Goal: Obtain resource: Download file/media

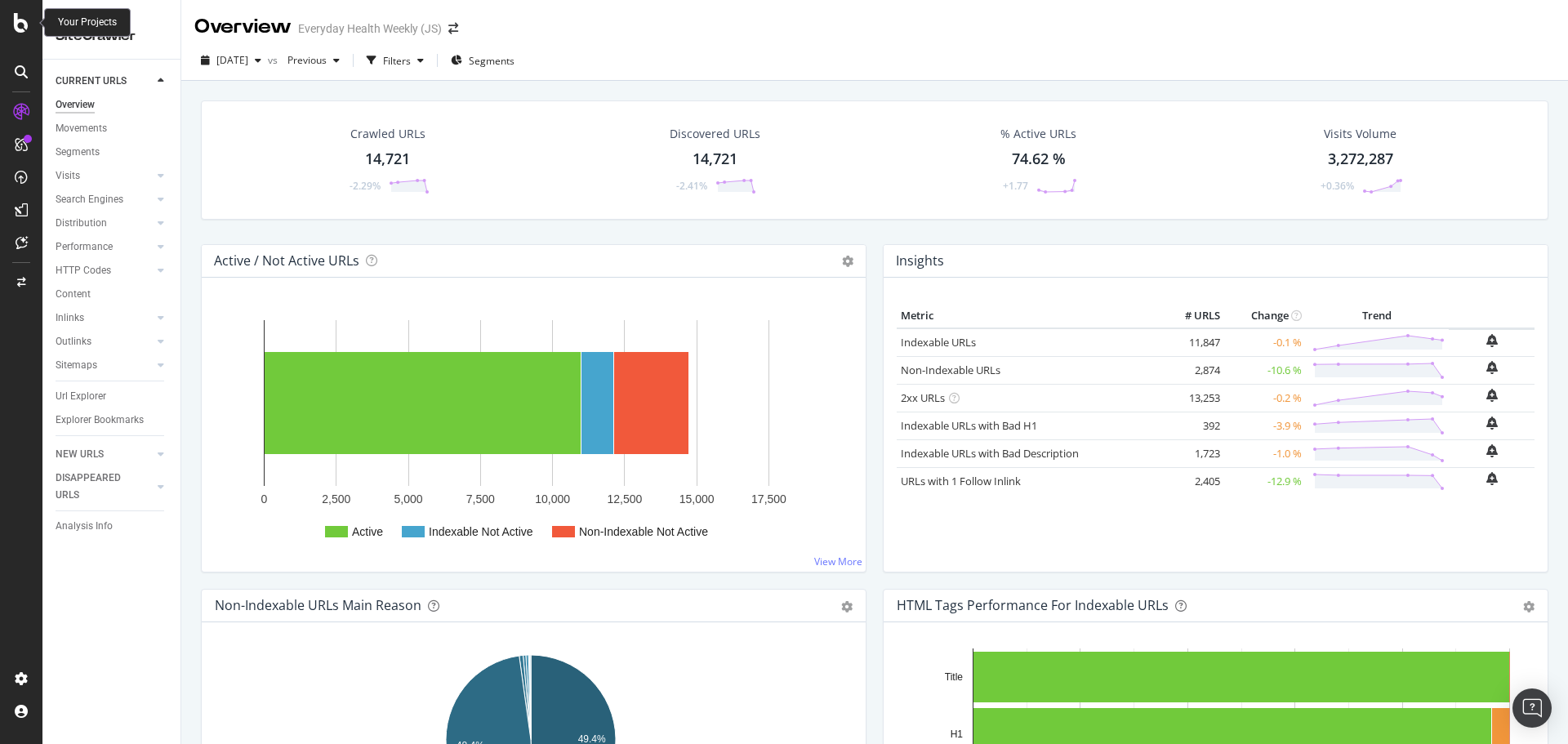
click at [16, 19] on icon at bounding box center [21, 23] width 14 height 20
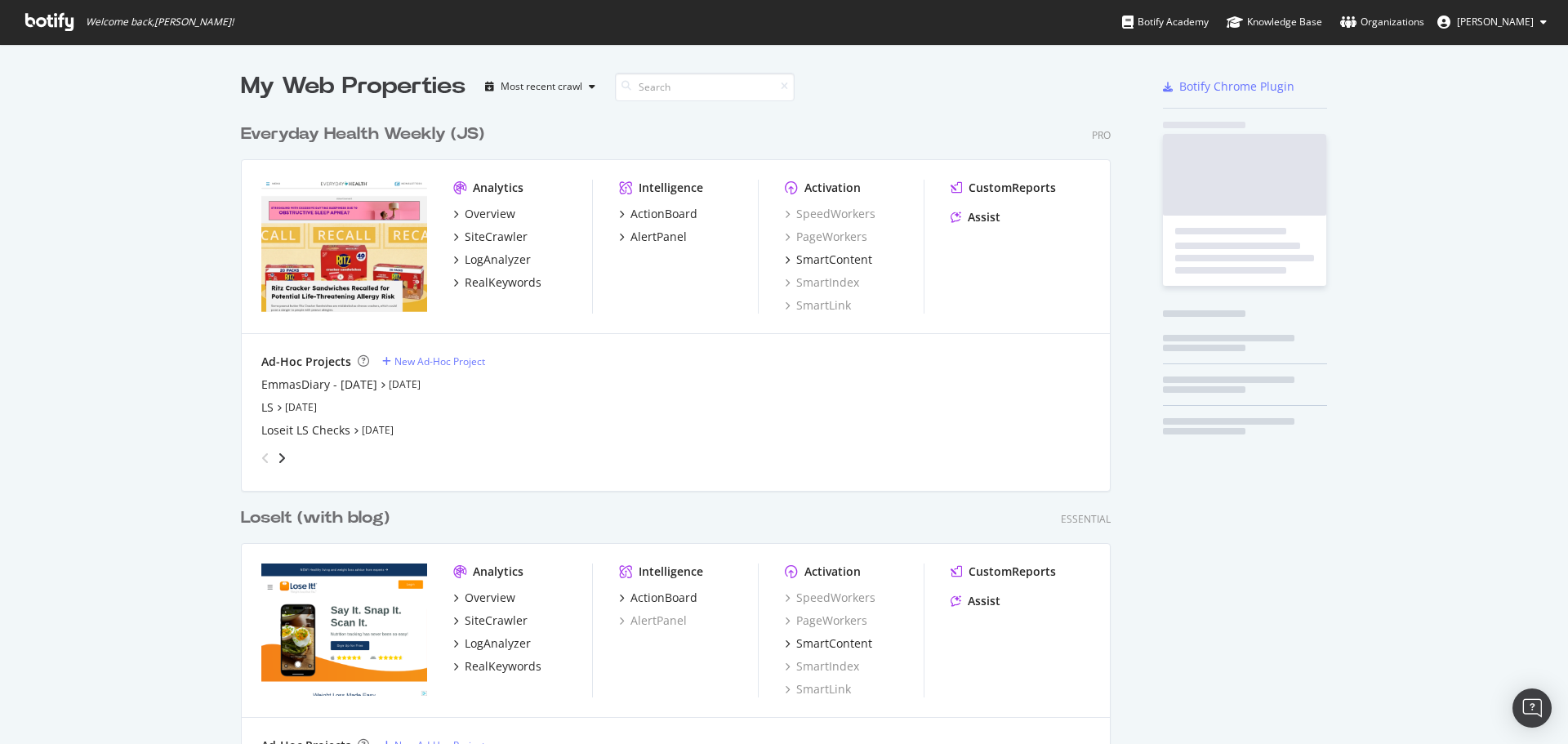
scroll to position [732, 1544]
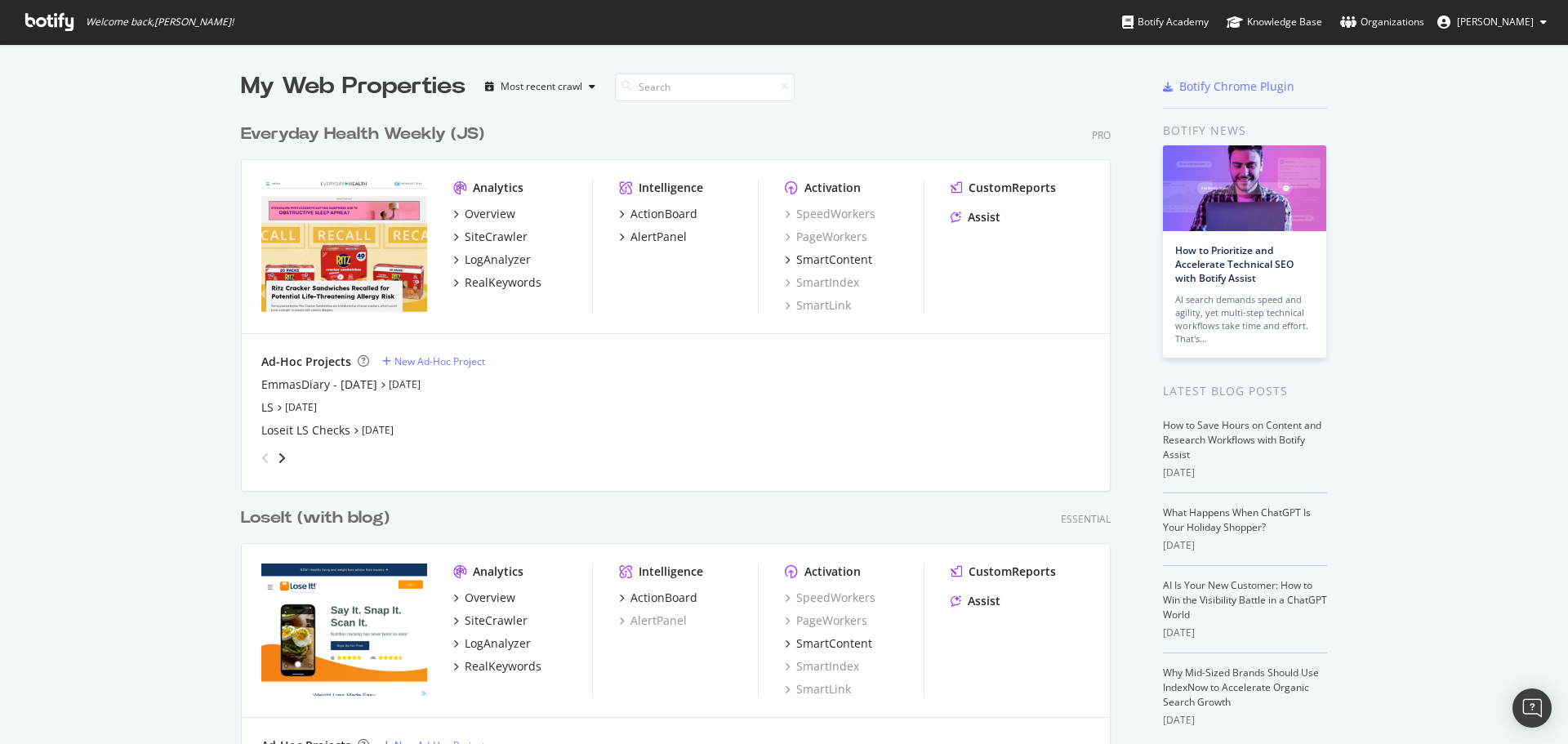
click at [305, 137] on div "Everyday Health Weekly (JS)" at bounding box center [363, 134] width 244 height 24
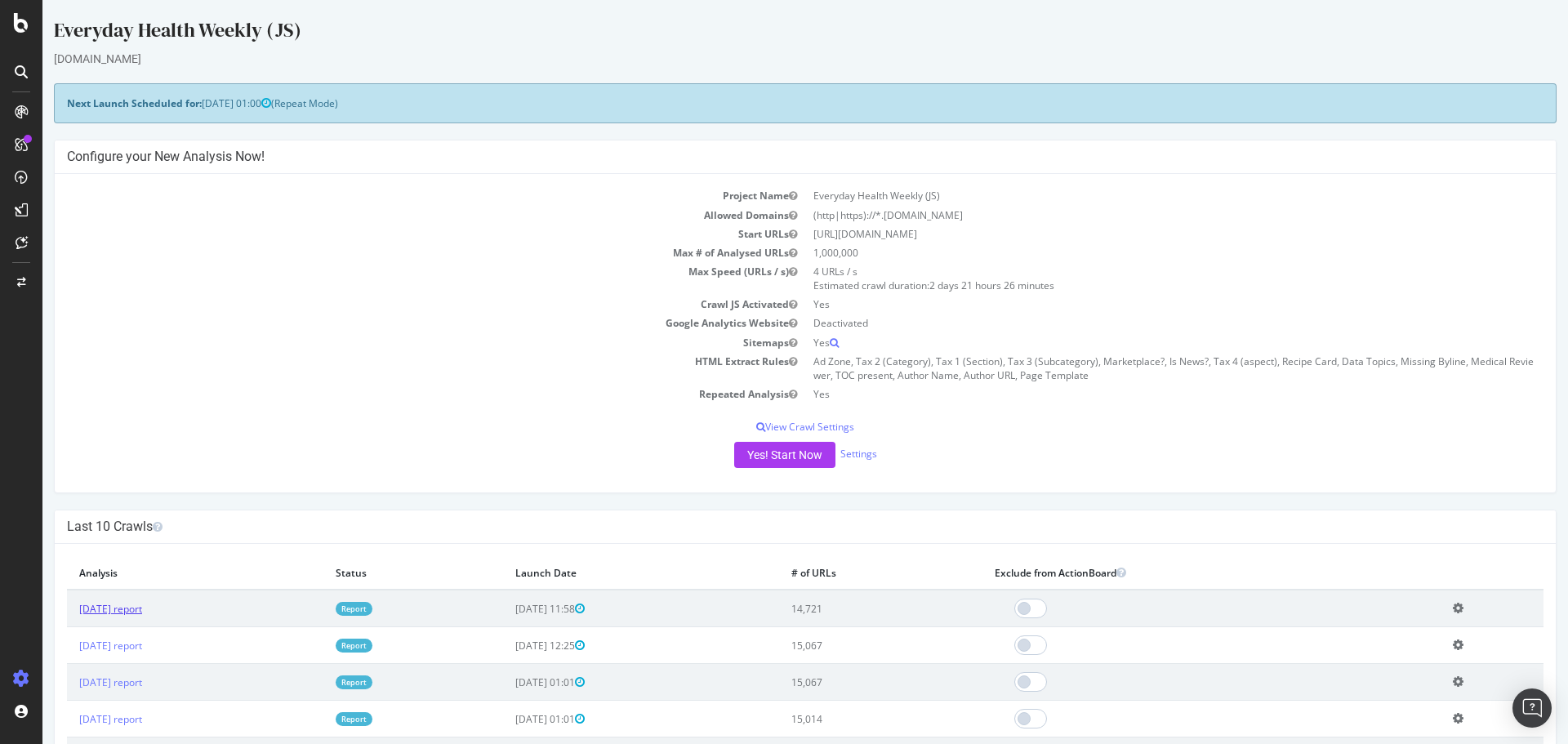
click at [142, 610] on link "[DATE] report" at bounding box center [110, 609] width 63 height 14
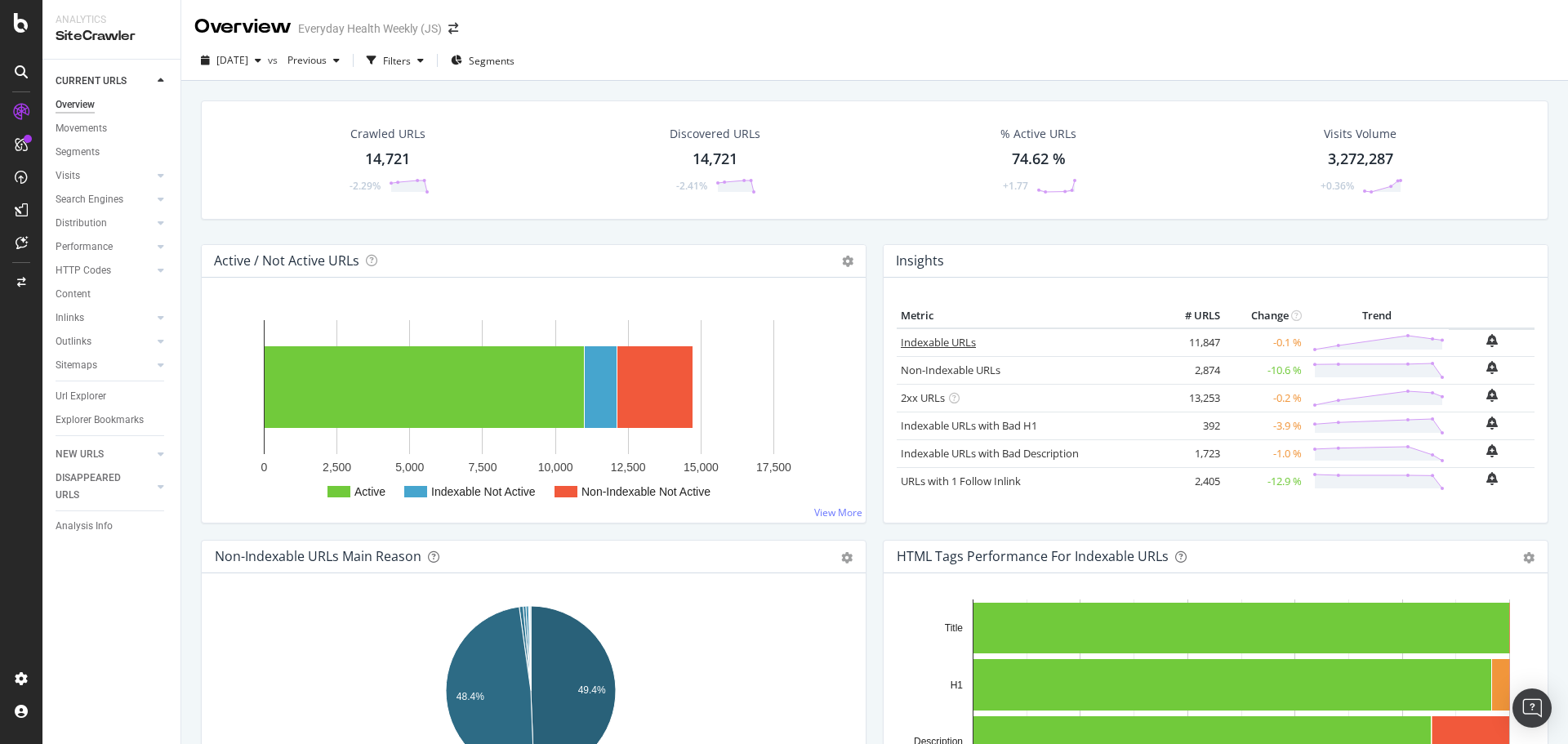
click at [933, 343] on link "Indexable URLs" at bounding box center [938, 342] width 75 height 14
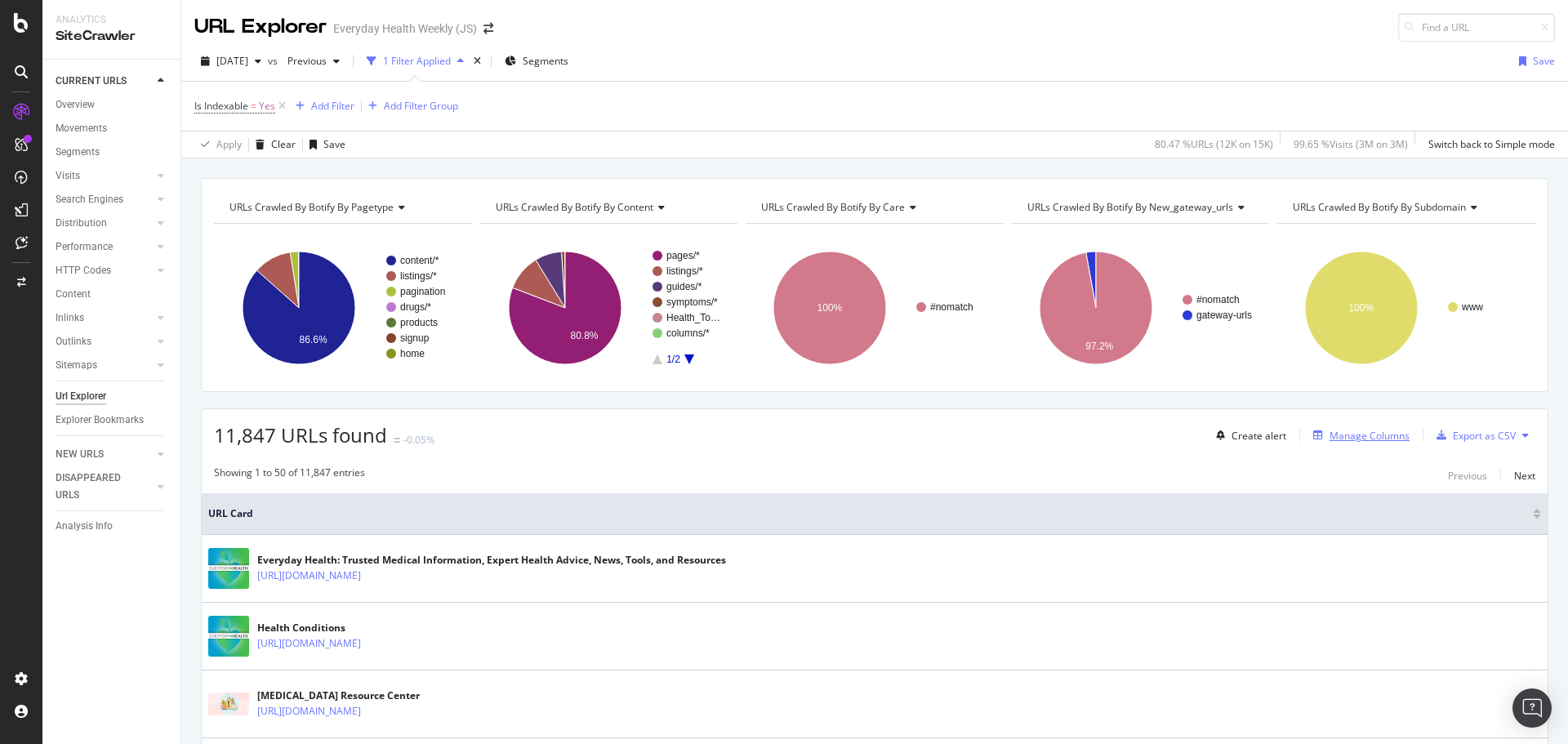
click at [1365, 433] on div "Manage Columns" at bounding box center [1370, 436] width 80 height 14
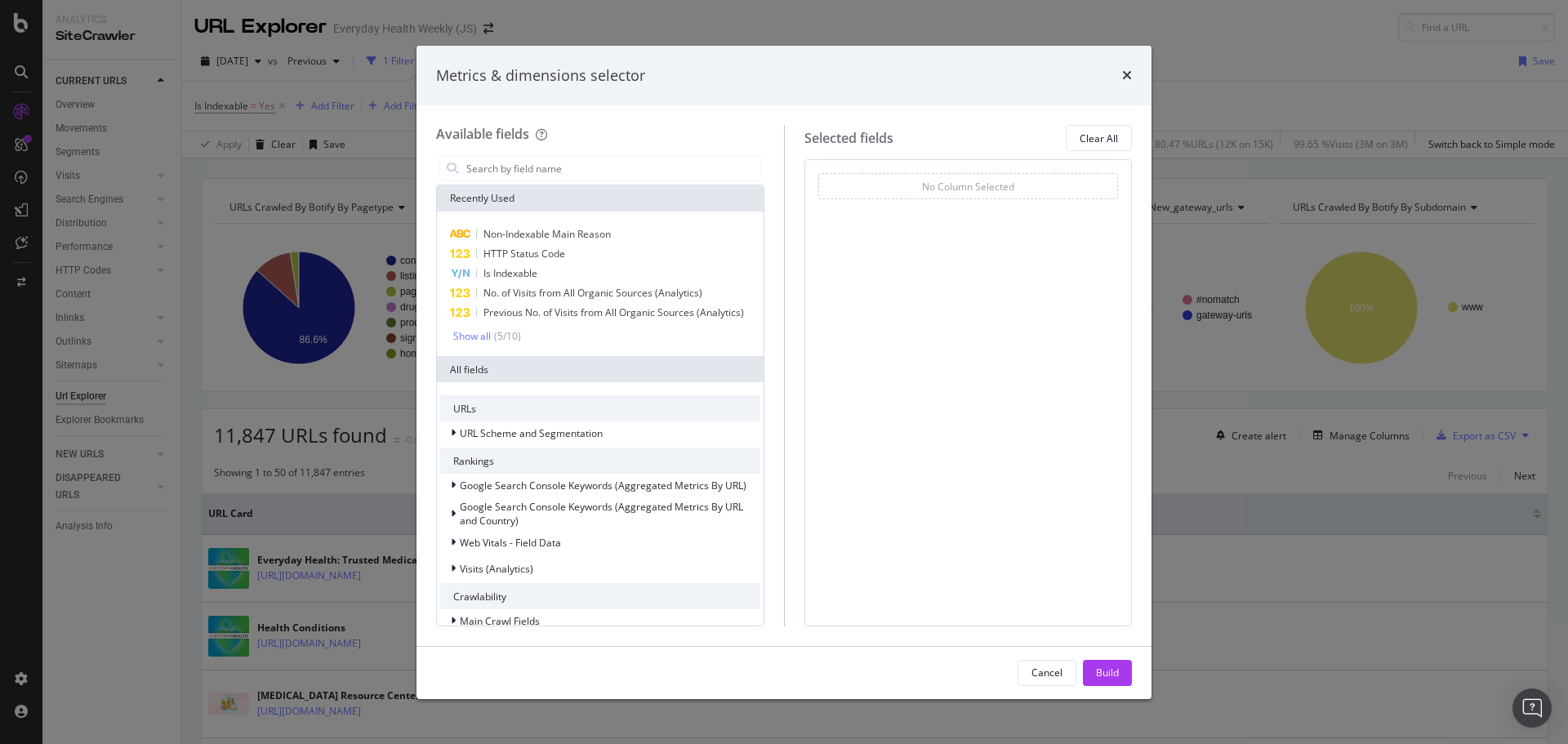
scroll to position [82, 0]
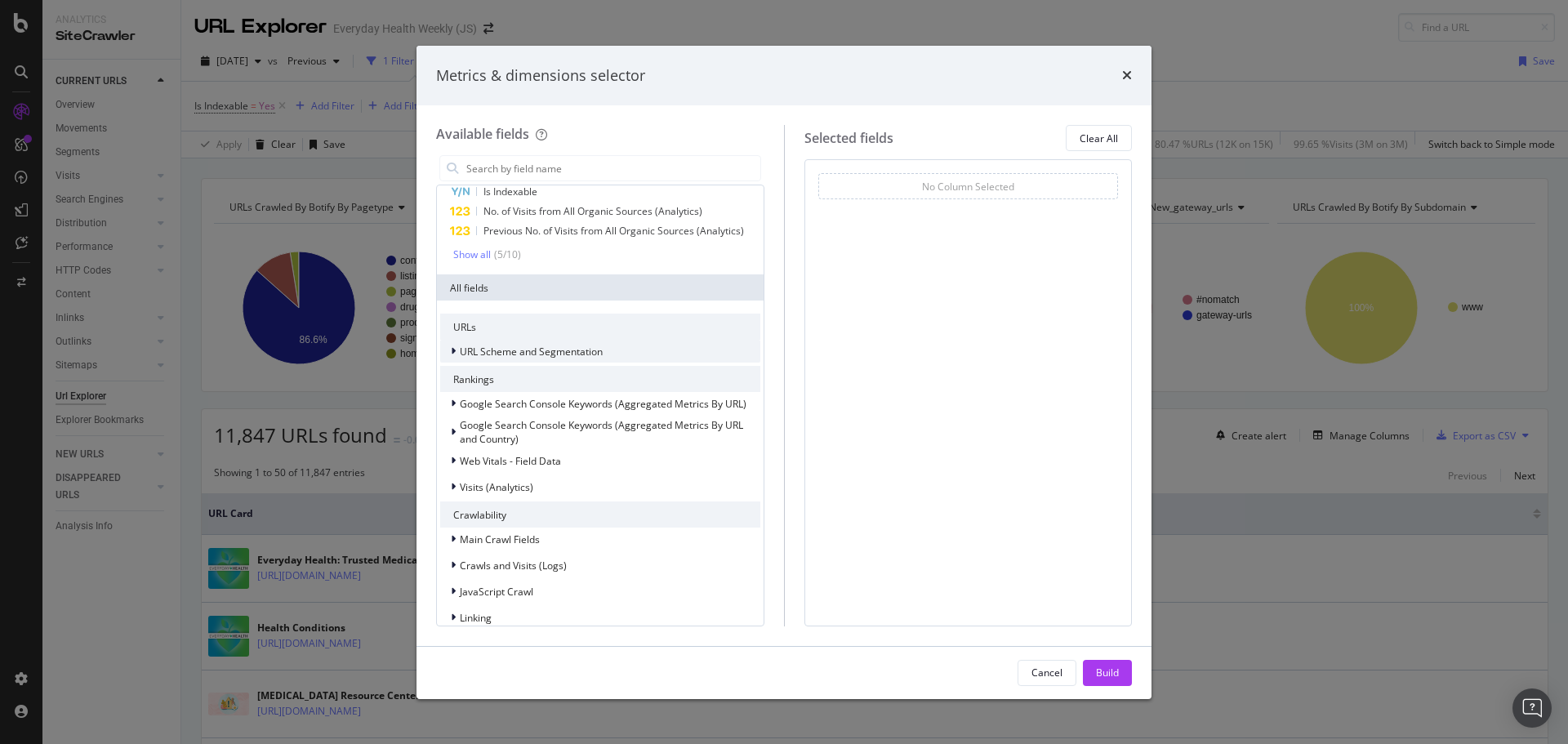
click at [609, 347] on div "URL Scheme and Segmentation" at bounding box center [600, 351] width 321 height 23
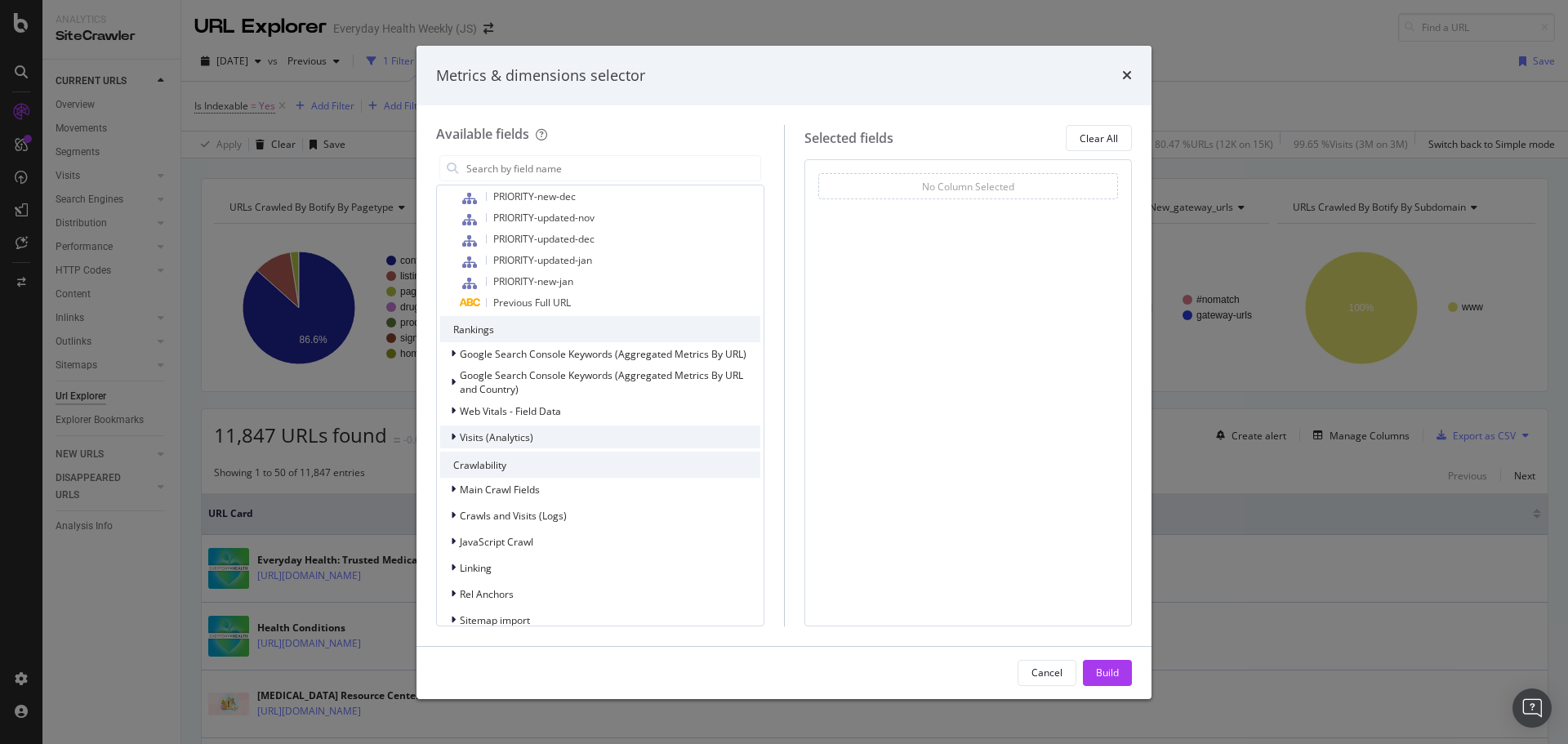
scroll to position [817, 0]
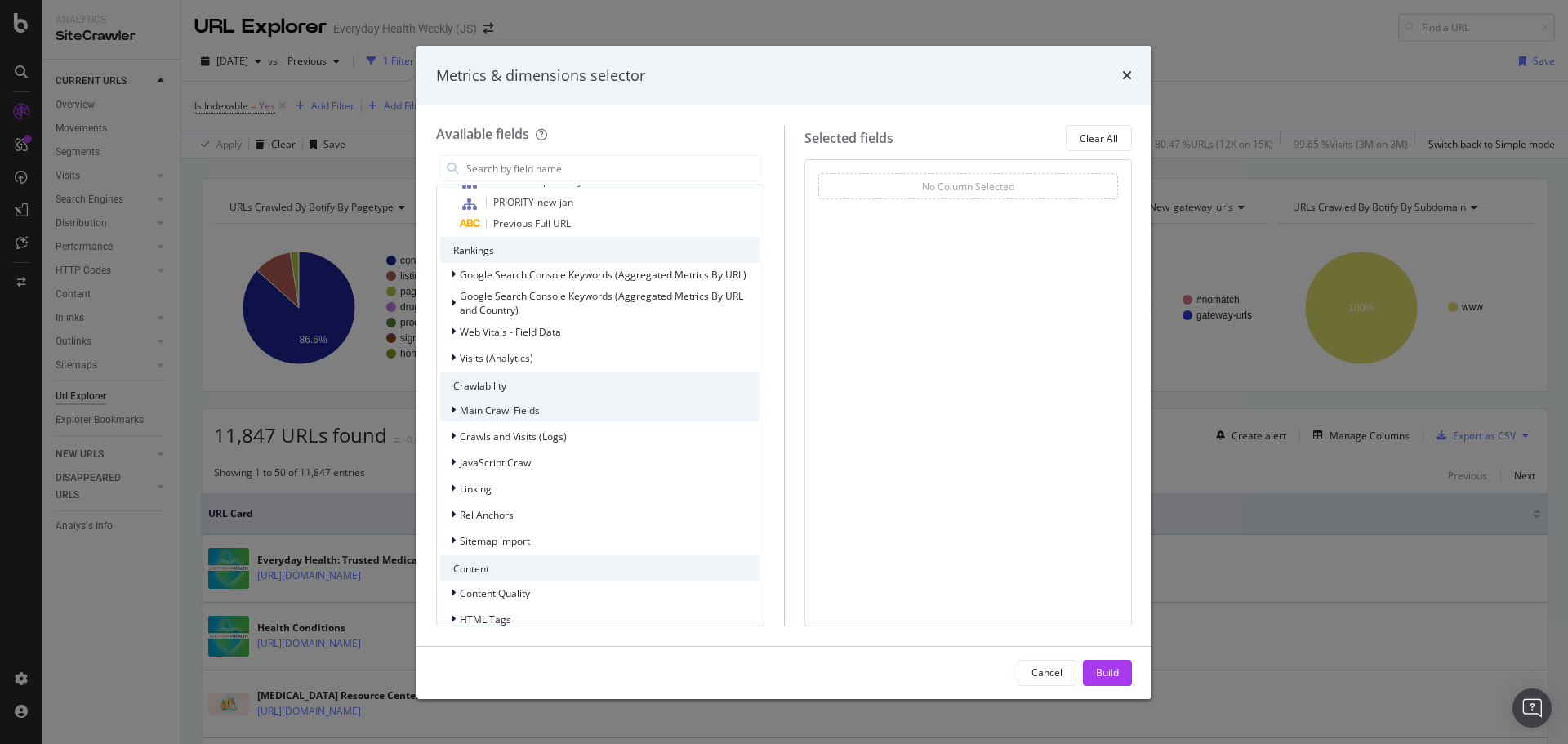
click at [569, 415] on div "Main Crawl Fields" at bounding box center [600, 410] width 321 height 23
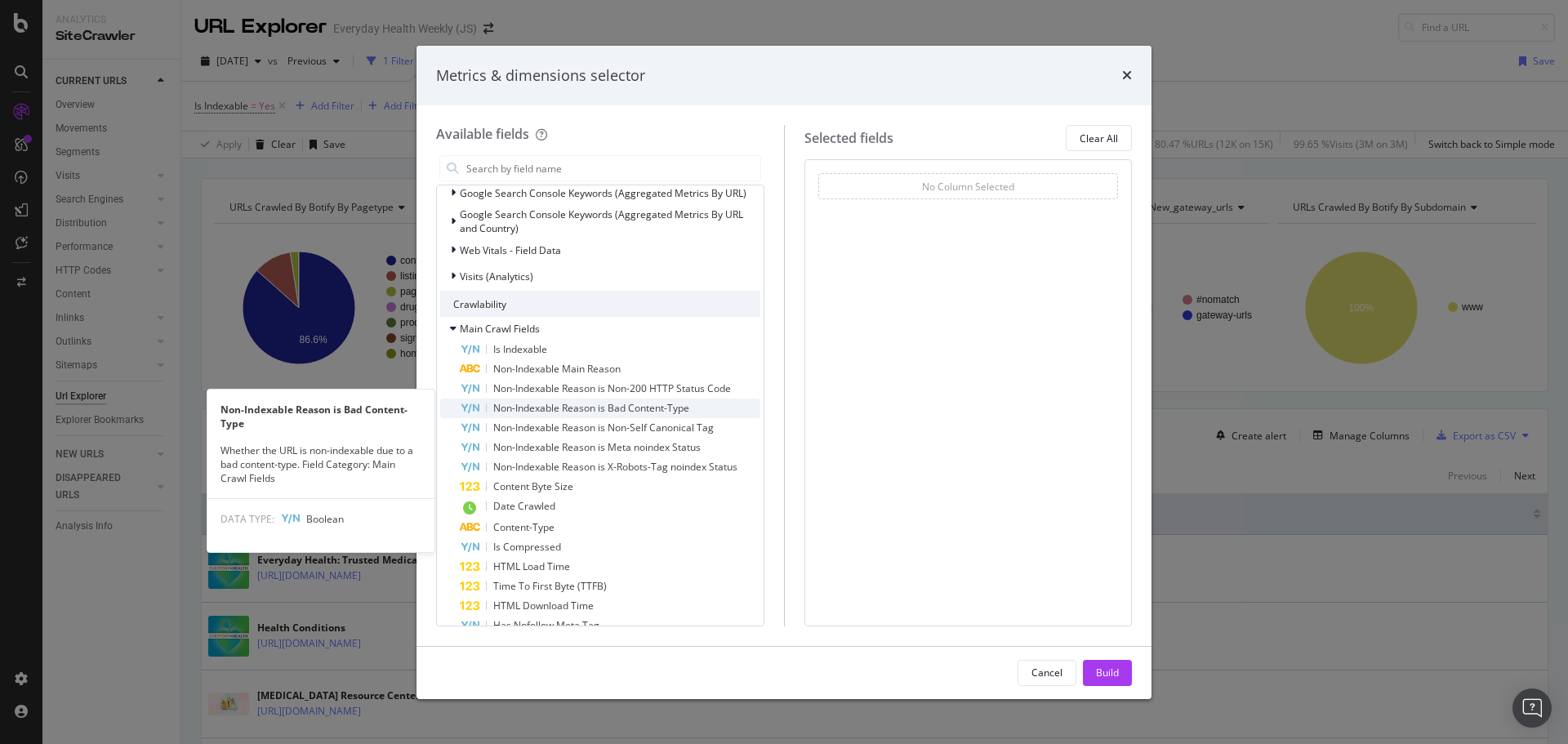
scroll to position [980, 0]
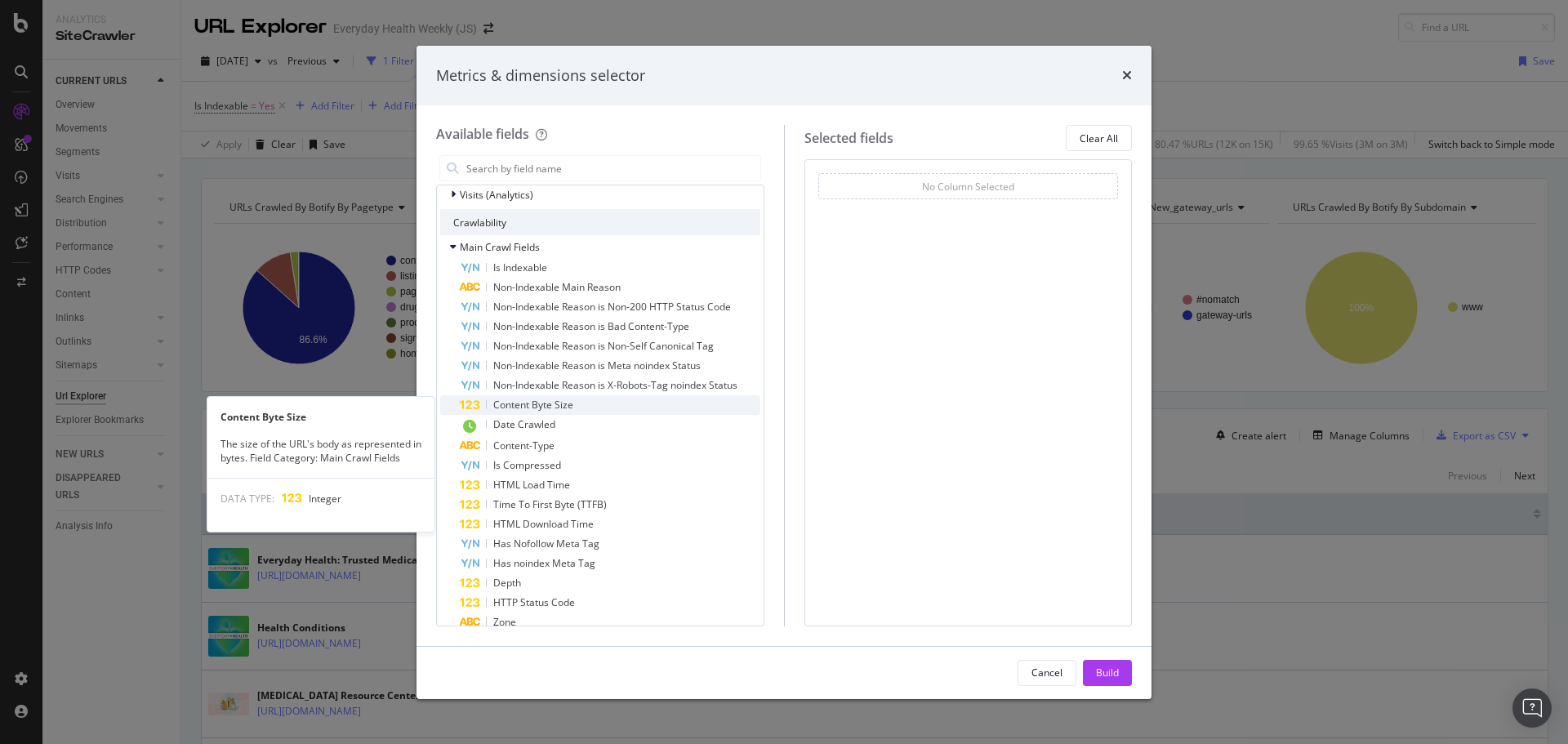
click at [568, 407] on span "Content Byte Size" at bounding box center [534, 404] width 80 height 14
click at [567, 407] on span "Content Byte Size" at bounding box center [534, 404] width 80 height 14
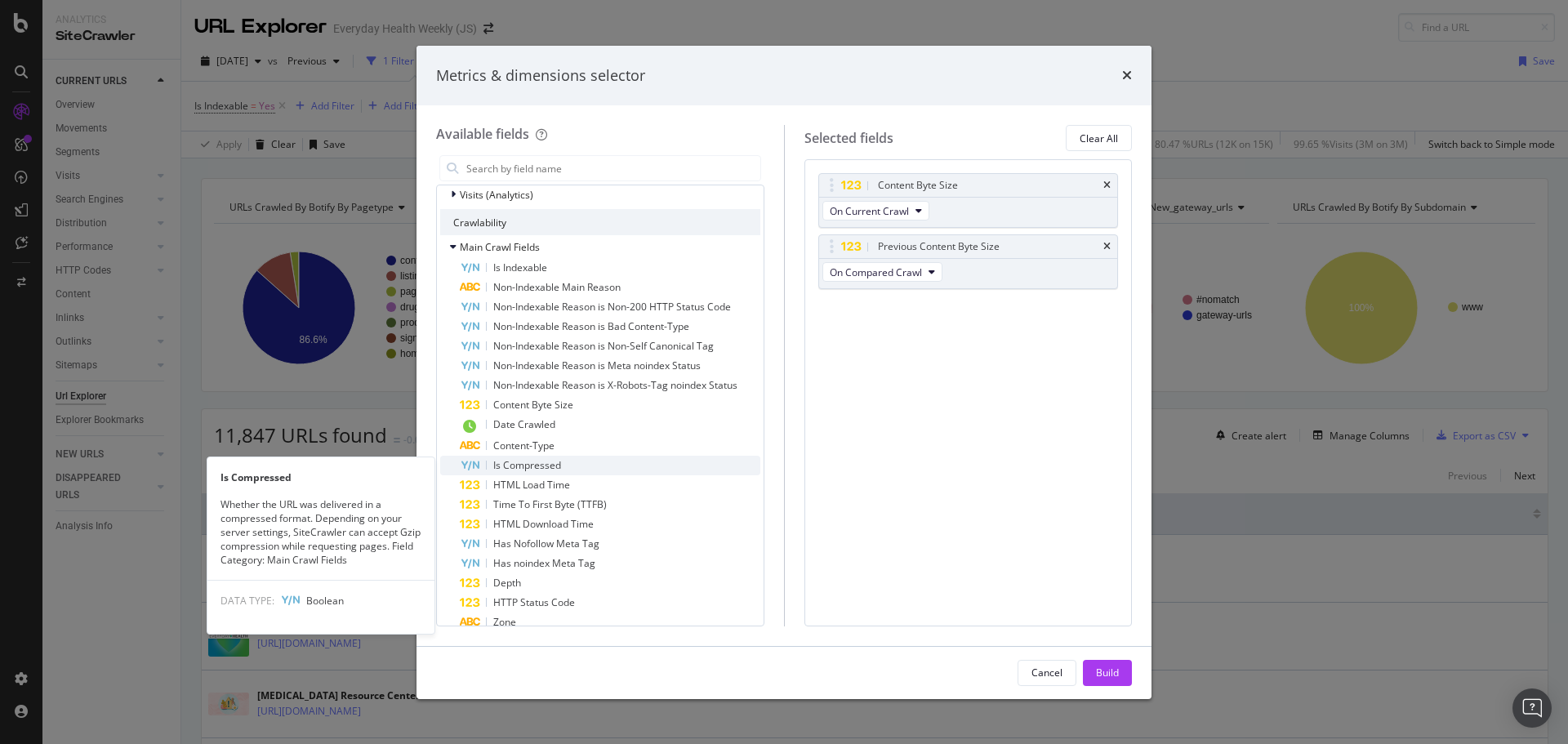
click at [559, 463] on span "Is Compressed" at bounding box center [527, 465] width 68 height 14
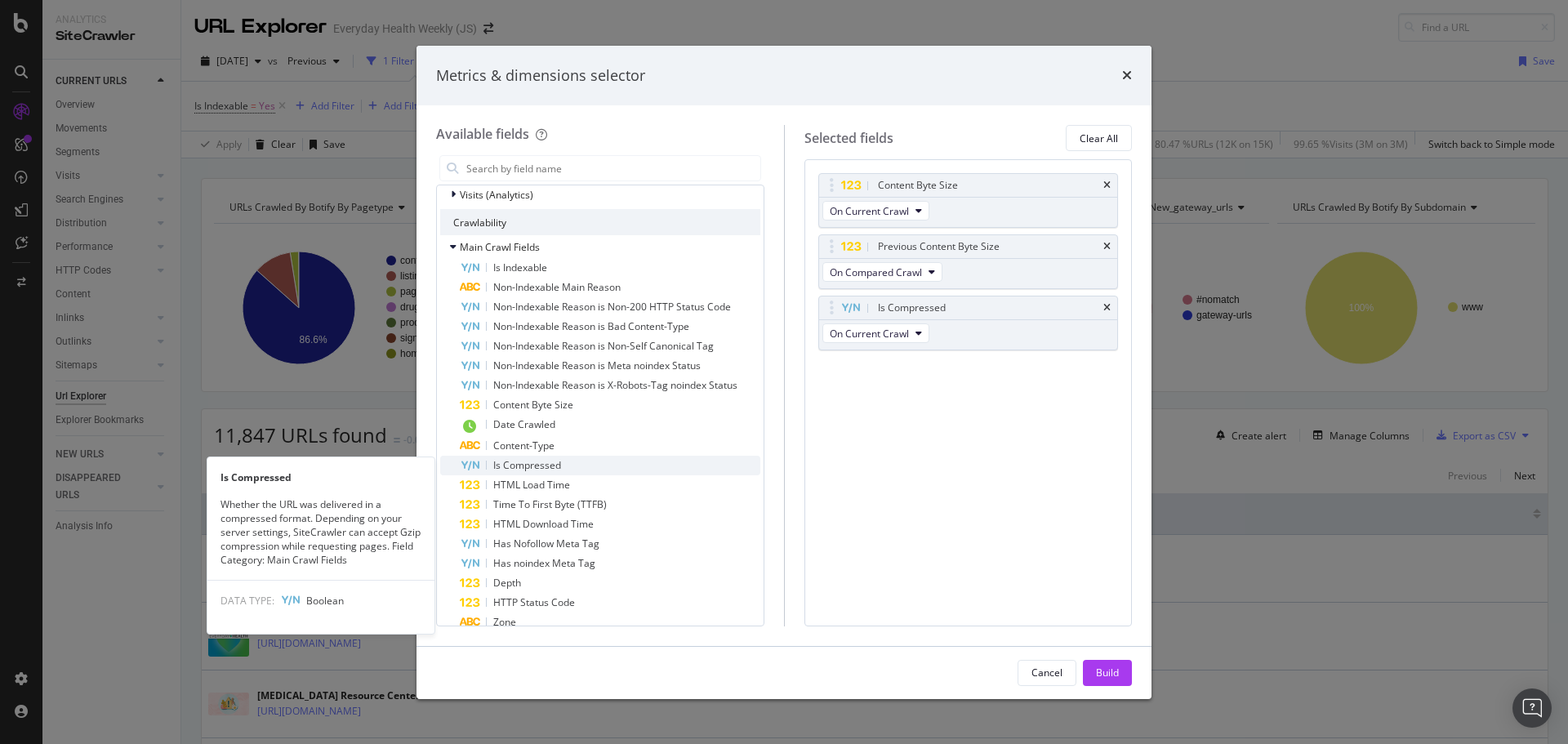
click at [549, 463] on span "Is Compressed" at bounding box center [527, 465] width 68 height 14
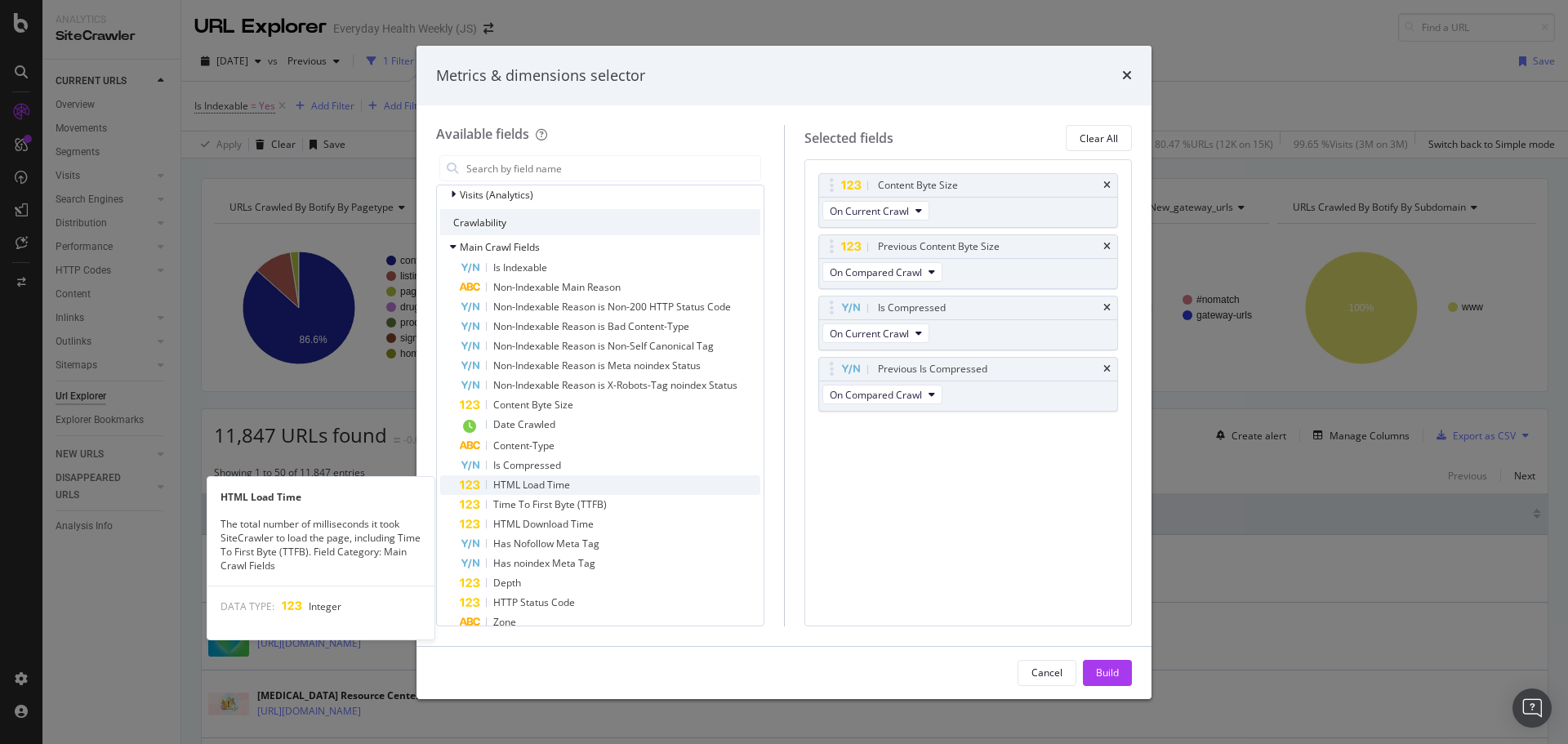
click at [549, 482] on span "HTML Load Time" at bounding box center [532, 484] width 77 height 14
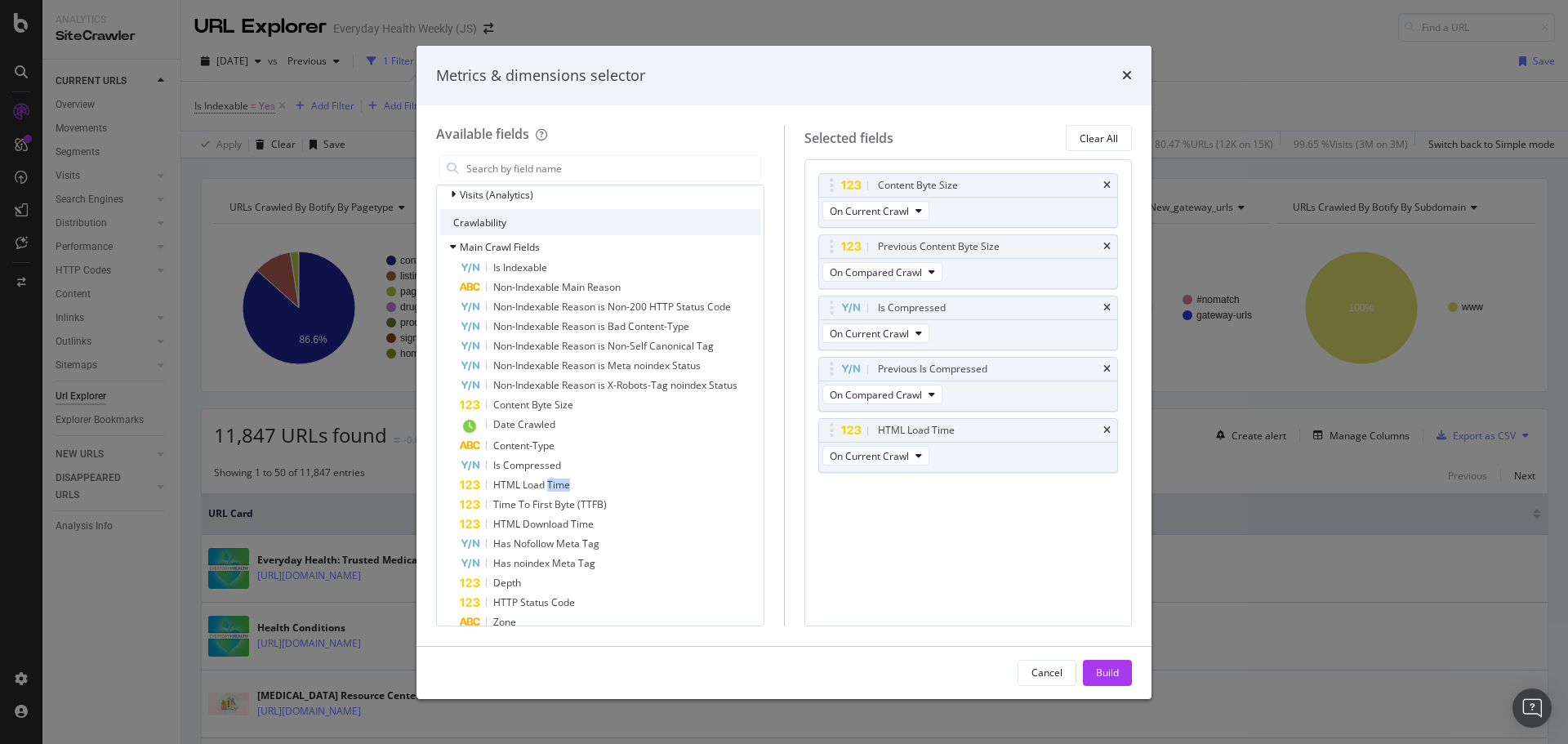
click at [549, 482] on span "HTML Load Time" at bounding box center [532, 484] width 77 height 14
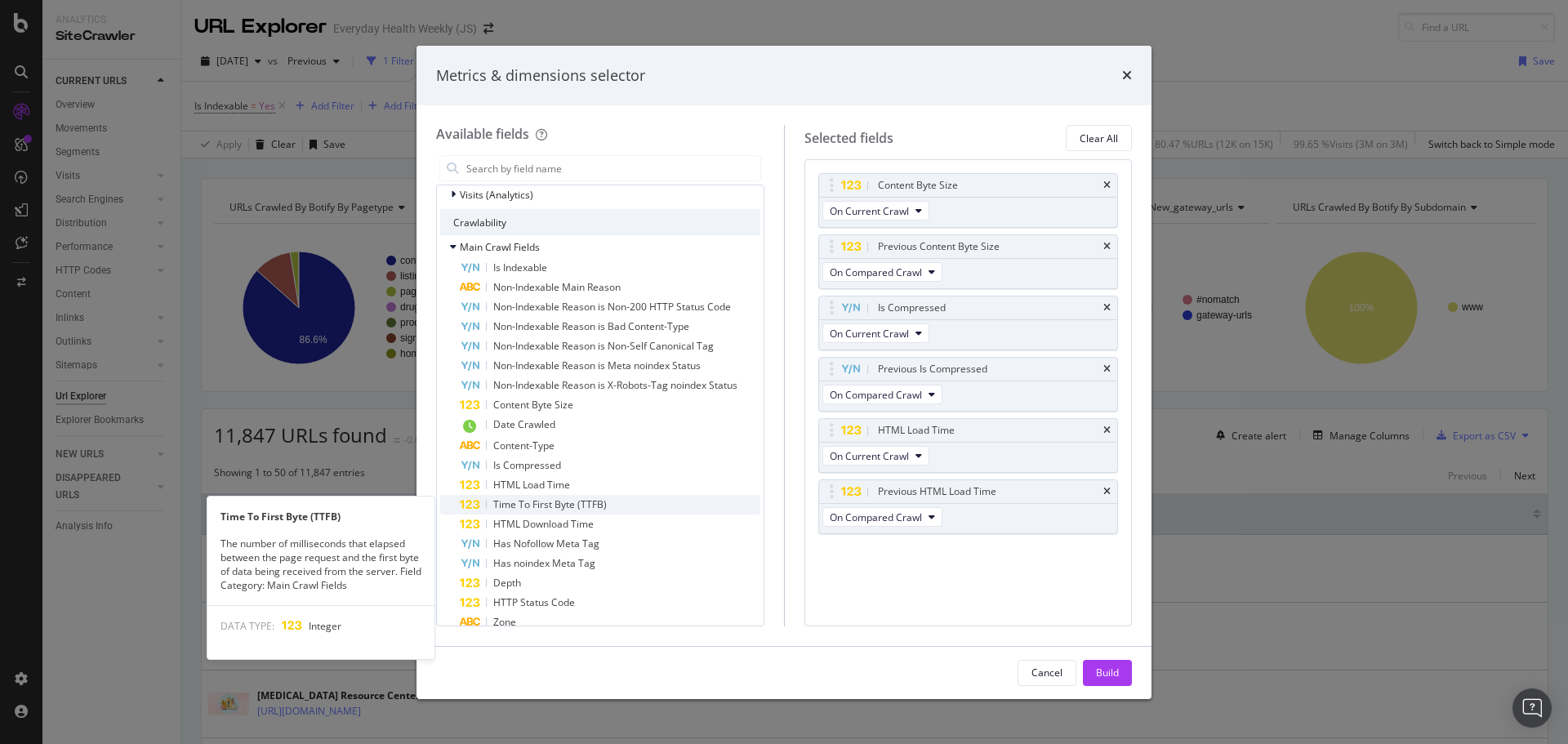
click at [546, 499] on span "Time To First Byte (TTFB)" at bounding box center [550, 504] width 113 height 14
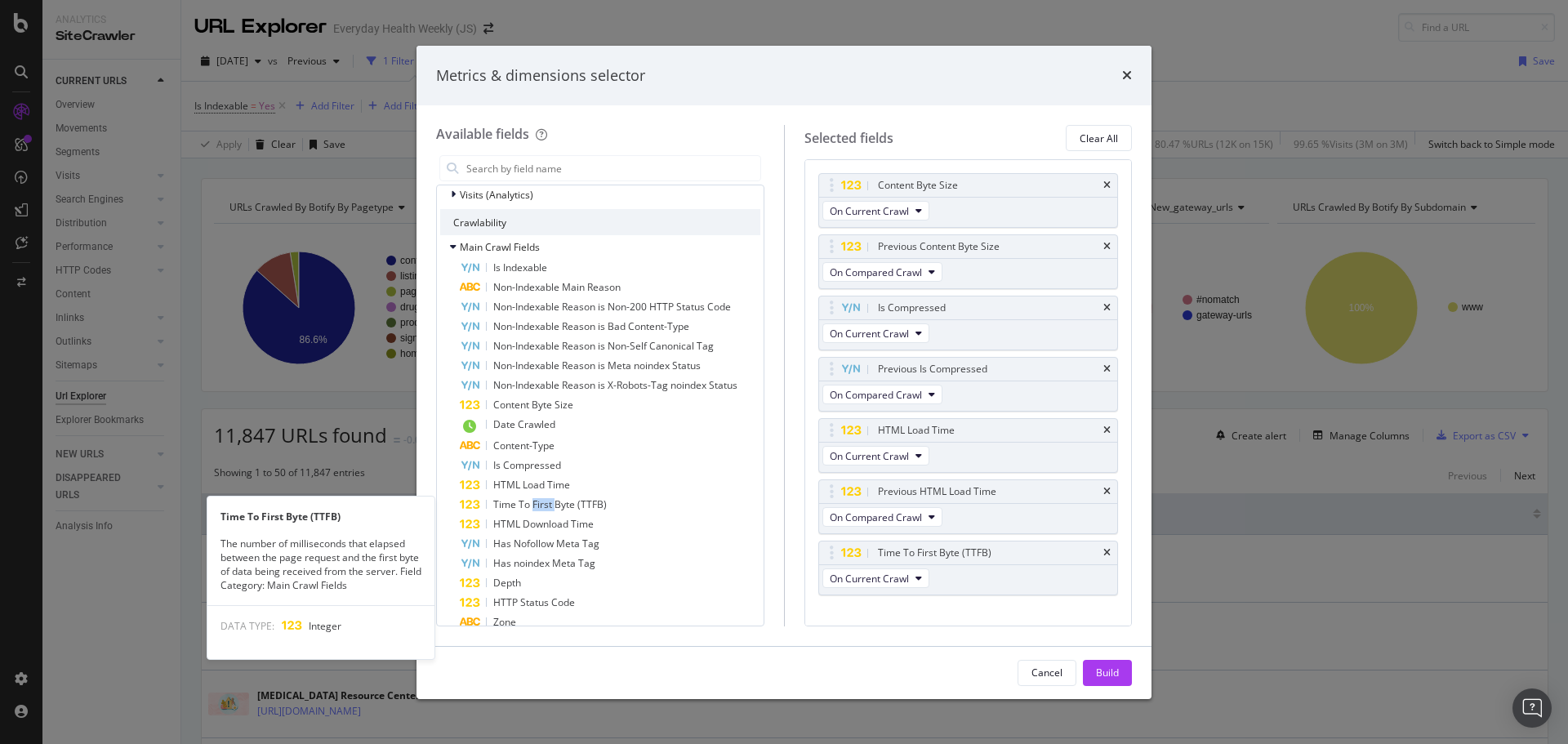
click at [546, 499] on span "Time To First Byte (TTFB)" at bounding box center [550, 504] width 113 height 14
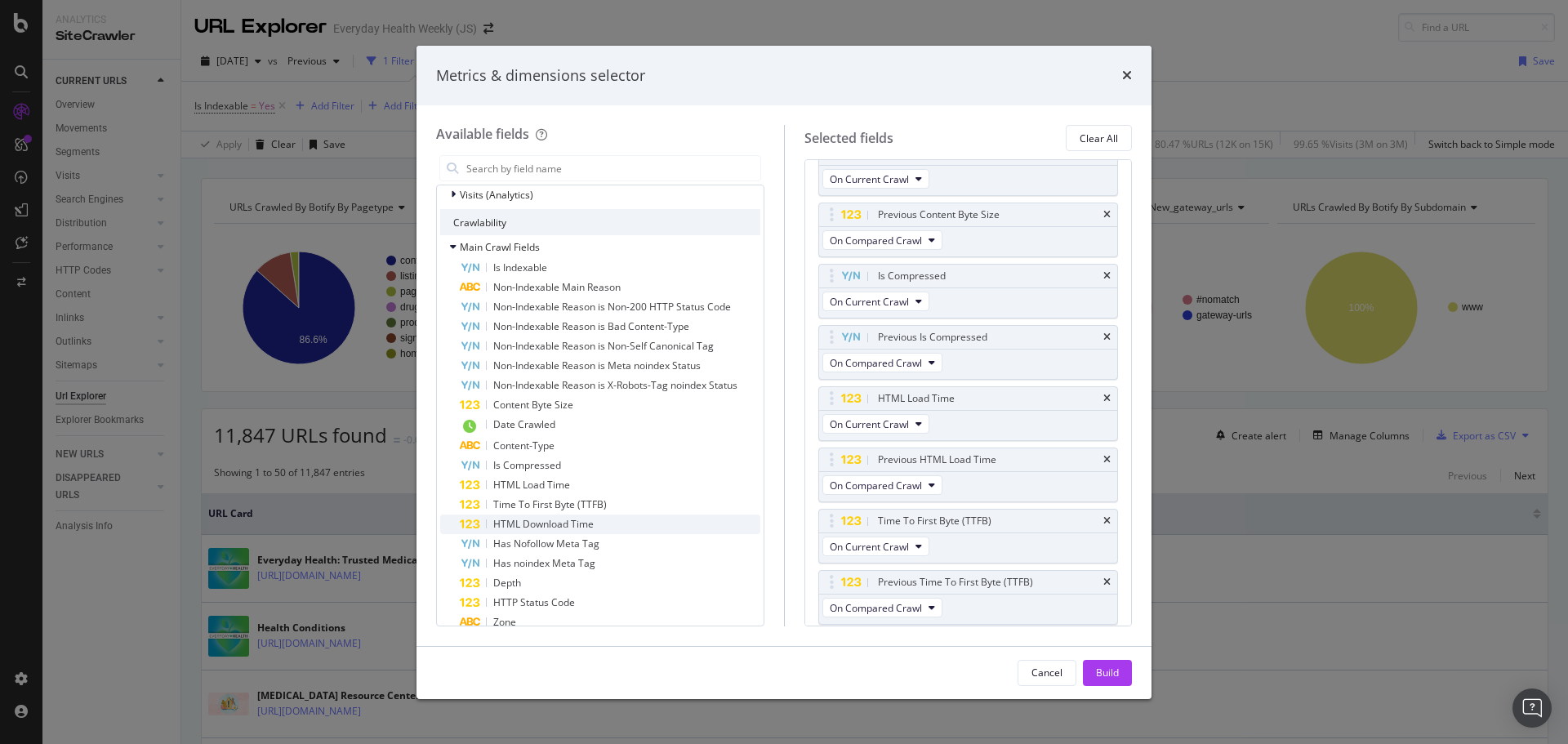
click at [540, 519] on span "HTML Download Time" at bounding box center [544, 523] width 101 height 14
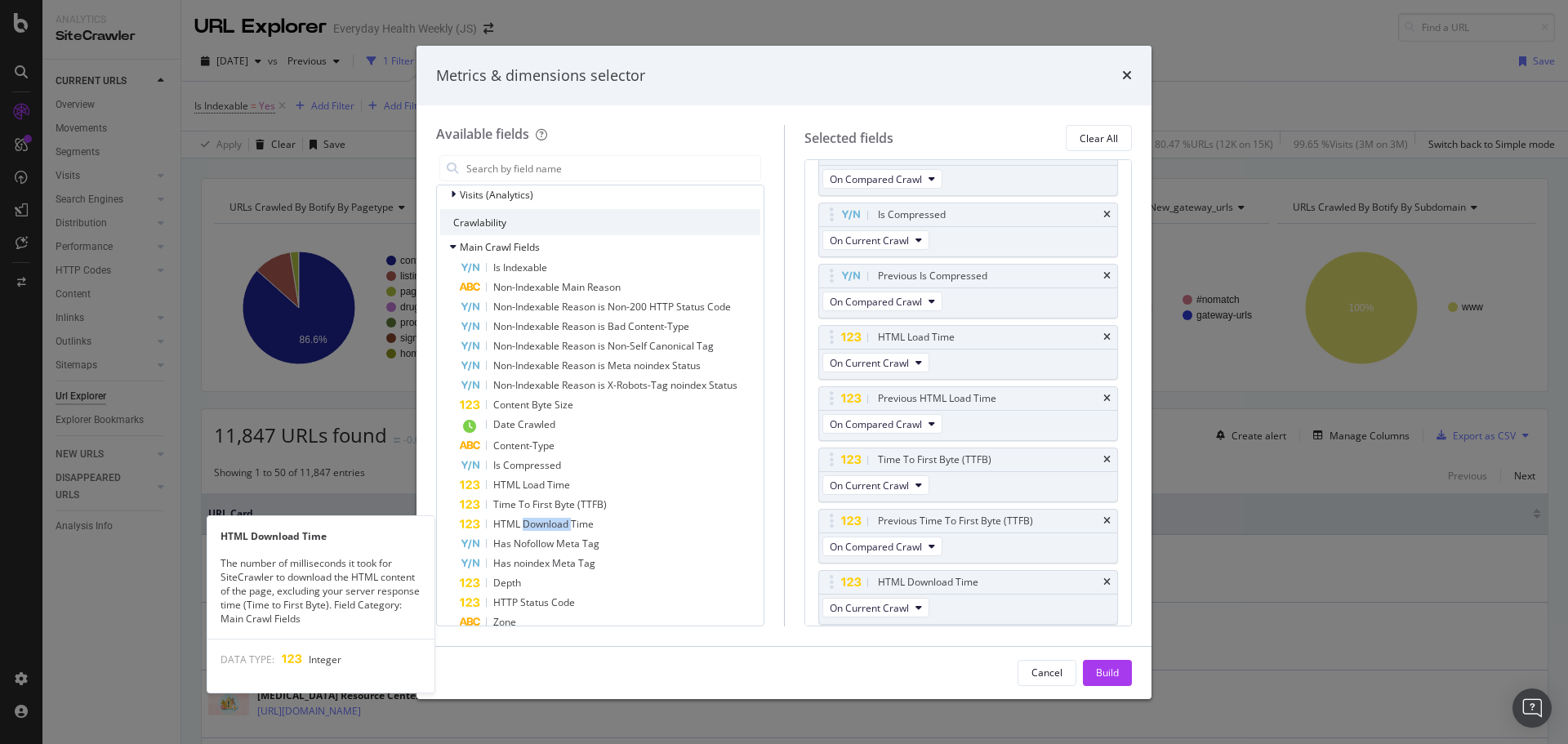
click at [540, 519] on span "HTML Download Time" at bounding box center [544, 523] width 101 height 14
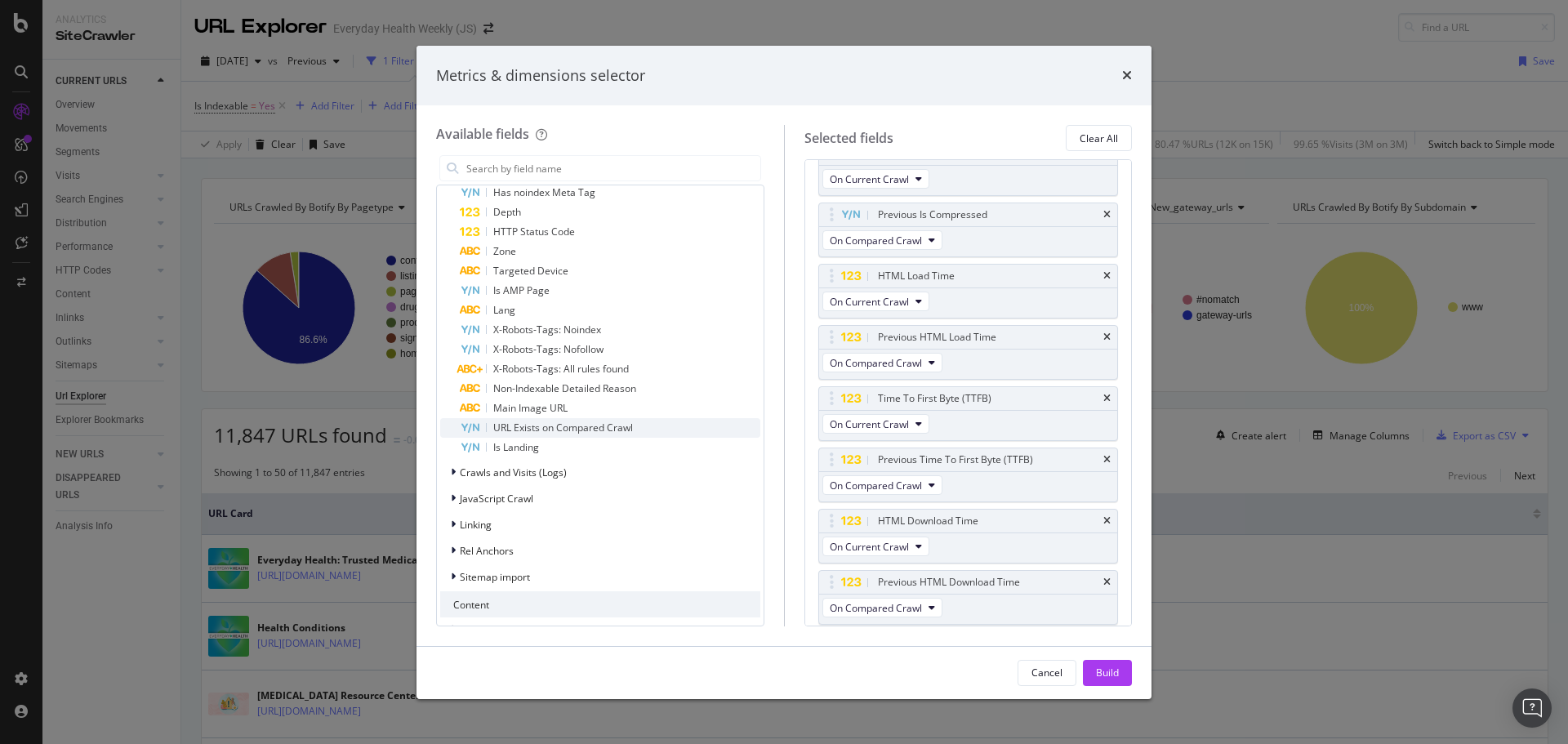
scroll to position [1388, 0]
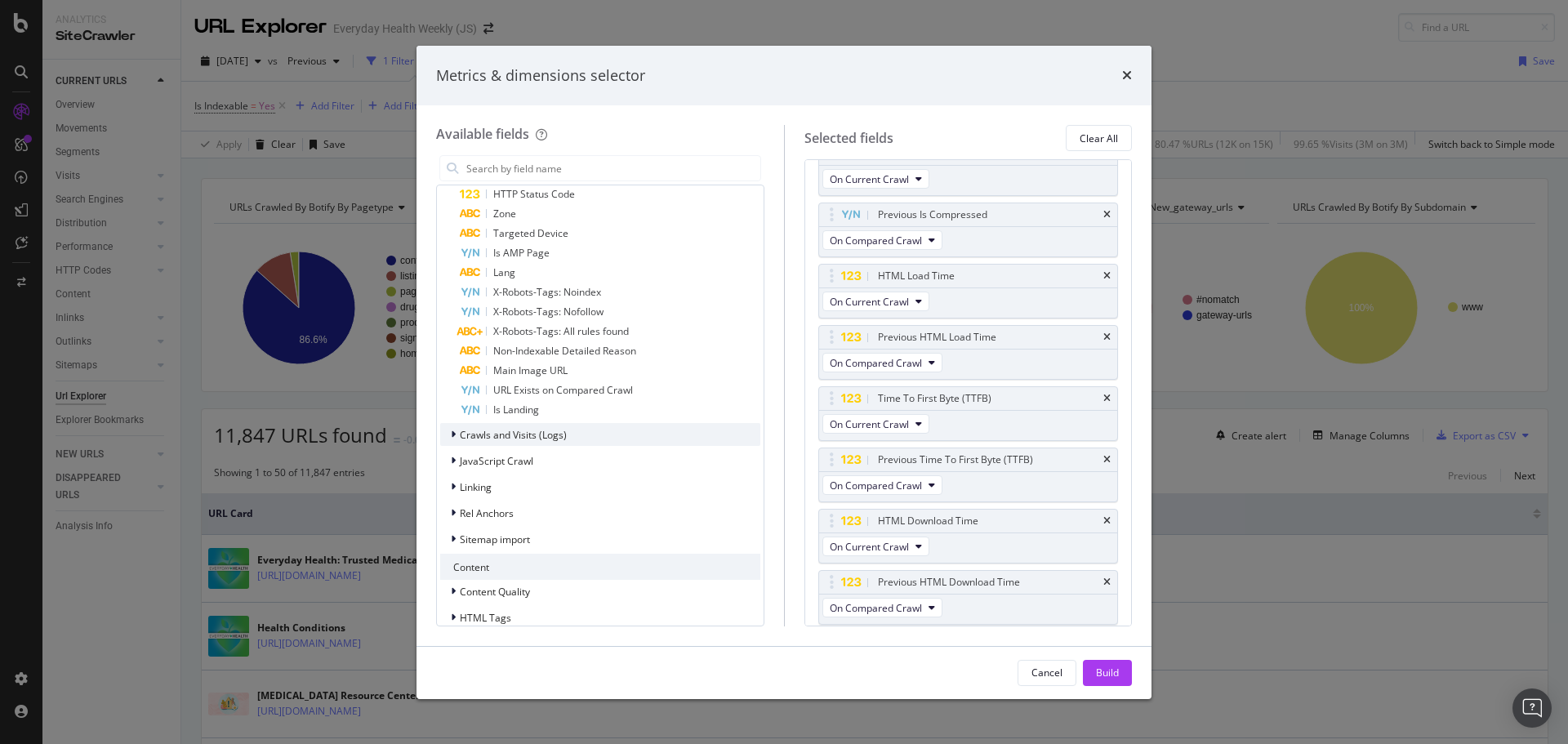
click at [549, 443] on div "Crawls and Visits (Logs)" at bounding box center [600, 435] width 321 height 23
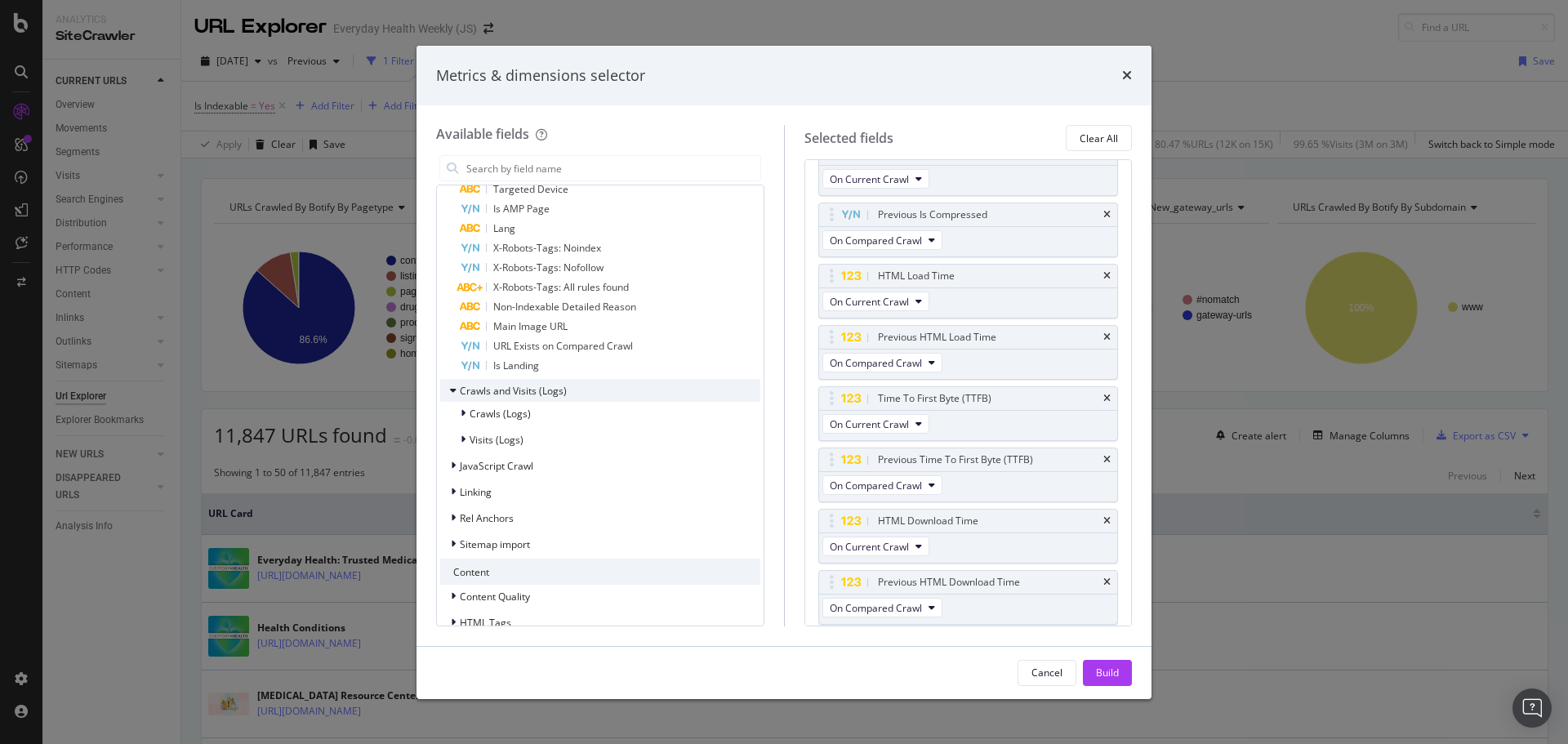
scroll to position [1470, 0]
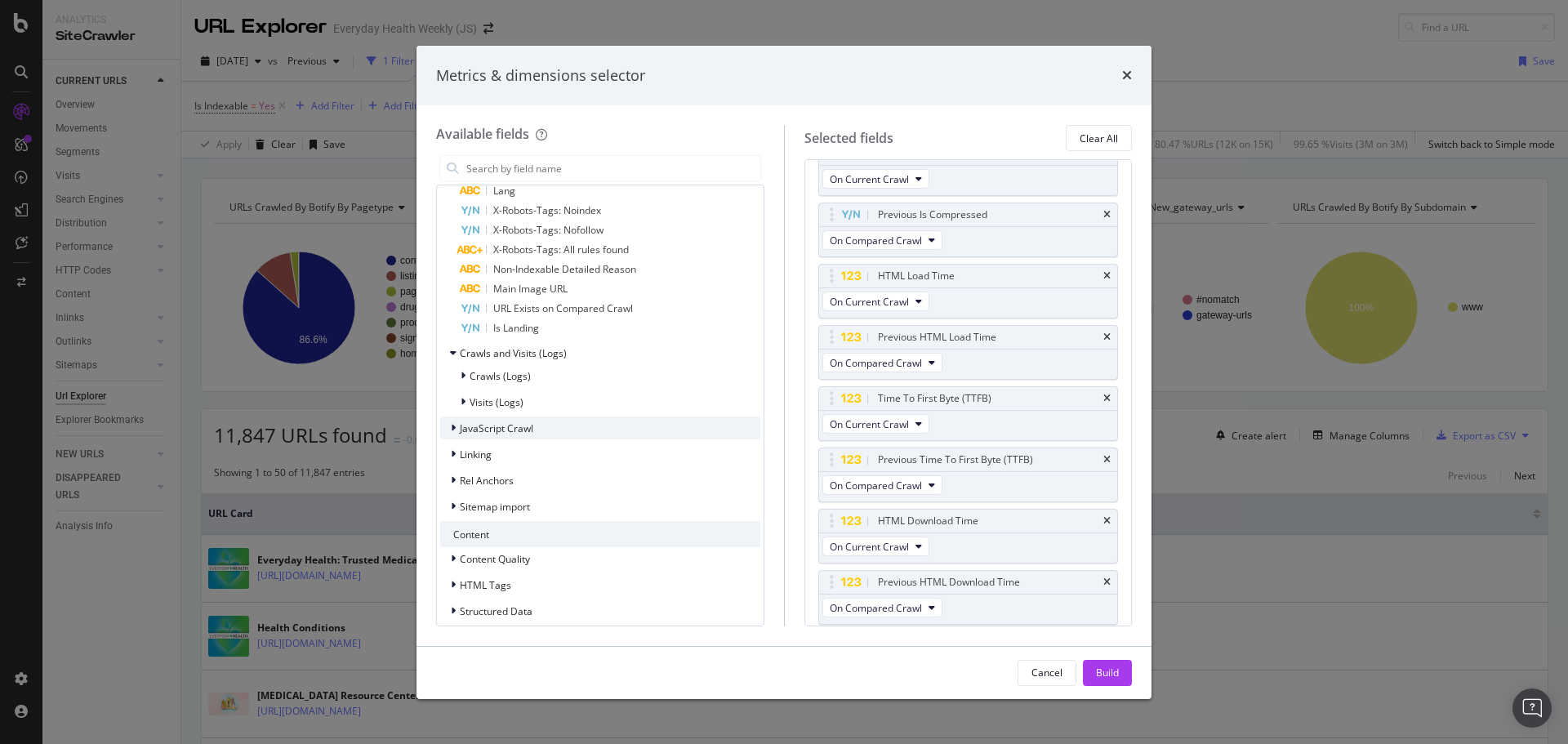
click at [530, 429] on span "JavaScript Crawl" at bounding box center [496, 428] width 73 height 14
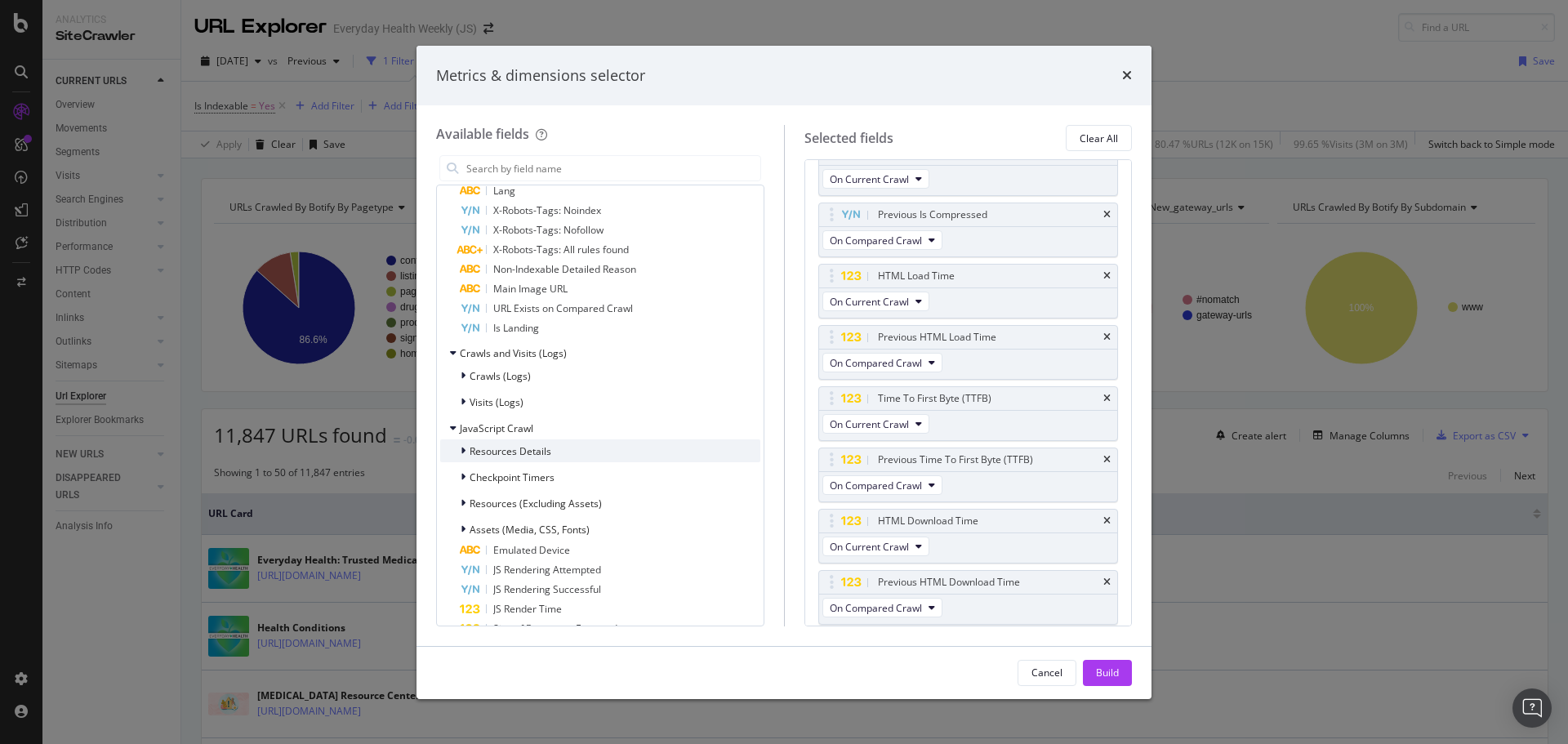
click at [518, 445] on span "Resources Details" at bounding box center [511, 451] width 82 height 14
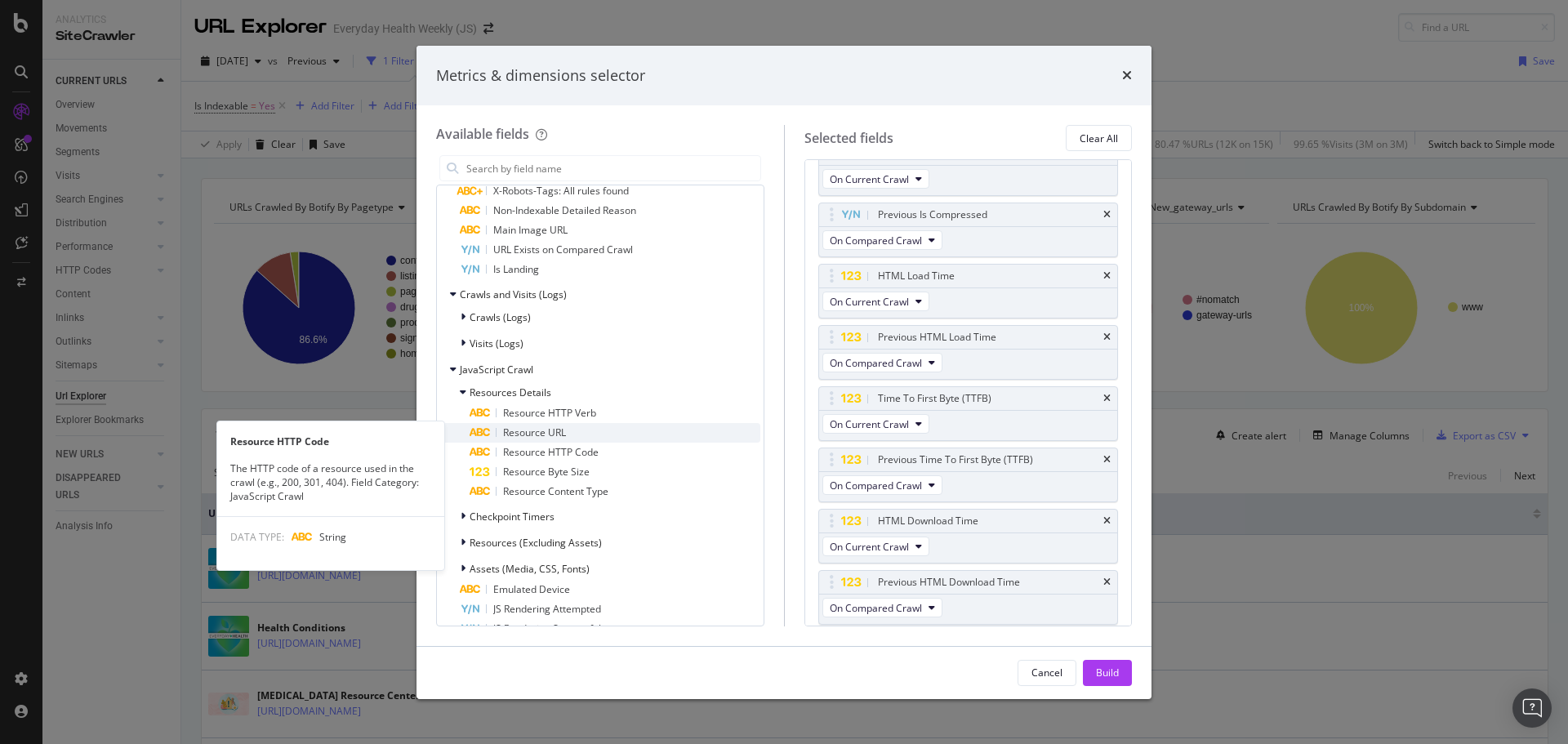
scroll to position [1552, 0]
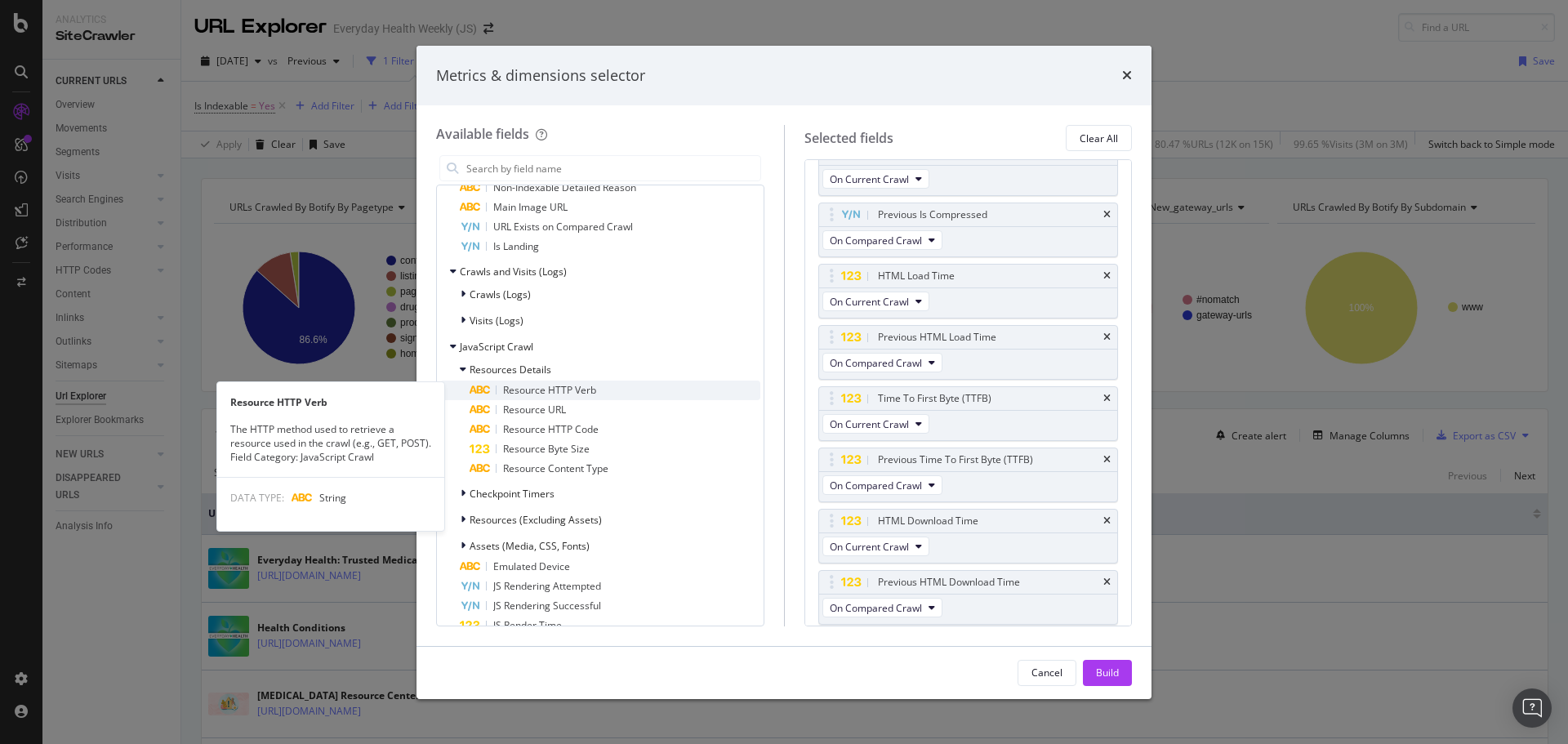
click at [539, 391] on span "Resource HTTP Verb" at bounding box center [550, 390] width 93 height 14
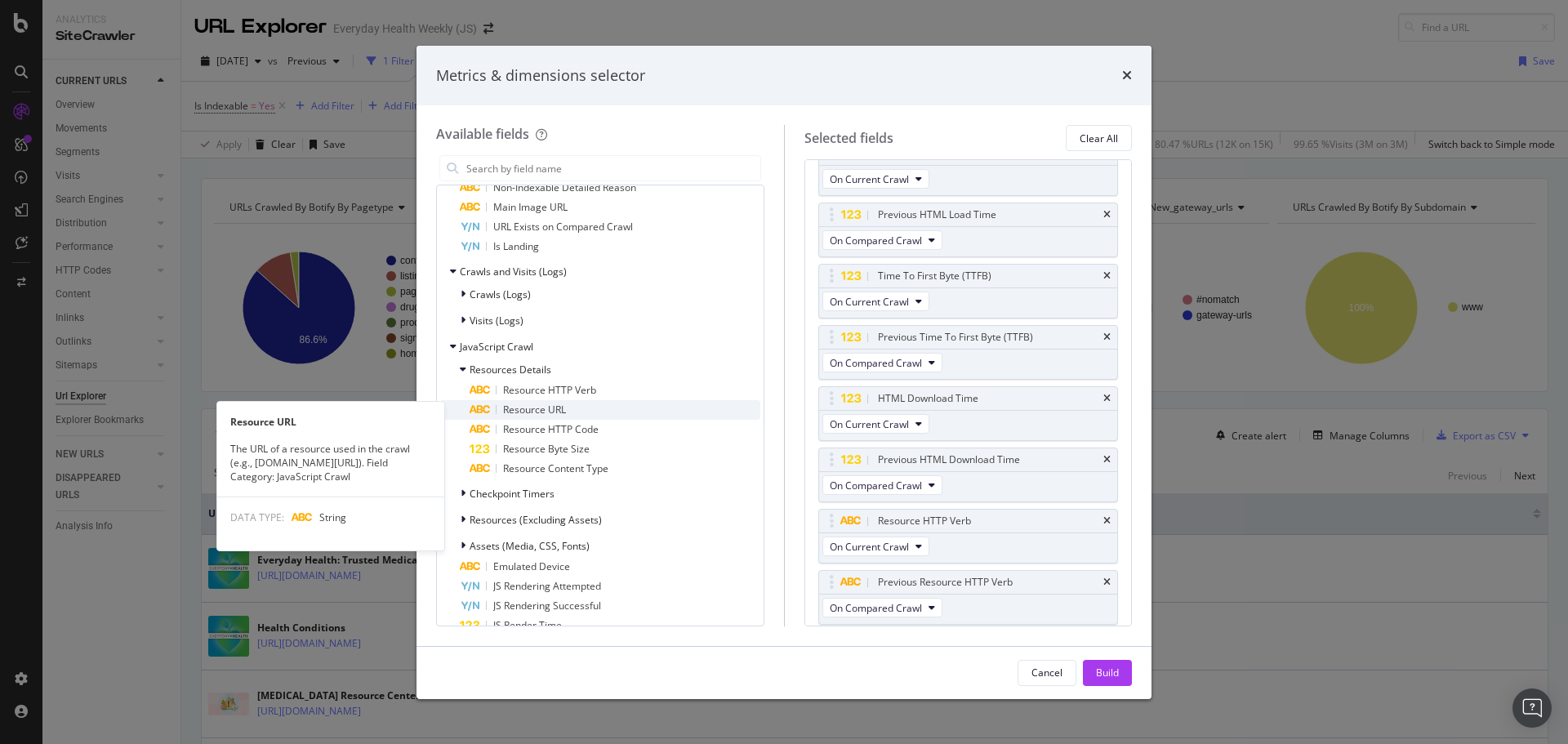
click at [537, 409] on span "Resource URL" at bounding box center [535, 409] width 63 height 14
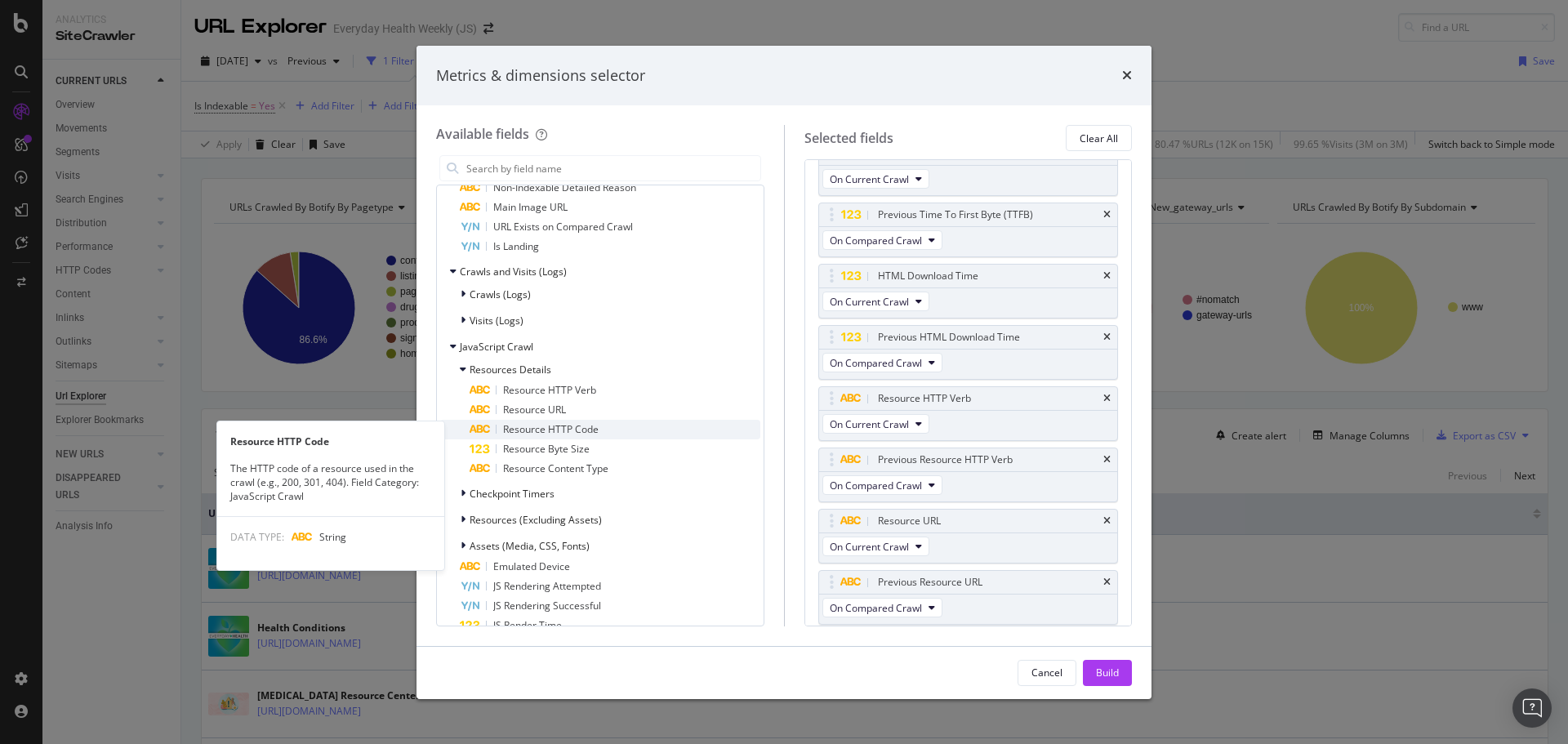
click at [531, 424] on span "Resource HTTP Code" at bounding box center [551, 429] width 95 height 14
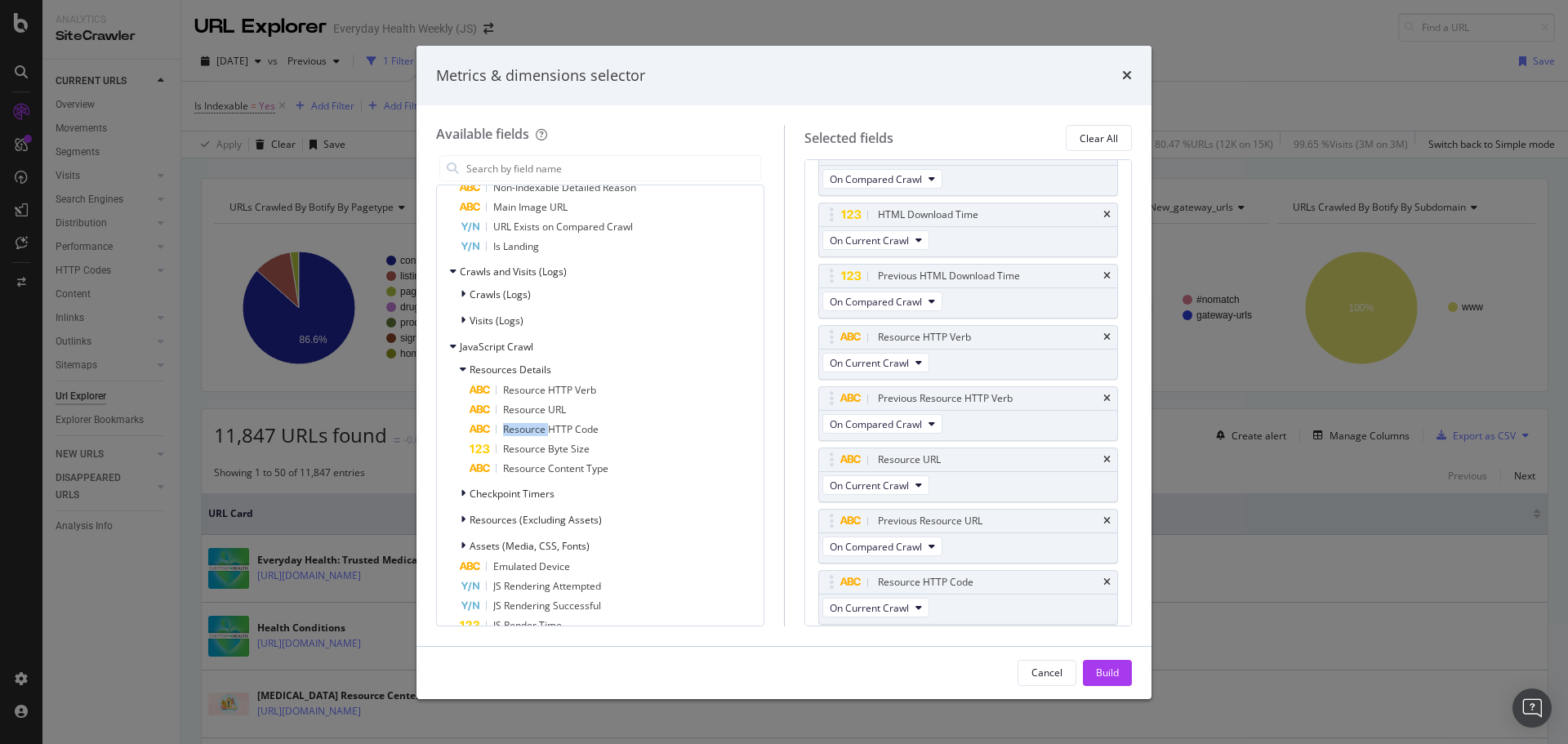
click at [531, 424] on span "Resource HTTP Code" at bounding box center [551, 429] width 95 height 14
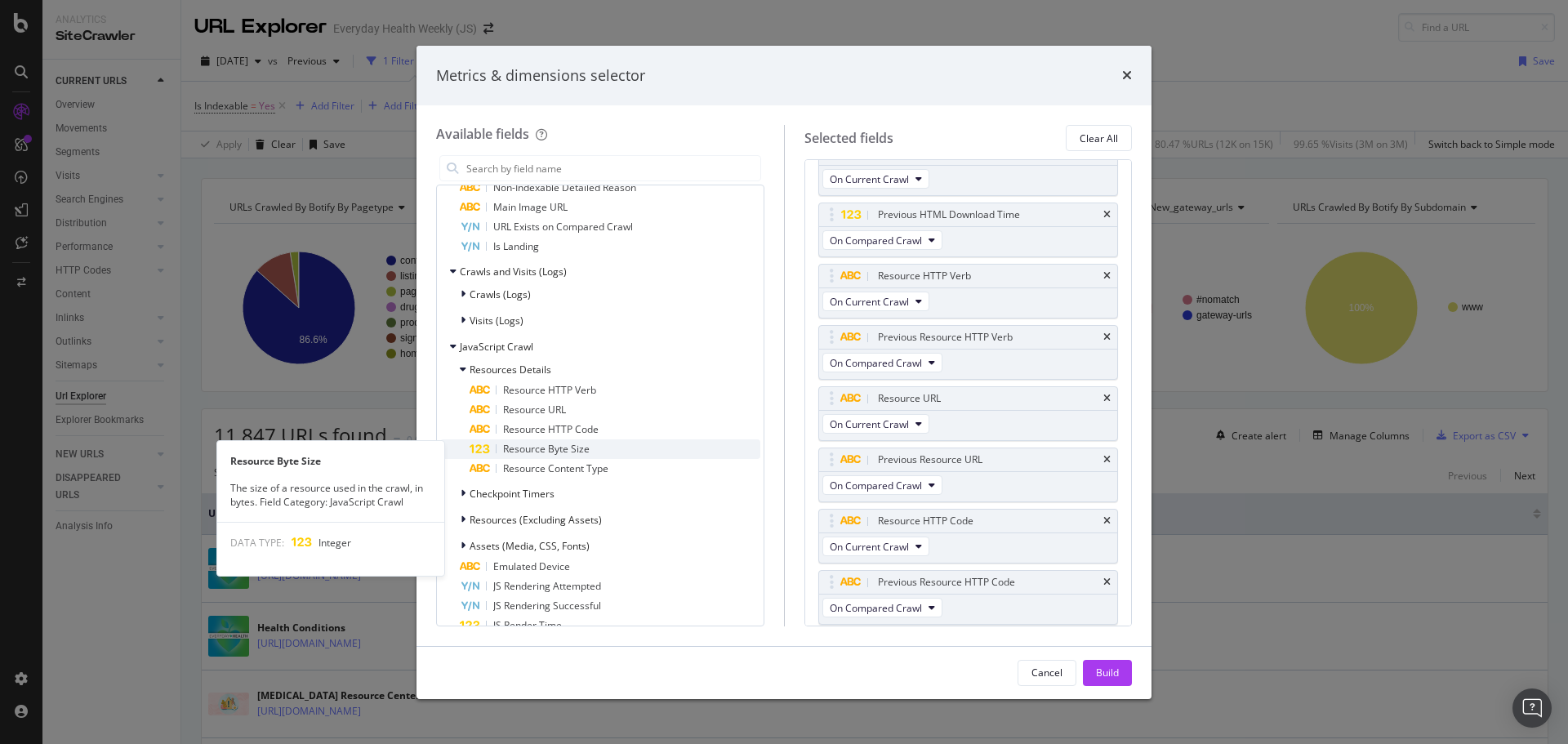
click at [531, 447] on span "Resource Byte Size" at bounding box center [546, 448] width 87 height 14
click at [532, 447] on span "Resource Byte Size" at bounding box center [546, 448] width 87 height 14
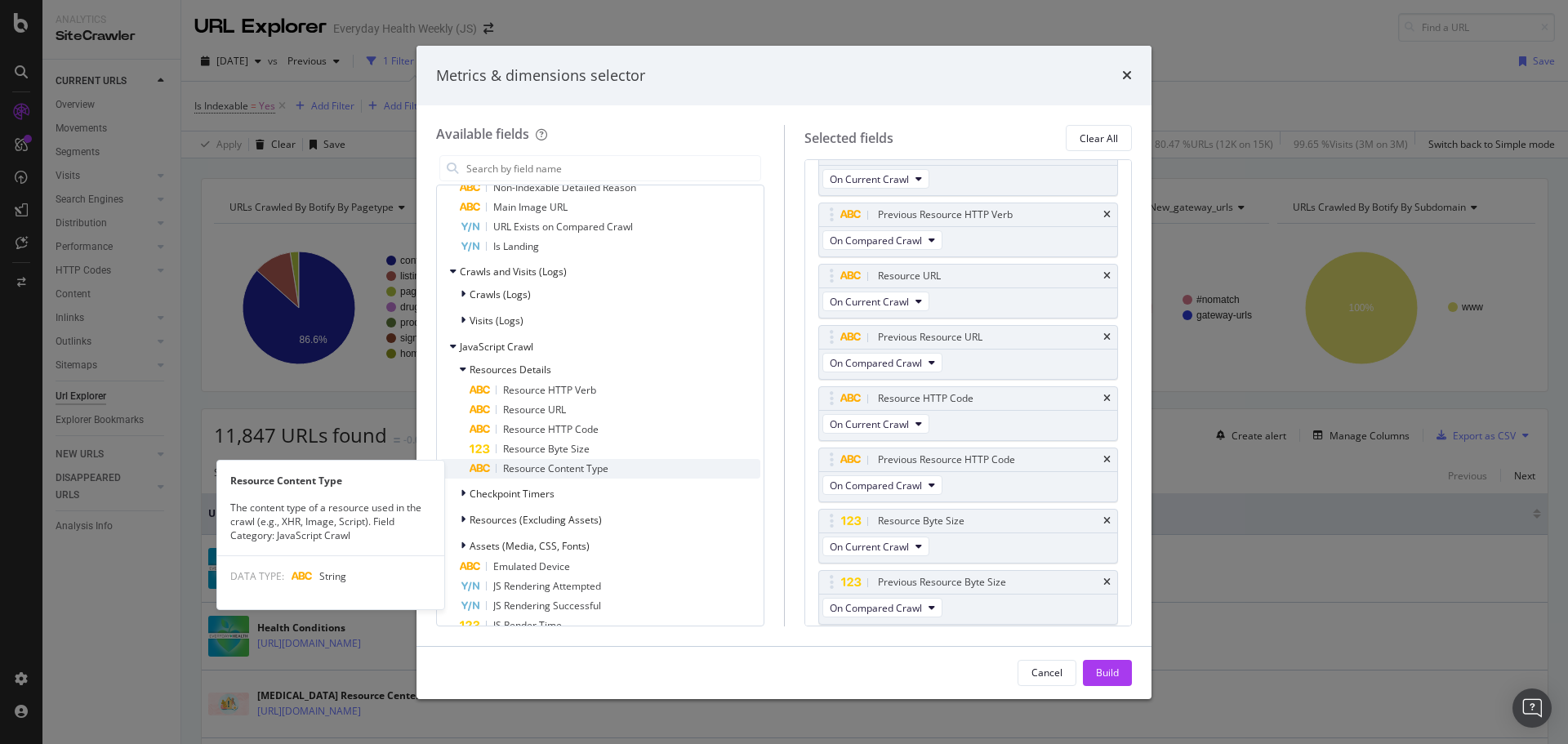
click at [530, 463] on span "Resource Content Type" at bounding box center [556, 468] width 106 height 14
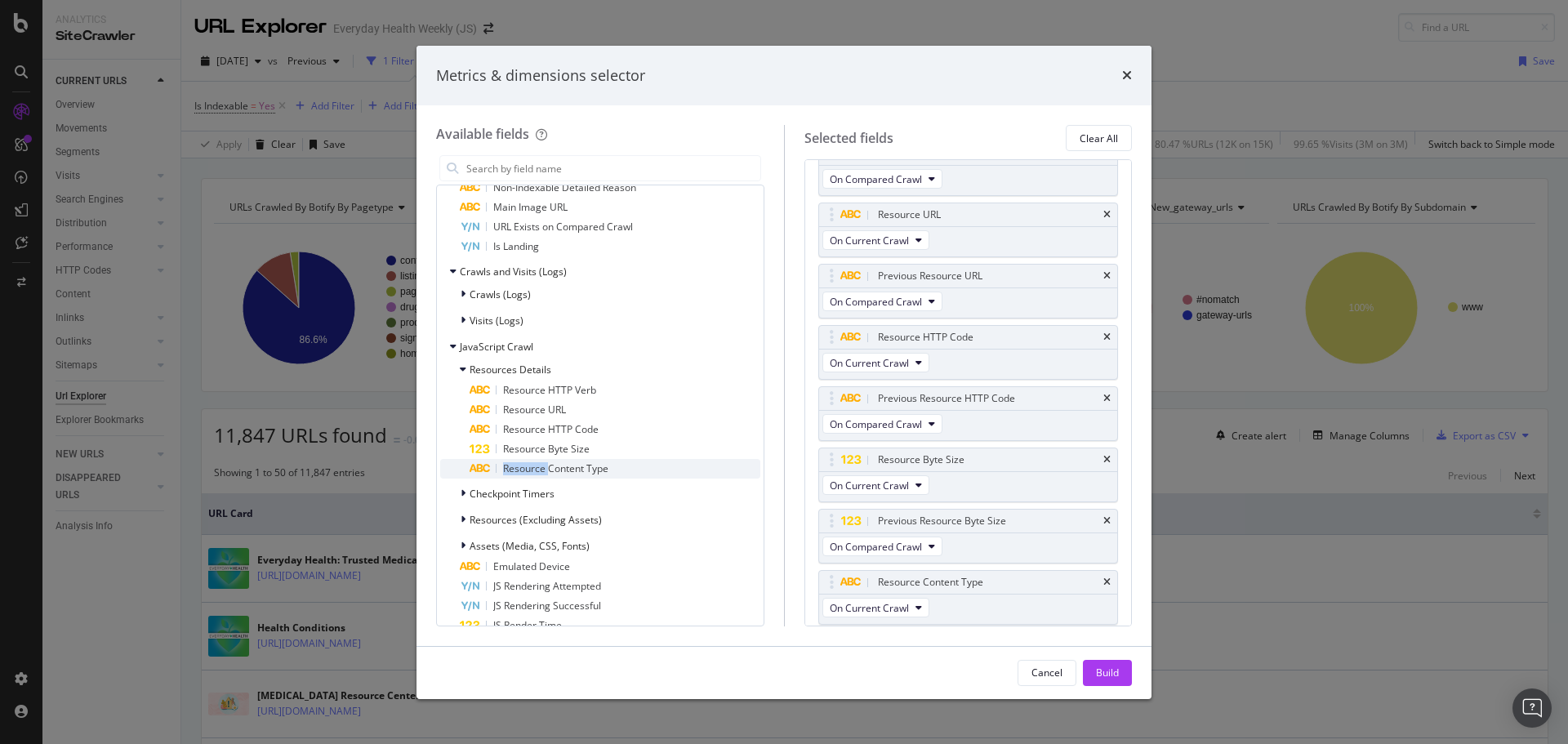
click at [530, 464] on span "Resource Content Type" at bounding box center [556, 468] width 106 height 14
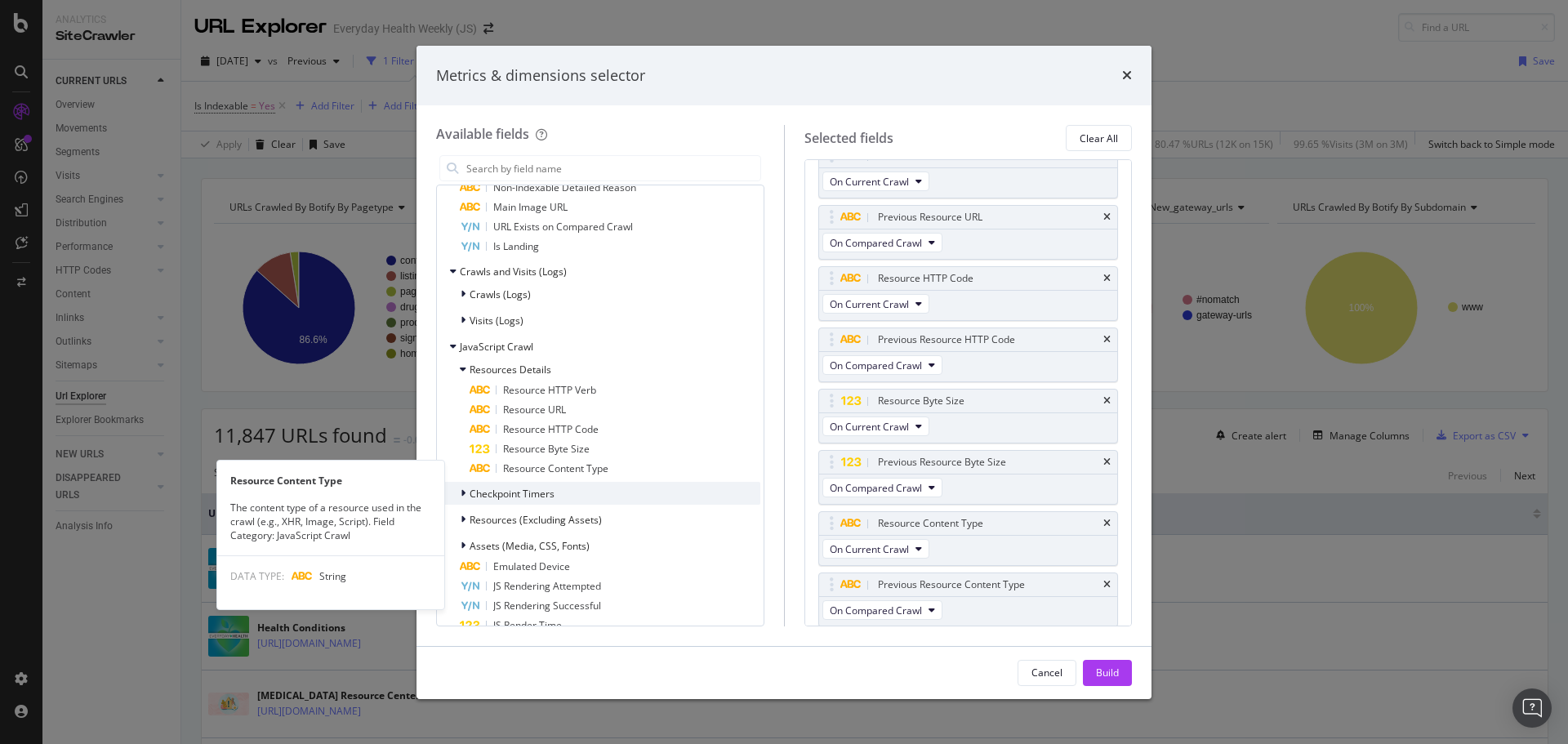
scroll to position [767, 0]
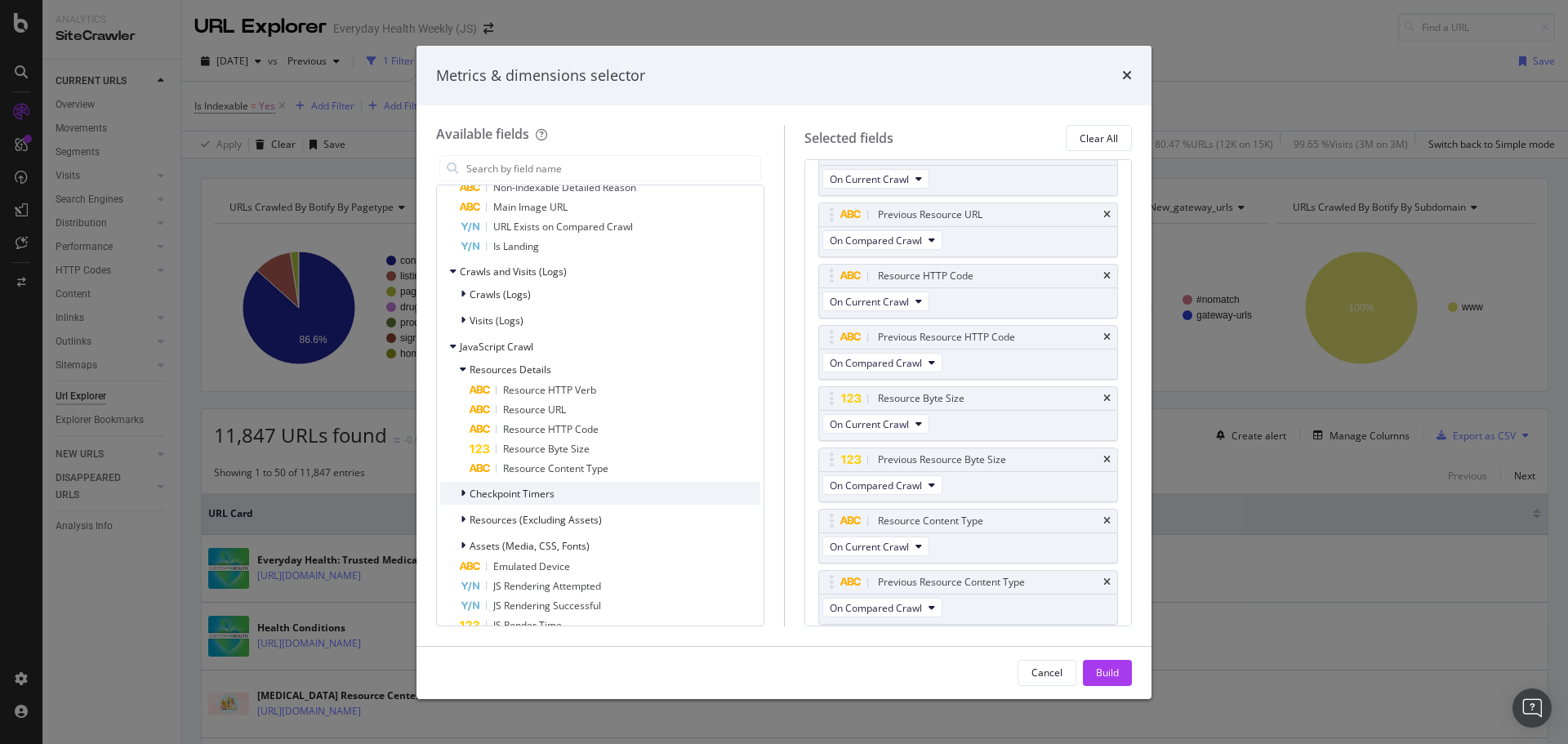
click at [522, 491] on span "Checkpoint Timers" at bounding box center [512, 494] width 85 height 14
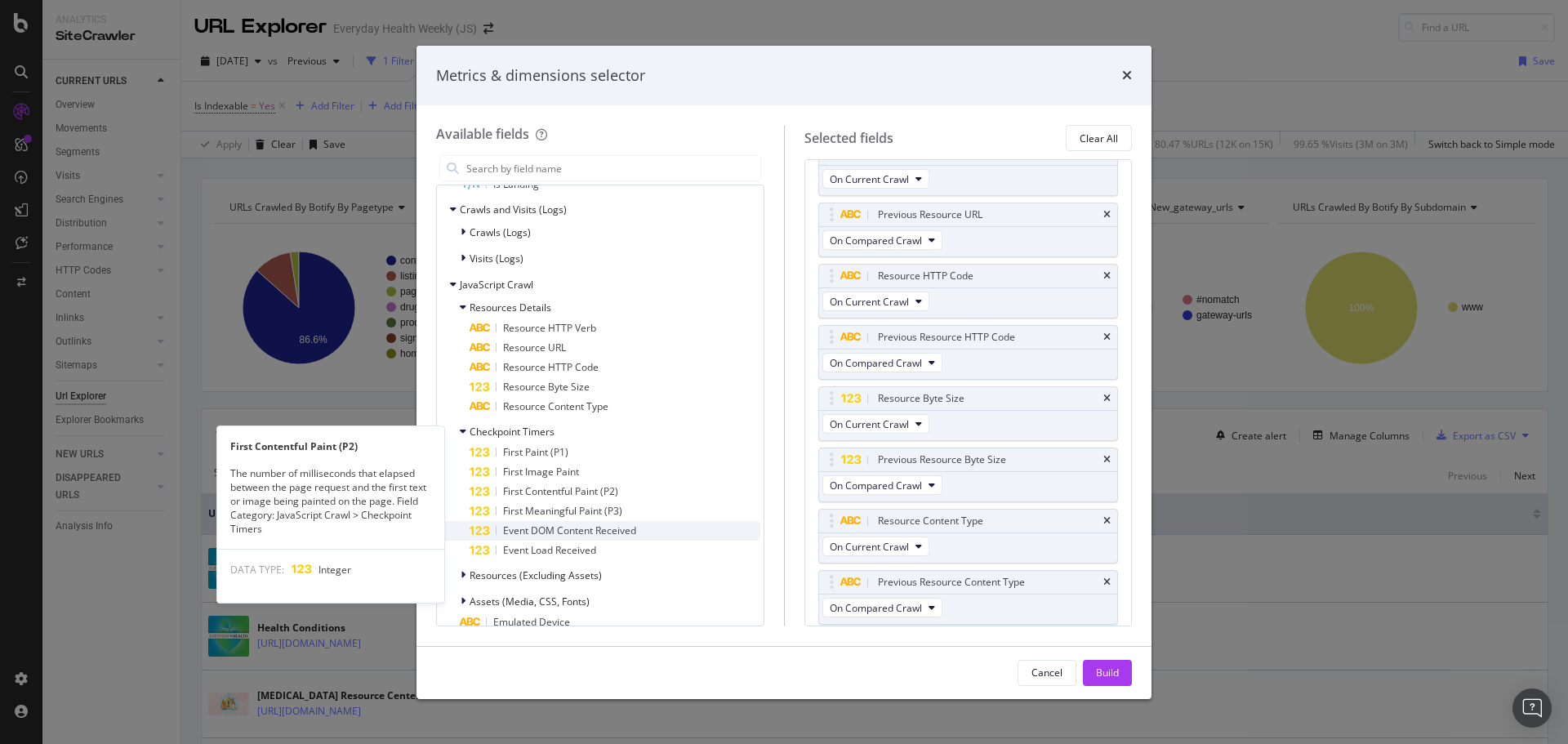
scroll to position [1715, 0]
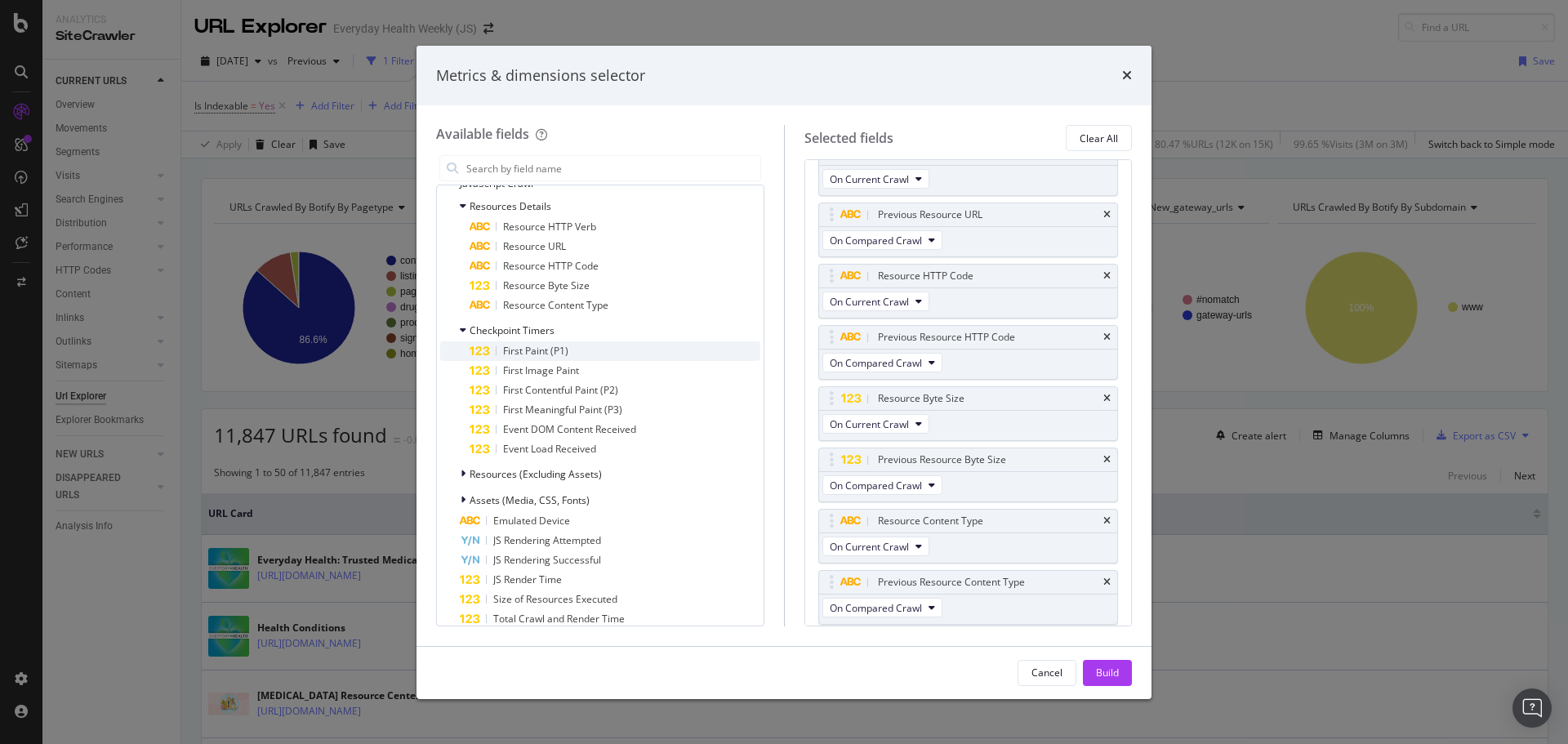
click at [532, 352] on span "First Paint (P1)" at bounding box center [536, 350] width 66 height 14
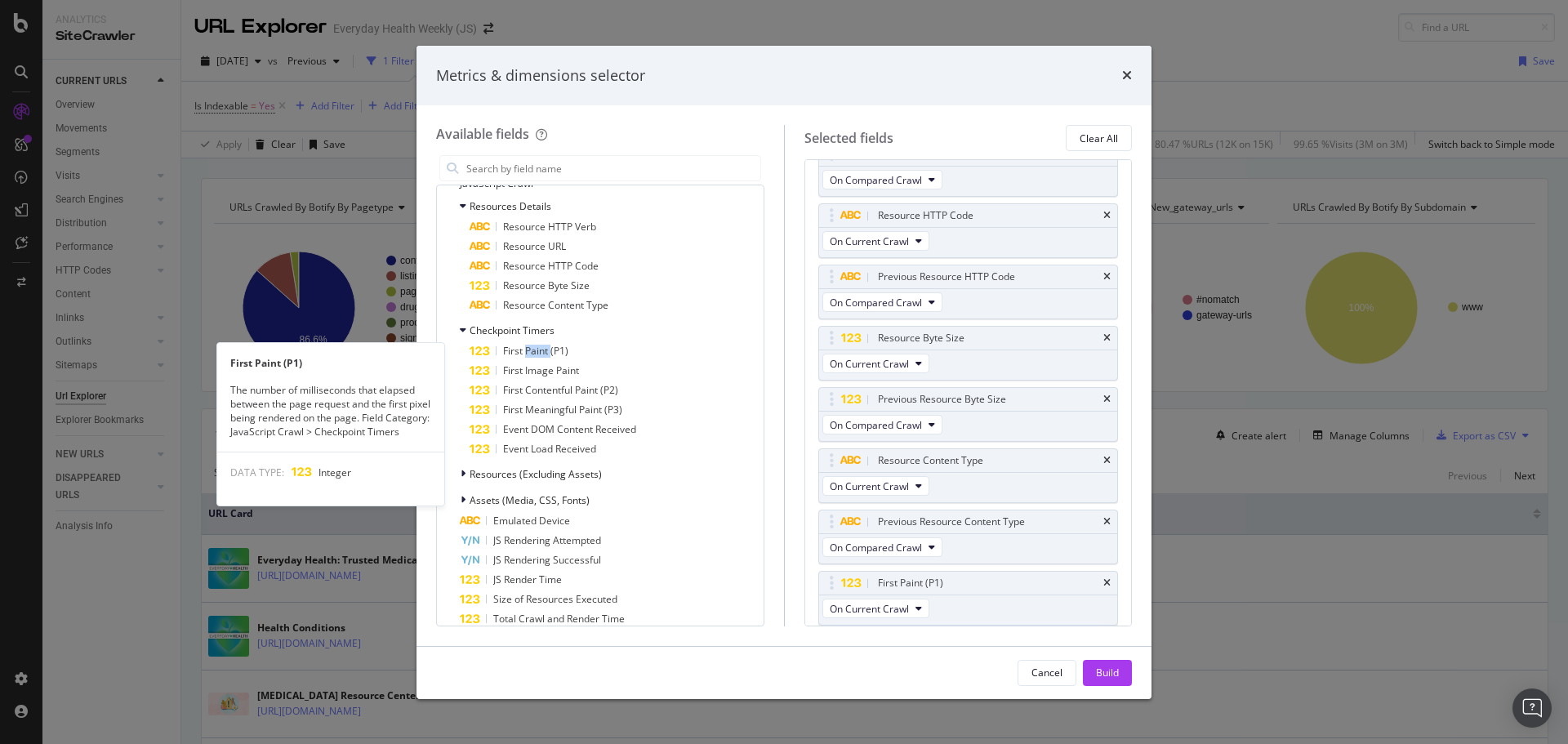
click at [532, 352] on span "First Paint (P1)" at bounding box center [536, 350] width 66 height 14
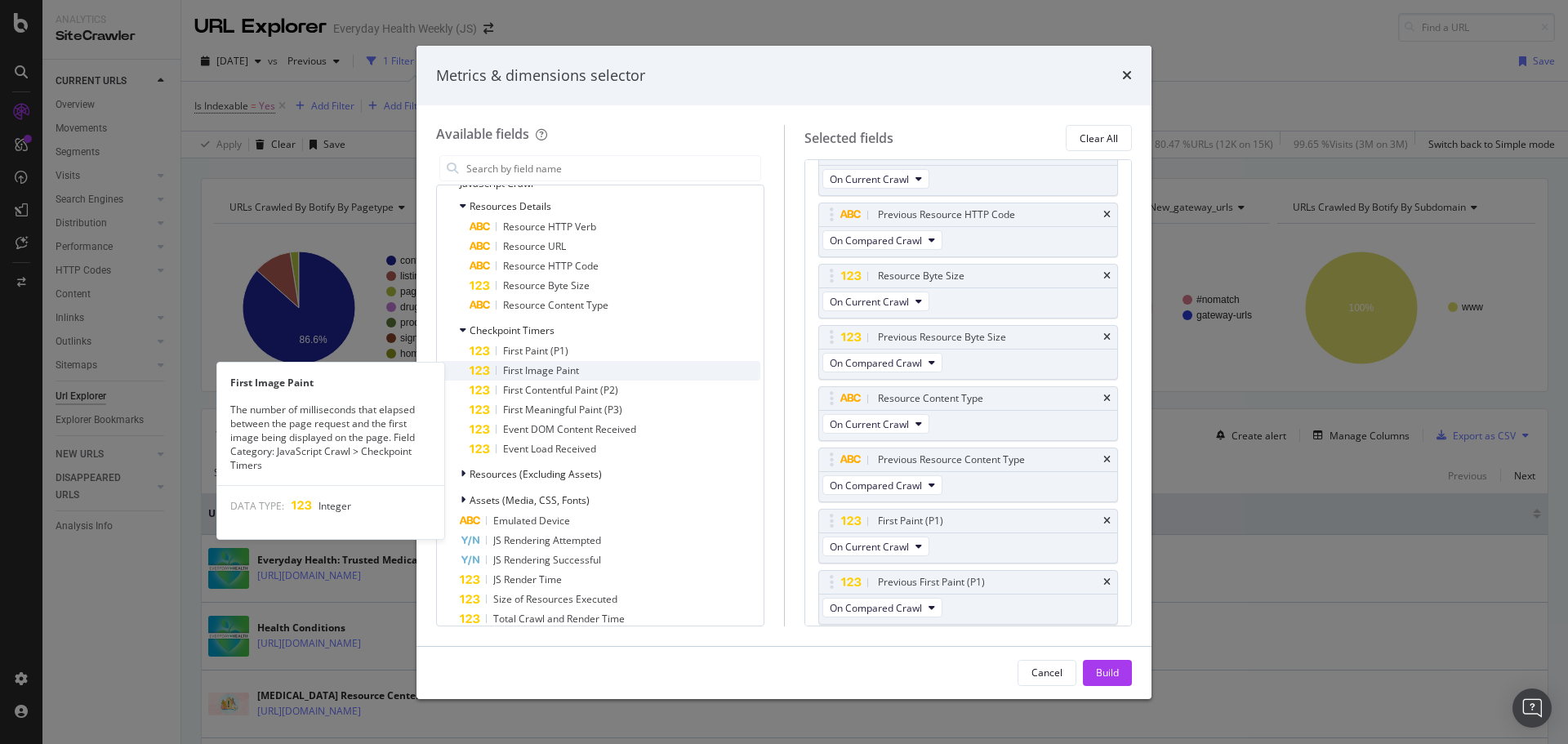
click at [532, 372] on span "First Image Paint" at bounding box center [541, 370] width 76 height 14
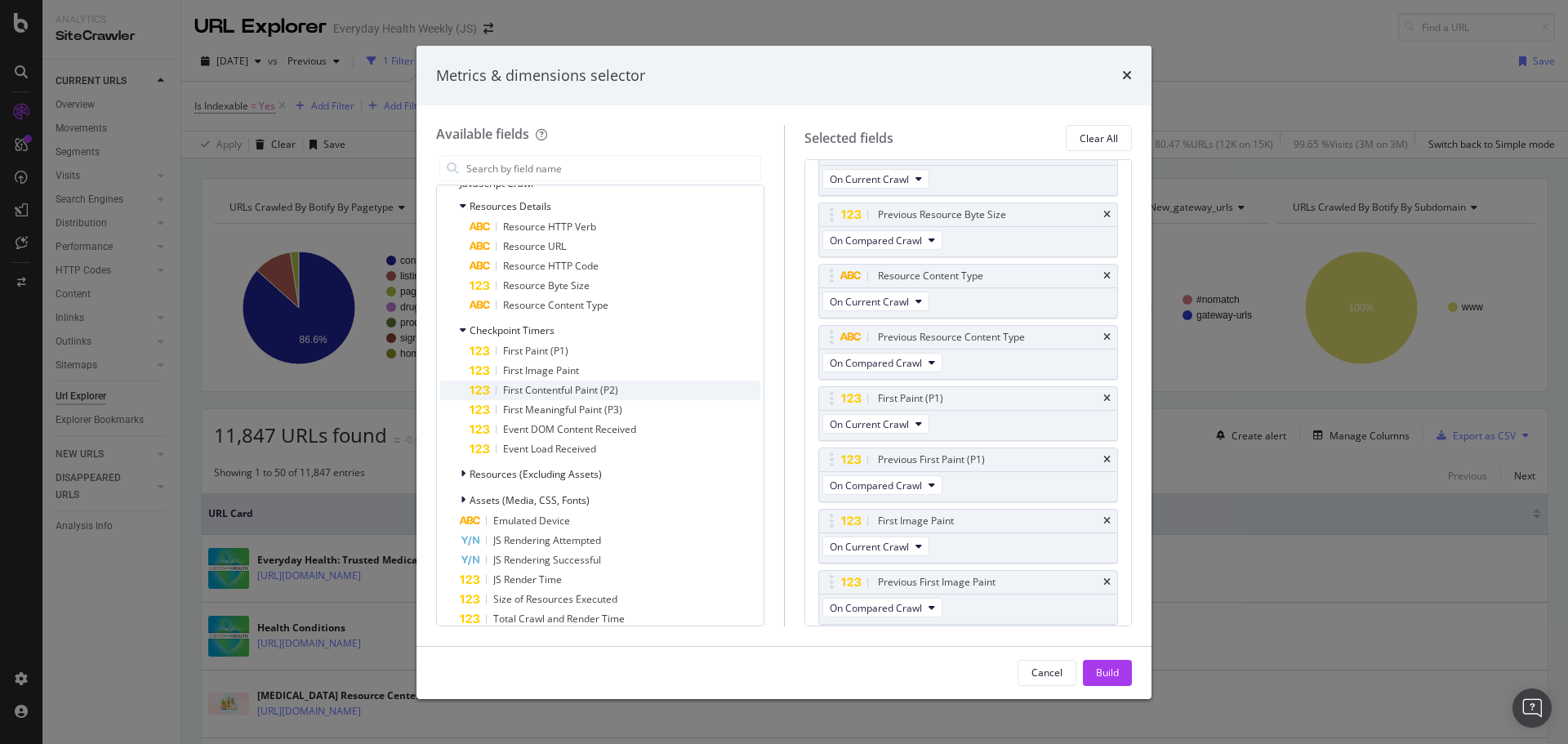
click at [528, 390] on span "First Contentful Paint (P2)" at bounding box center [560, 390] width 115 height 14
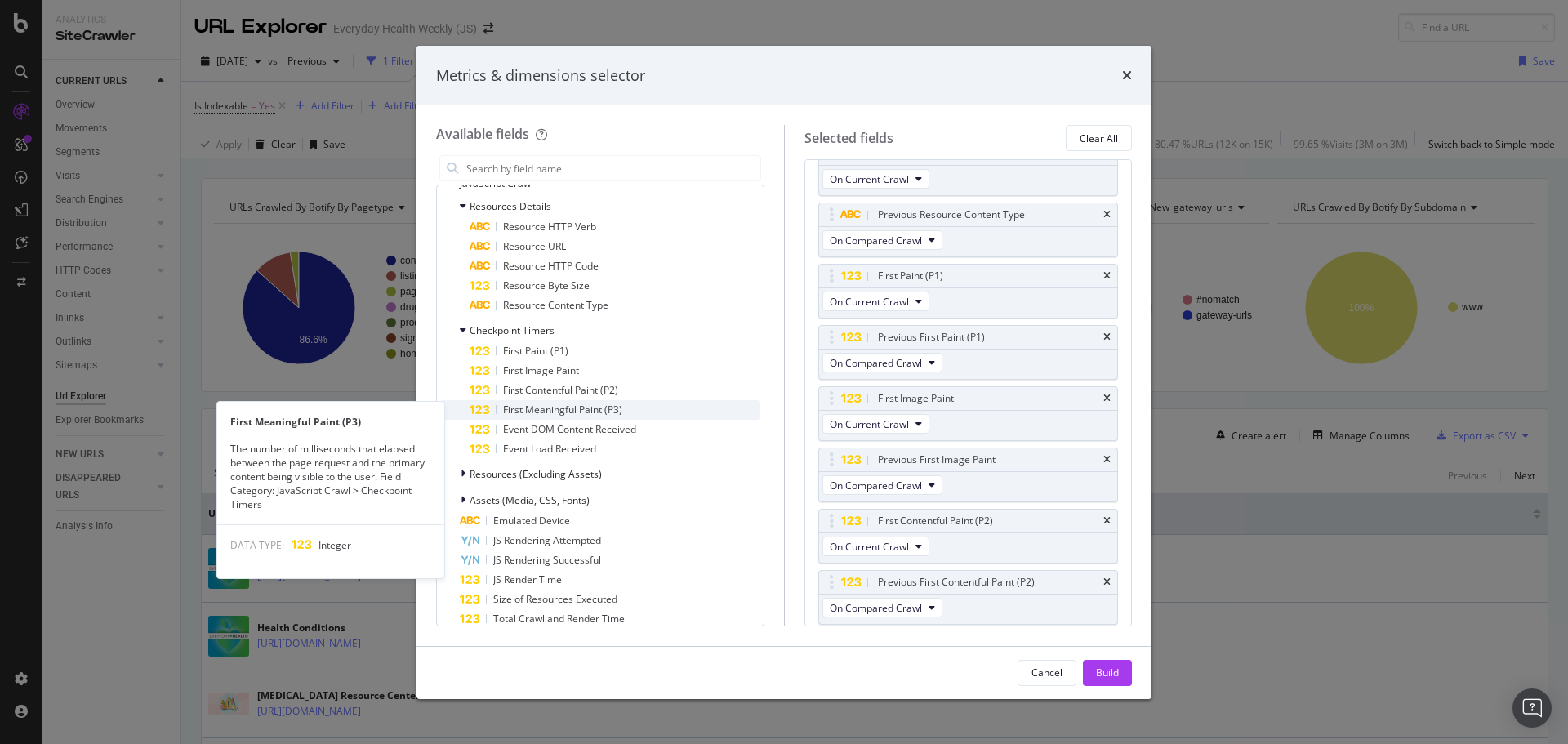
click at [528, 404] on span "First Meaningful Paint (P3)" at bounding box center [562, 409] width 119 height 14
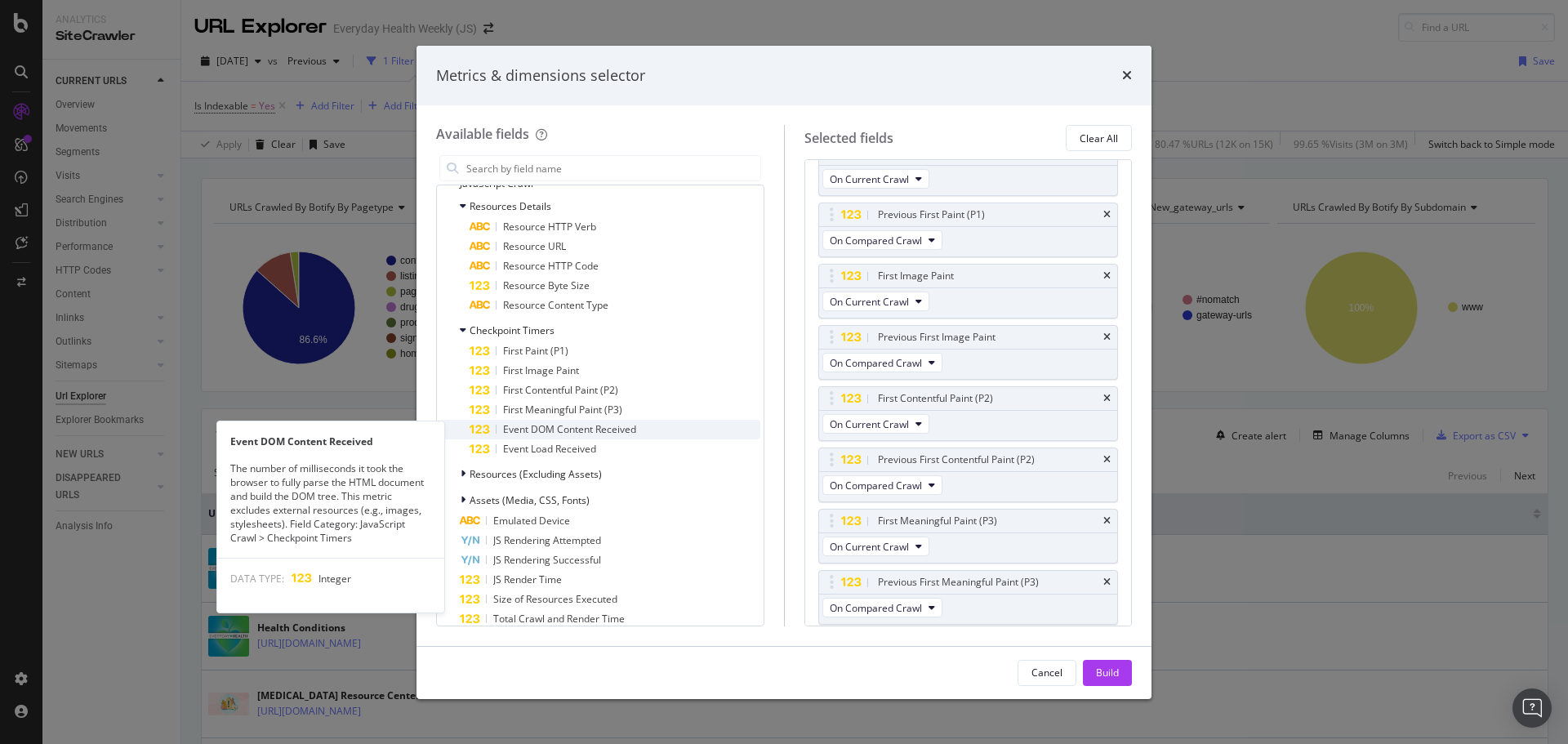
click at [534, 428] on span "Event DOM Content Received" at bounding box center [570, 429] width 133 height 14
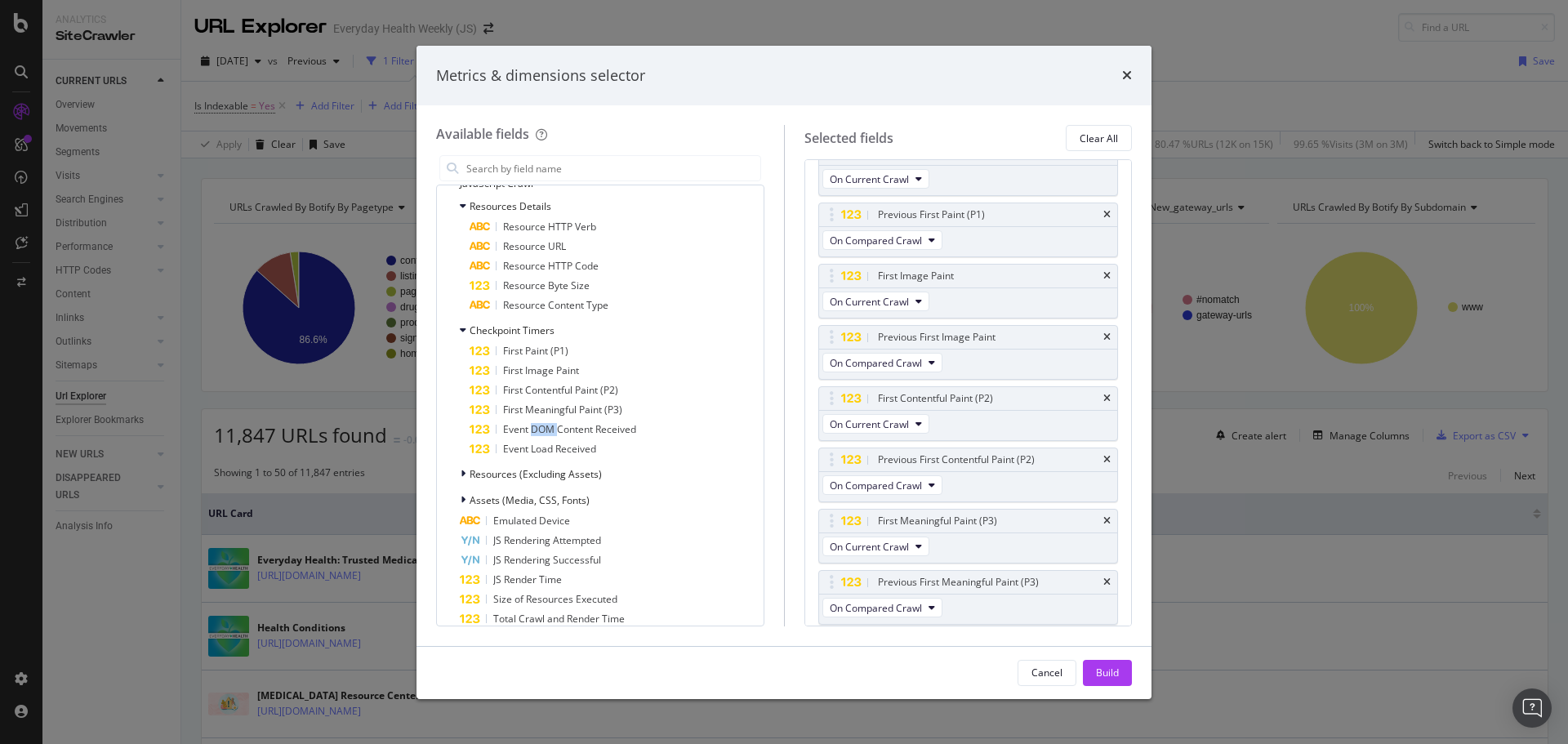
click at [534, 428] on span "Event DOM Content Received" at bounding box center [570, 429] width 133 height 14
click at [535, 441] on div "Event Load Received" at bounding box center [616, 449] width 291 height 20
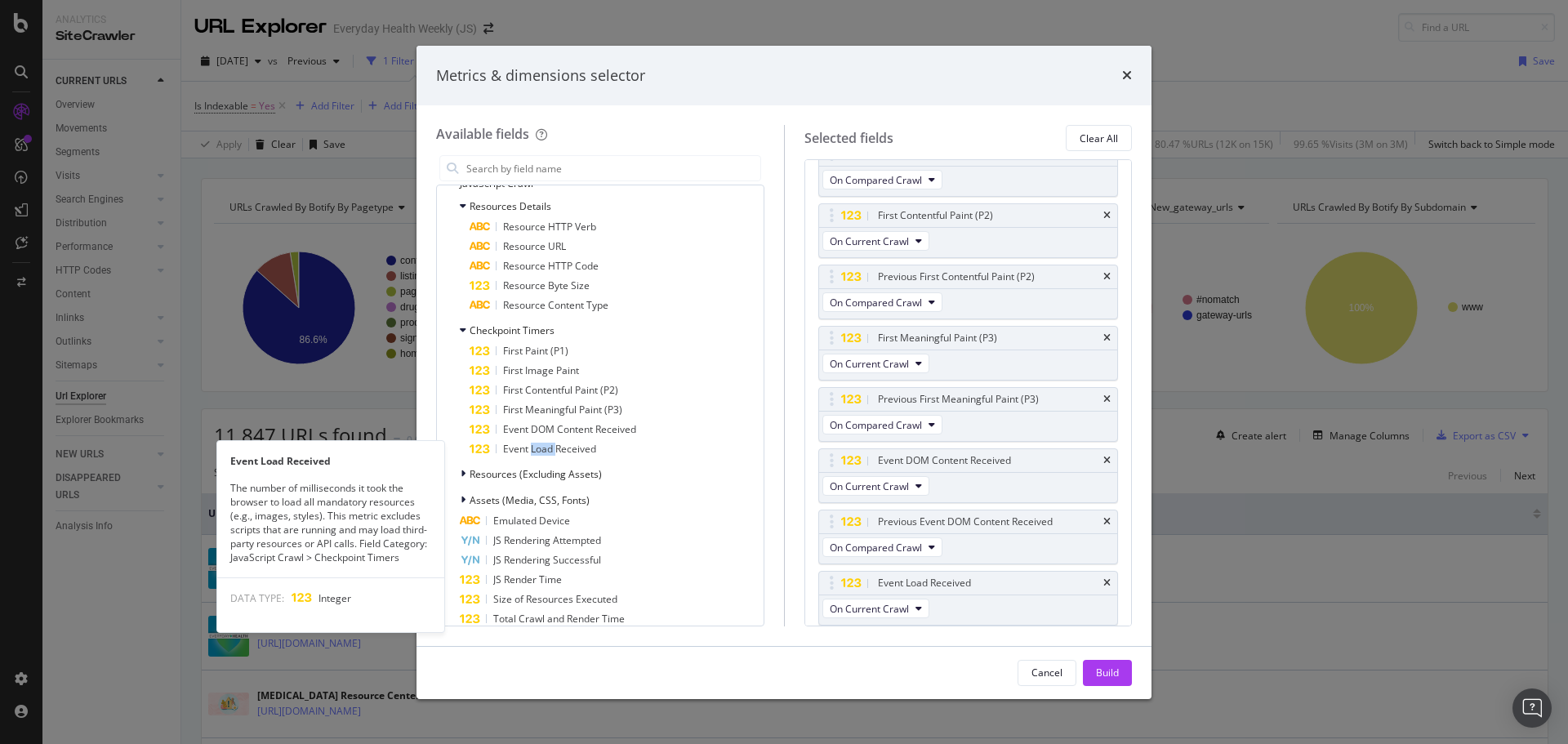
click at [535, 441] on div "Event Load Received" at bounding box center [616, 449] width 291 height 20
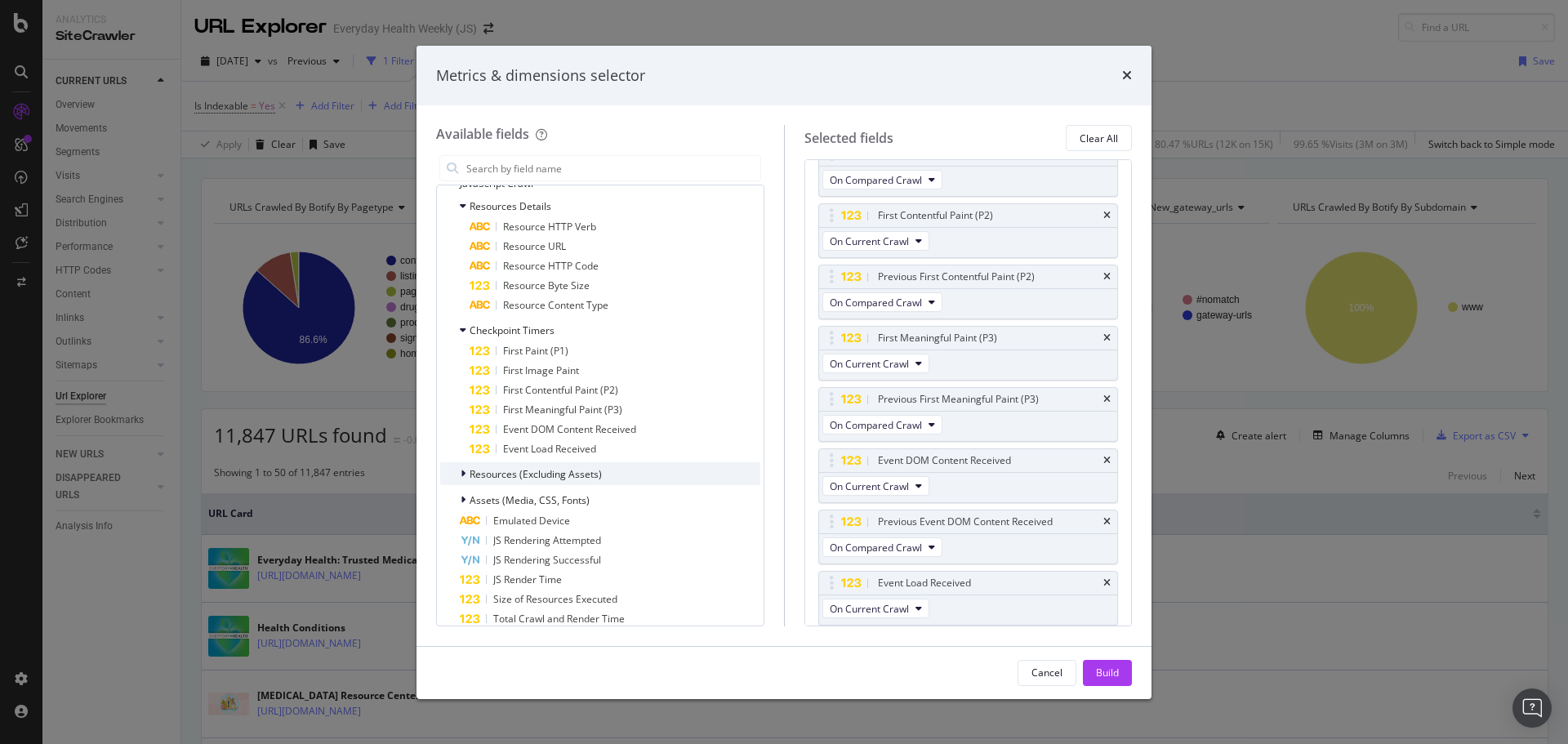
scroll to position [1502, 0]
click at [539, 480] on span "Resources (Excluding Assets)" at bounding box center [536, 474] width 132 height 14
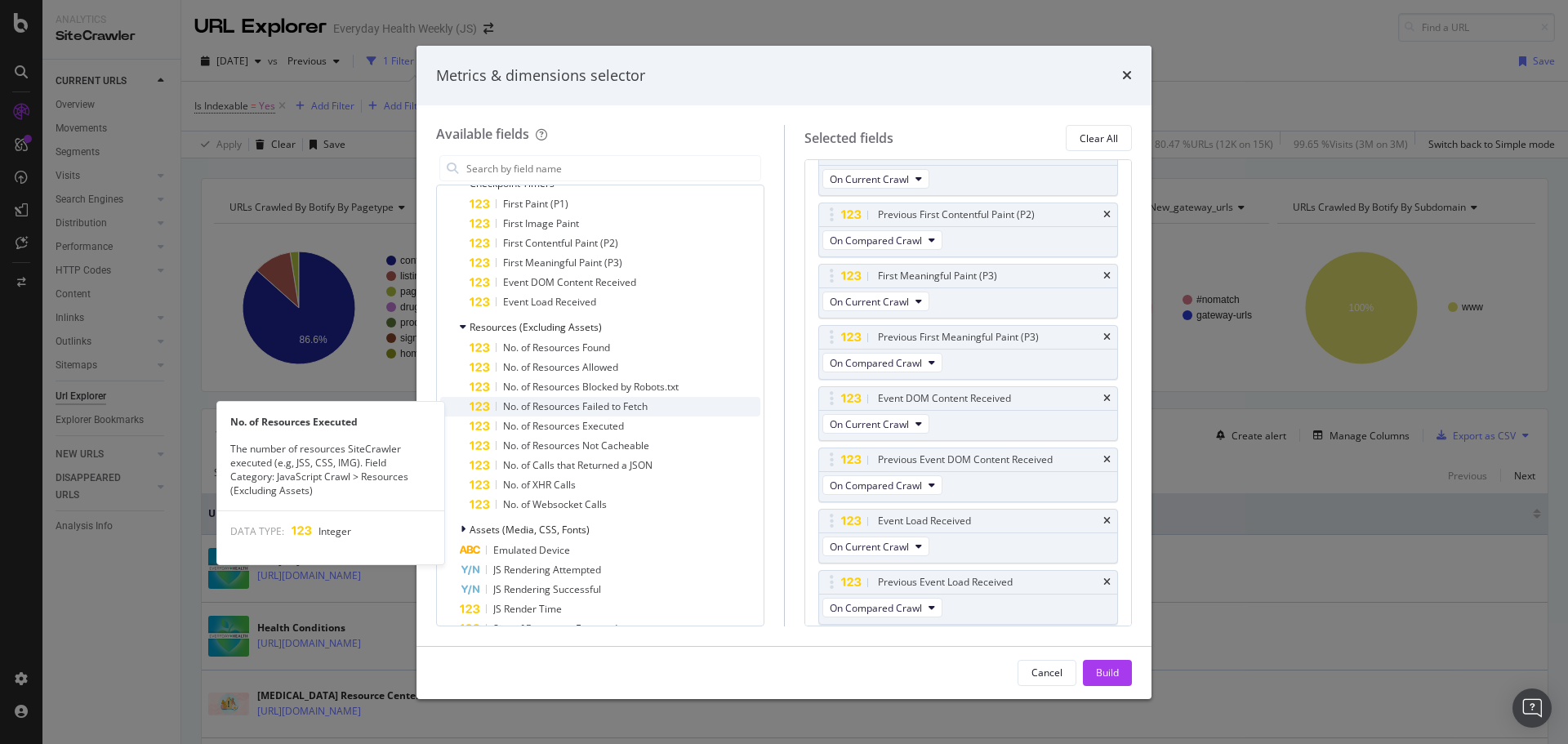
scroll to position [1879, 0]
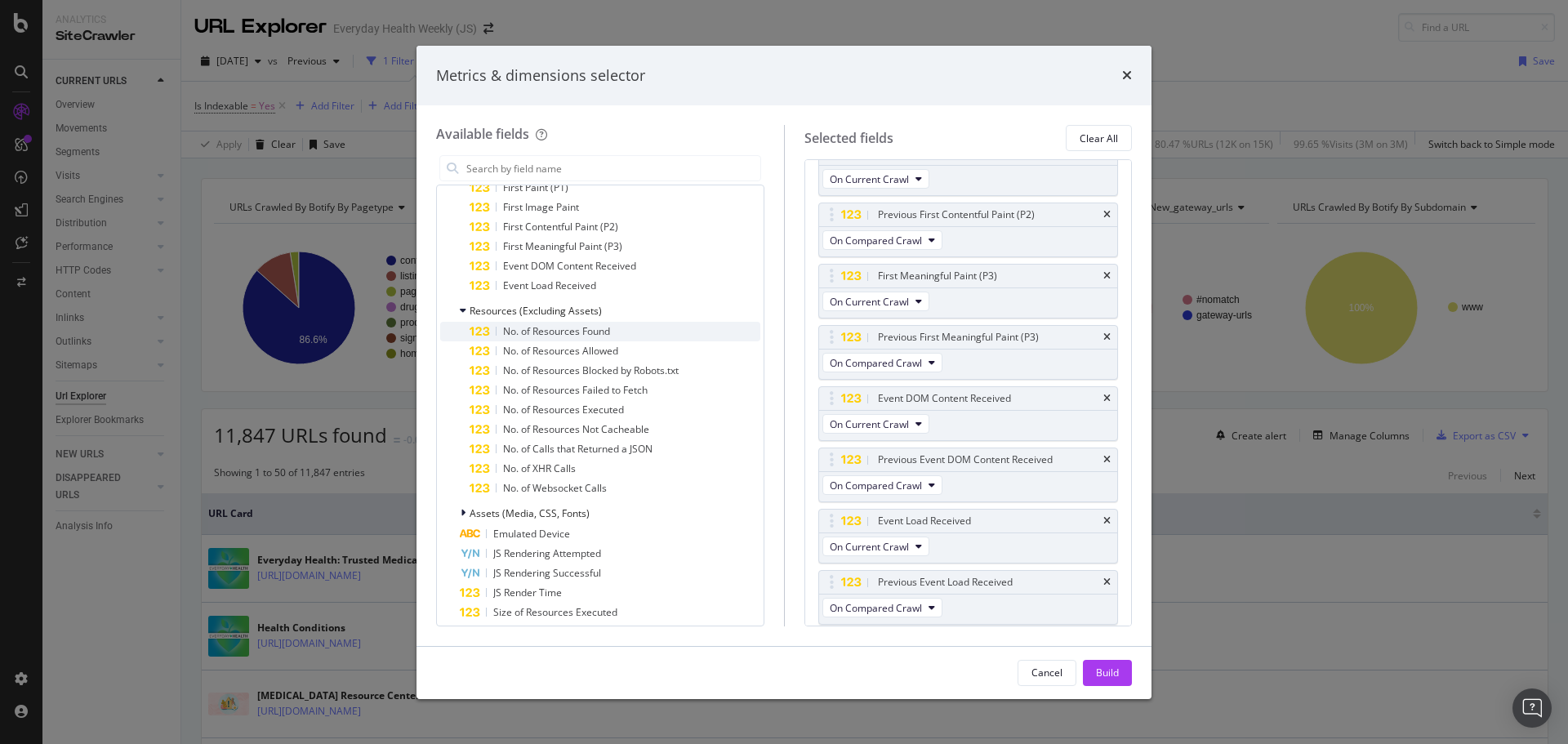
click at [543, 334] on span "No. of Resources Found" at bounding box center [557, 331] width 107 height 14
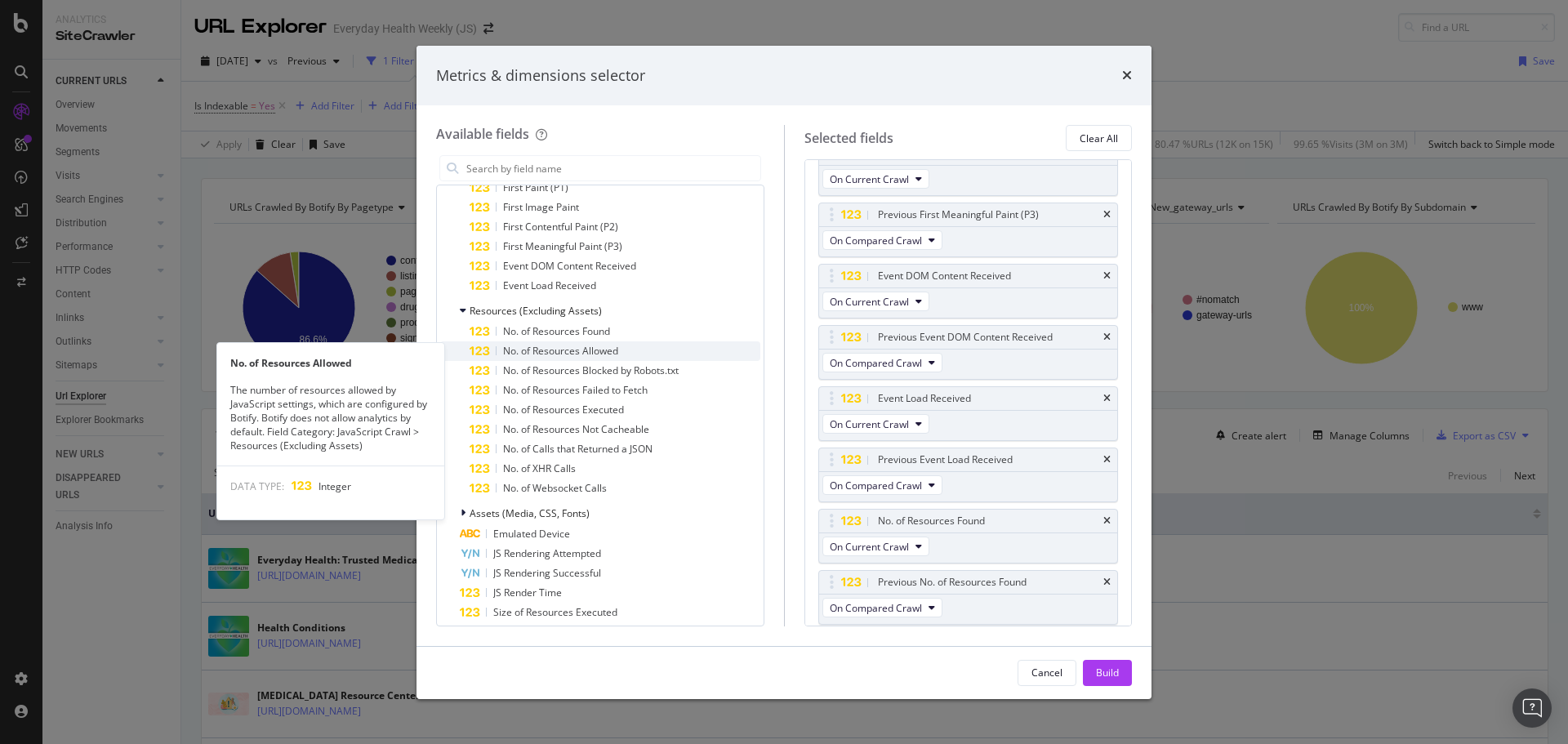
click at [552, 357] on span "No. of Resources Allowed" at bounding box center [560, 350] width 115 height 14
click at [552, 356] on span "No. of Resources Allowed" at bounding box center [560, 350] width 115 height 14
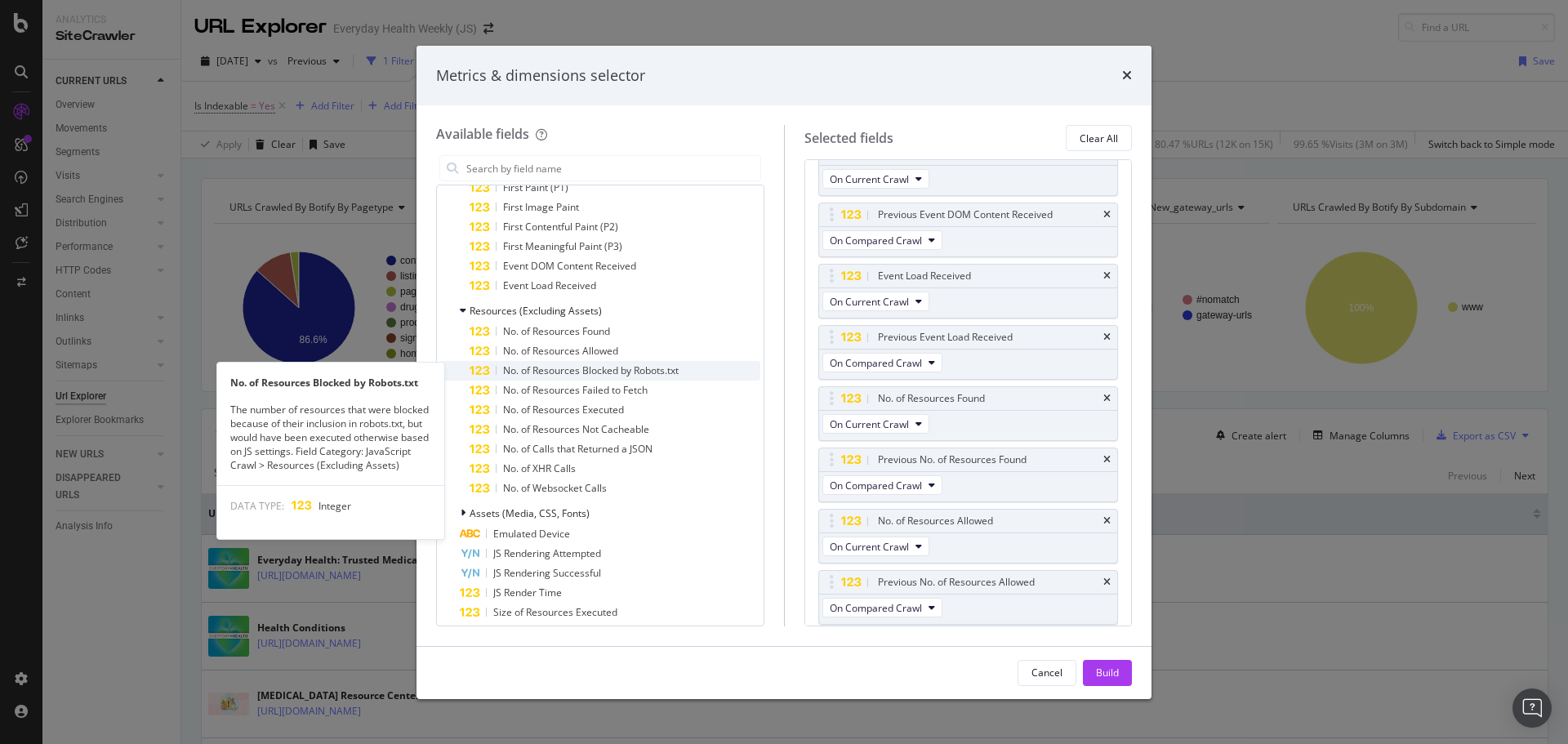
click at [550, 372] on span "No. of Resources Blocked by Robots.txt" at bounding box center [591, 370] width 176 height 14
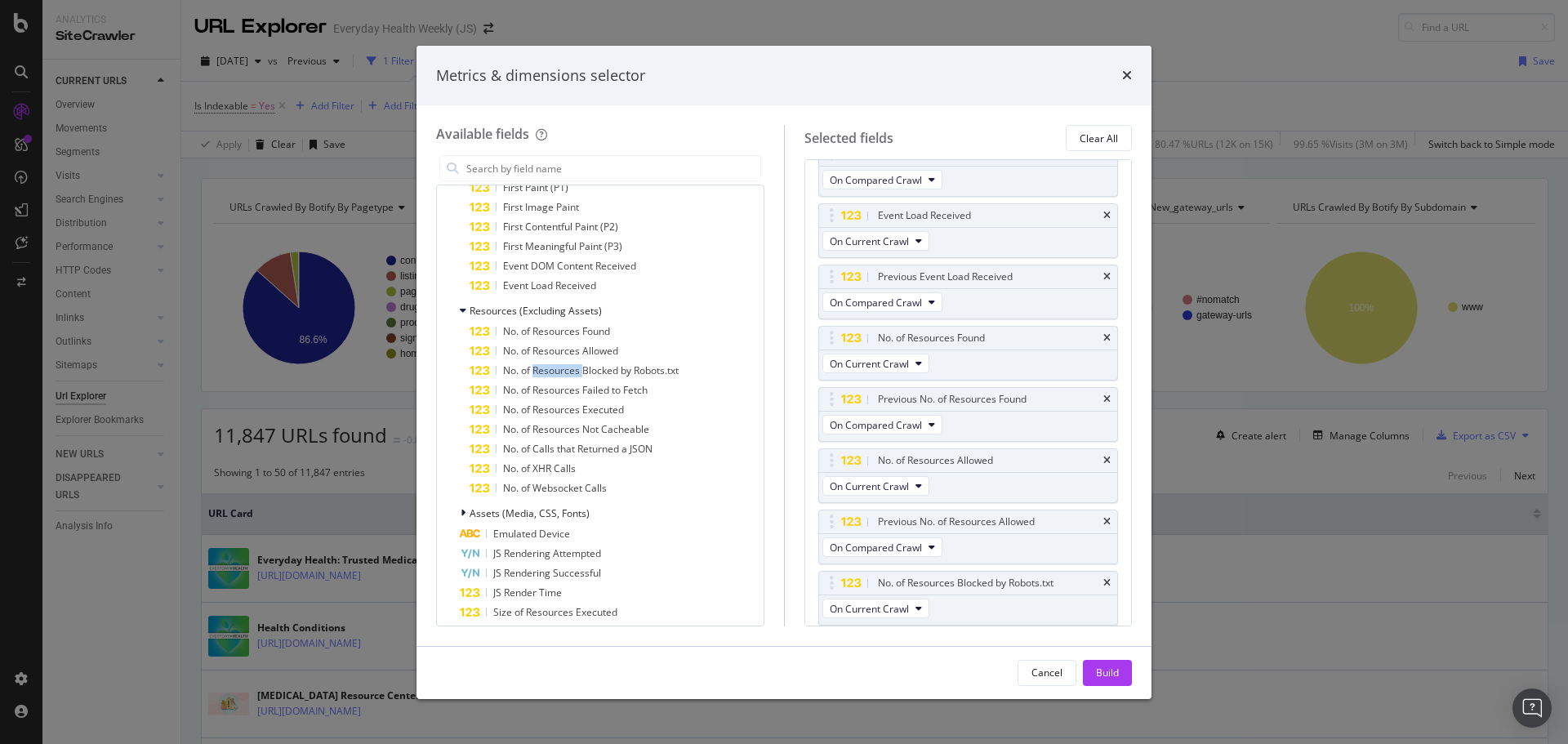
click at [549, 372] on span "No. of Resources Blocked by Robots.txt" at bounding box center [591, 370] width 176 height 14
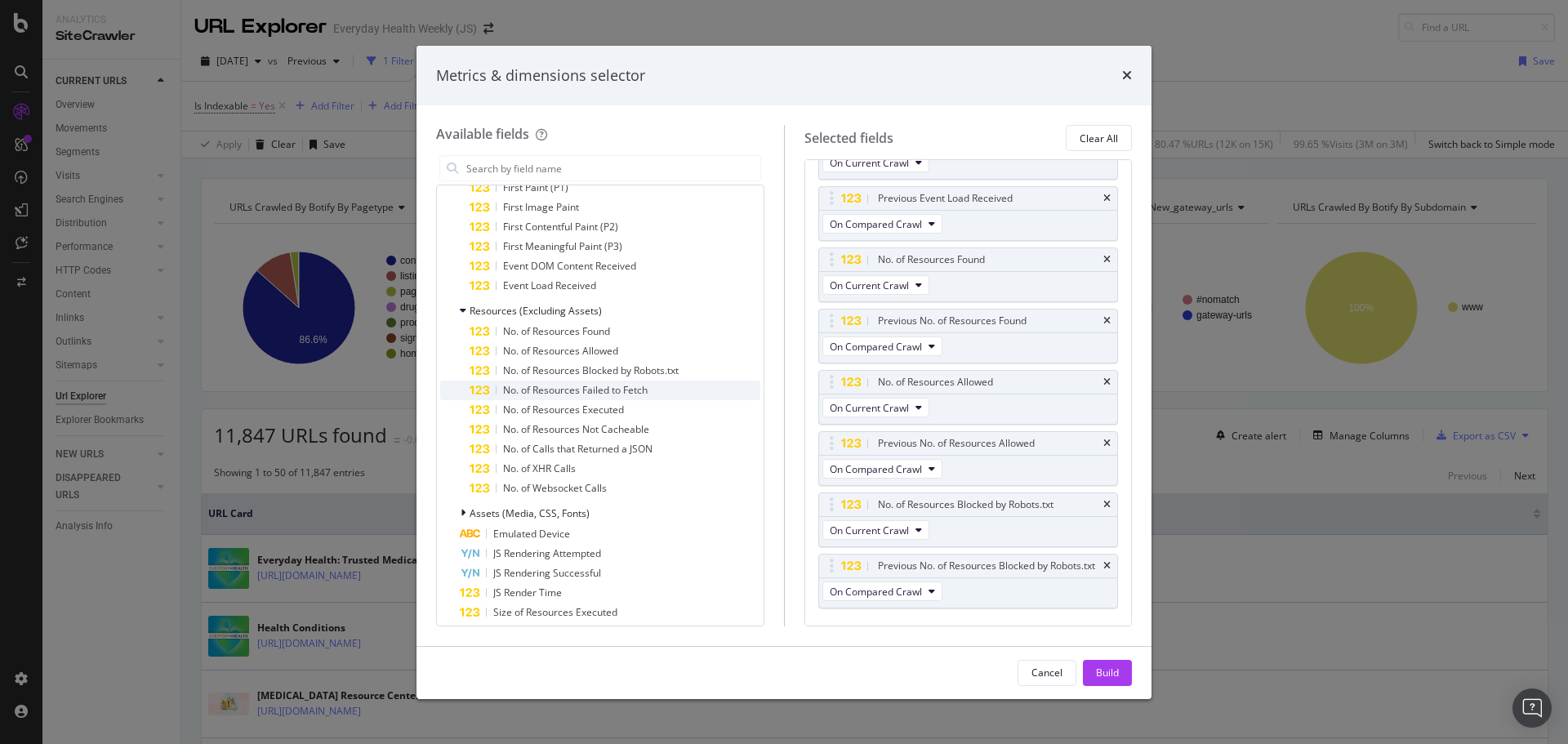
click at [548, 394] on span "No. of Resources Failed to Fetch" at bounding box center [576, 390] width 145 height 14
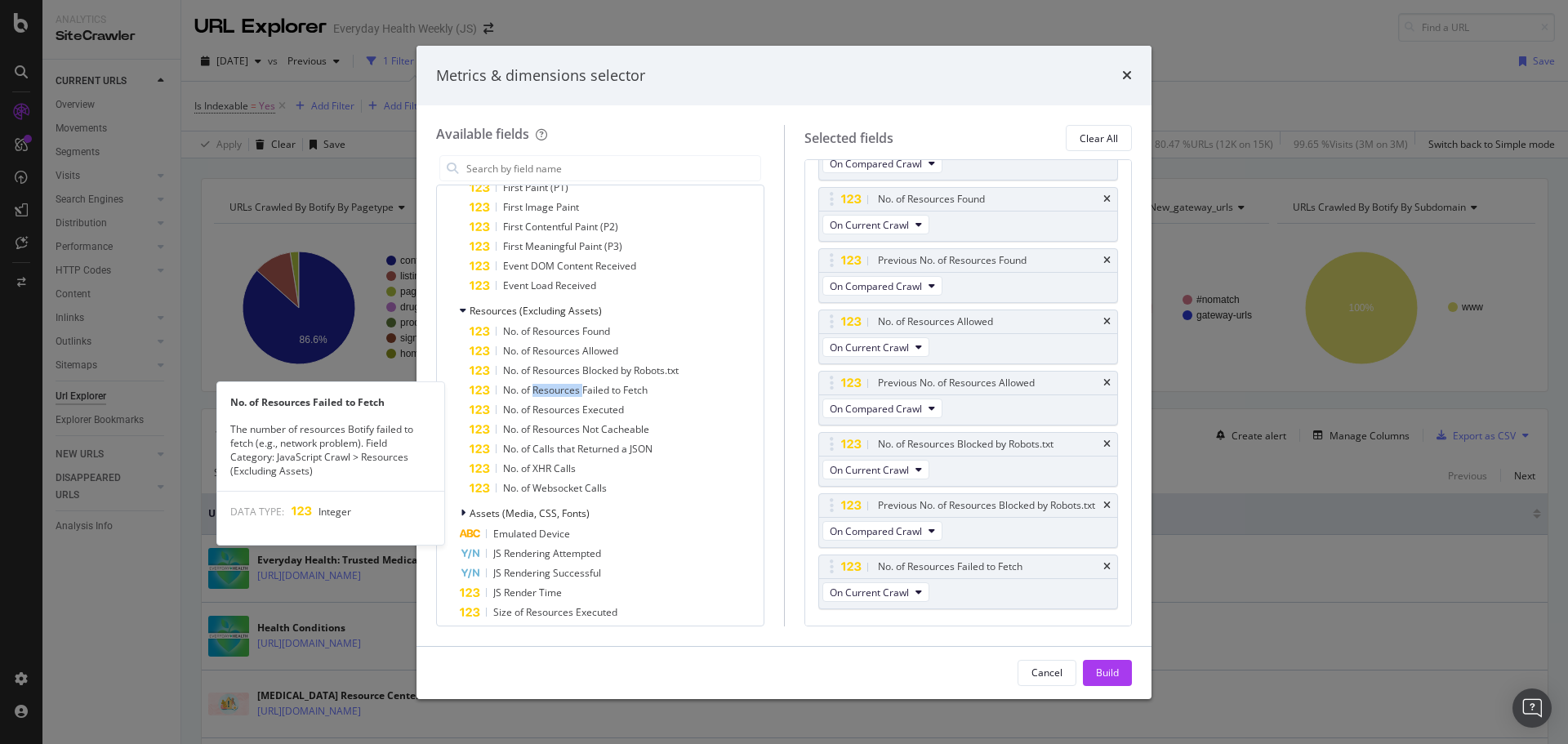
click at [548, 394] on span "No. of Resources Failed to Fetch" at bounding box center [576, 390] width 145 height 14
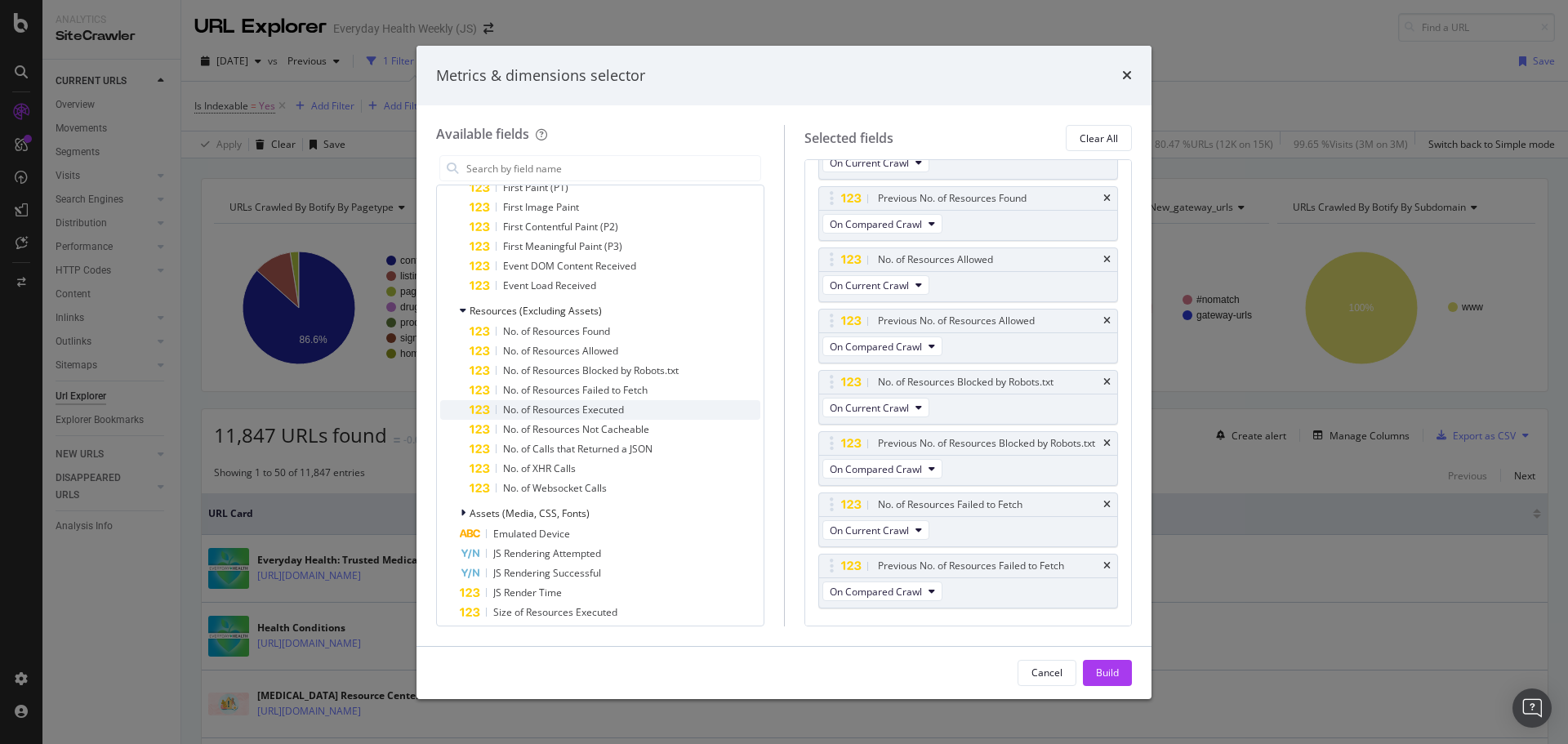
click at [547, 410] on span "No. of Resources Executed" at bounding box center [563, 409] width 121 height 14
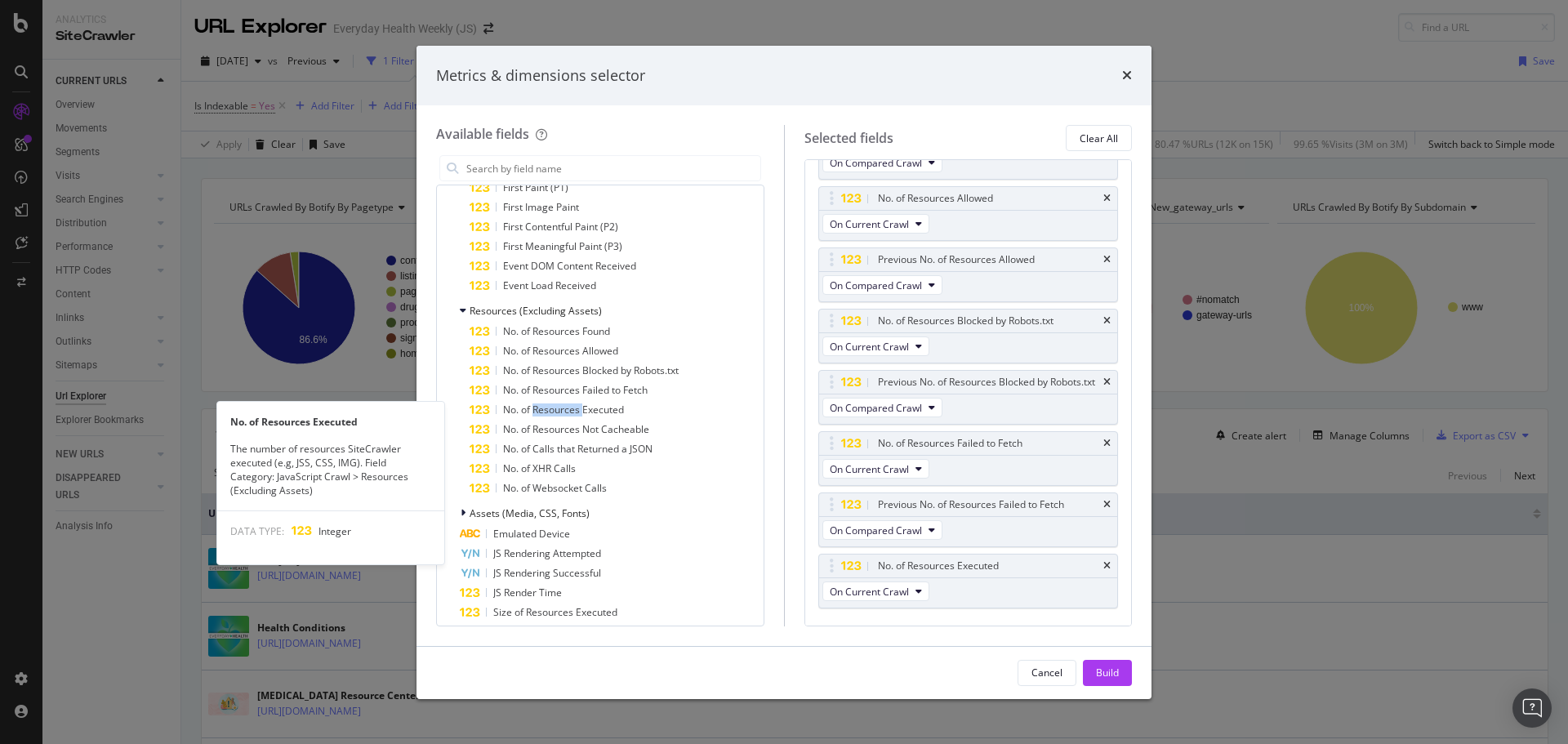
click at [547, 410] on span "No. of Resources Executed" at bounding box center [563, 409] width 121 height 14
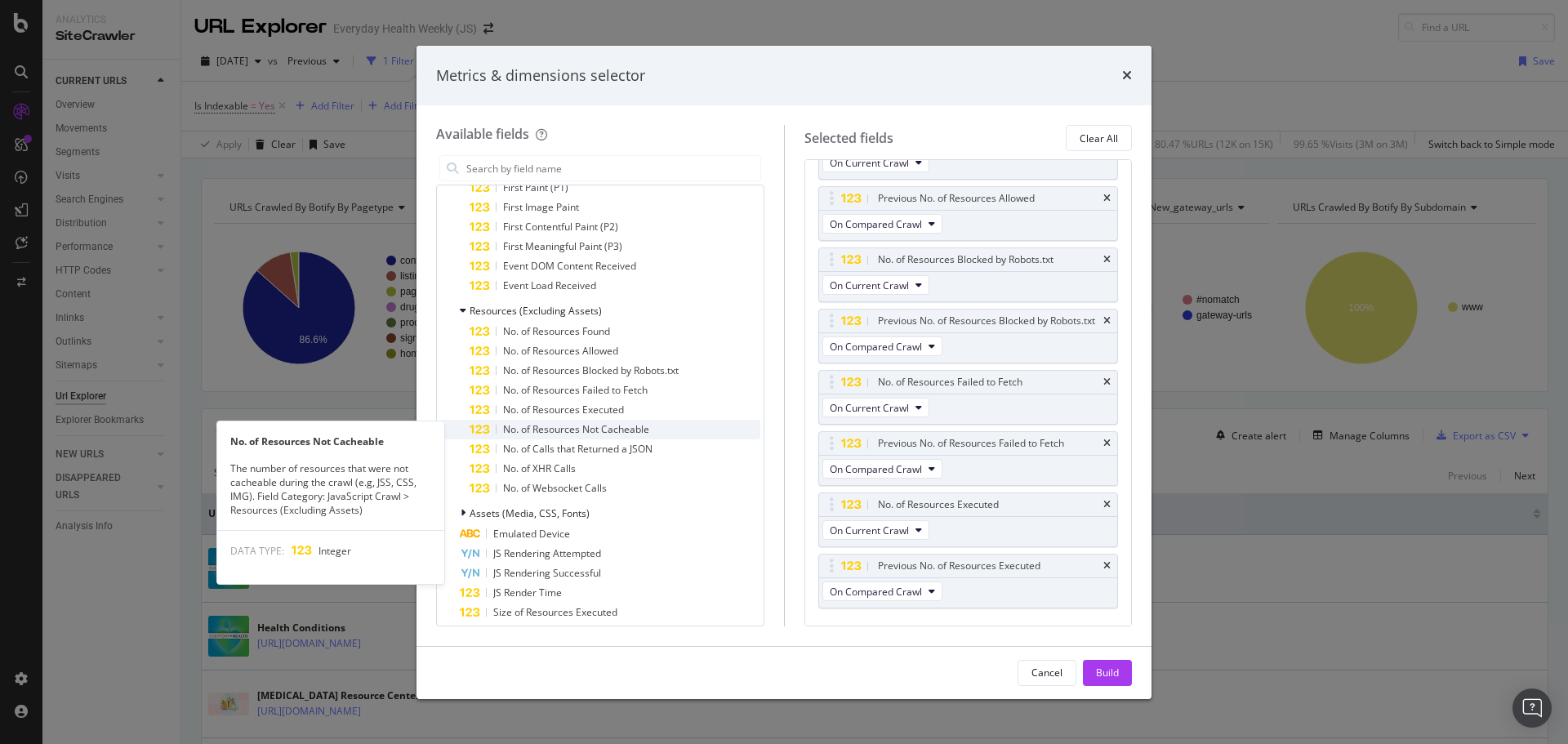
click at [551, 424] on span "No. of Resources Not Cacheable" at bounding box center [577, 429] width 147 height 14
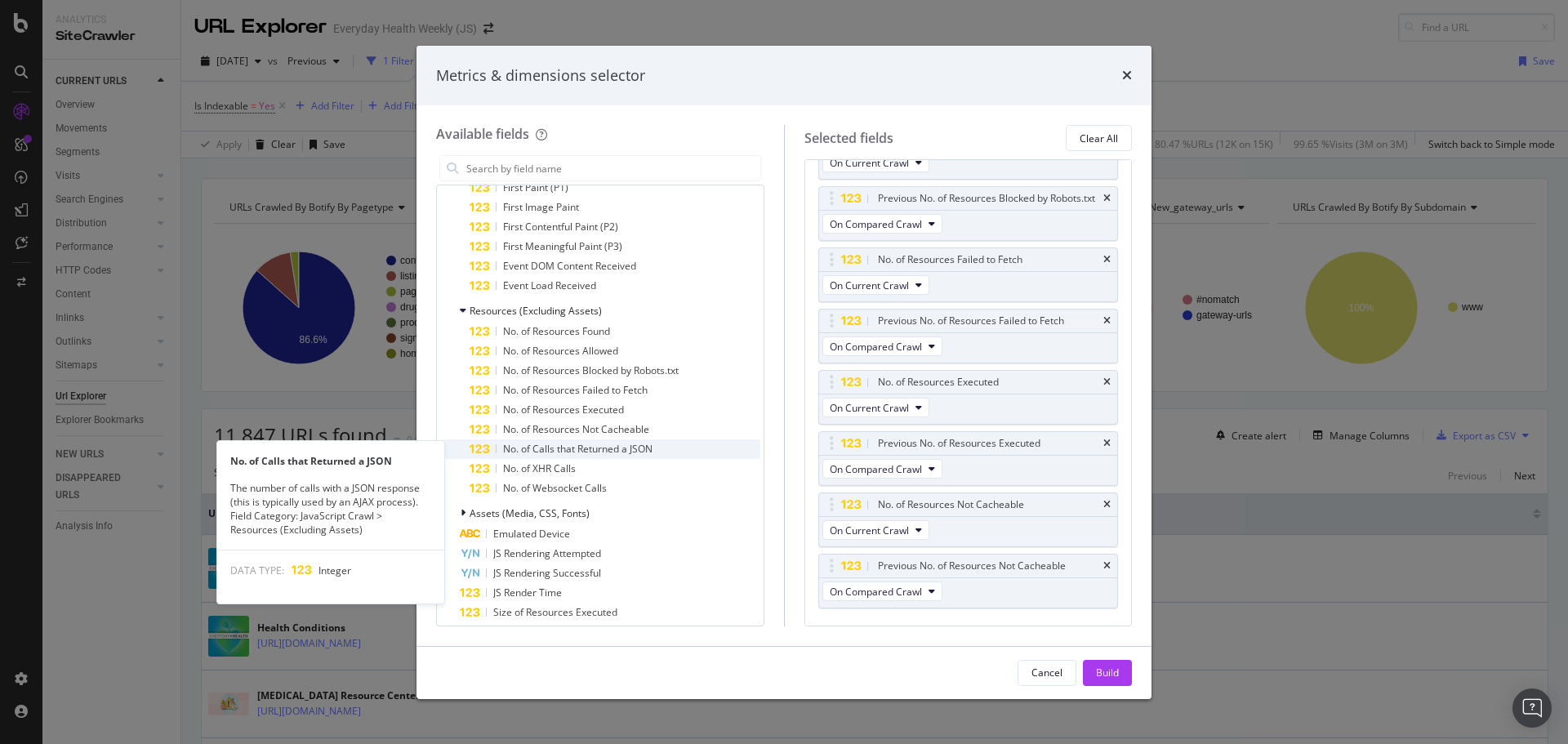
click at [545, 444] on span "No. of Calls that Returned a JSON" at bounding box center [578, 448] width 149 height 14
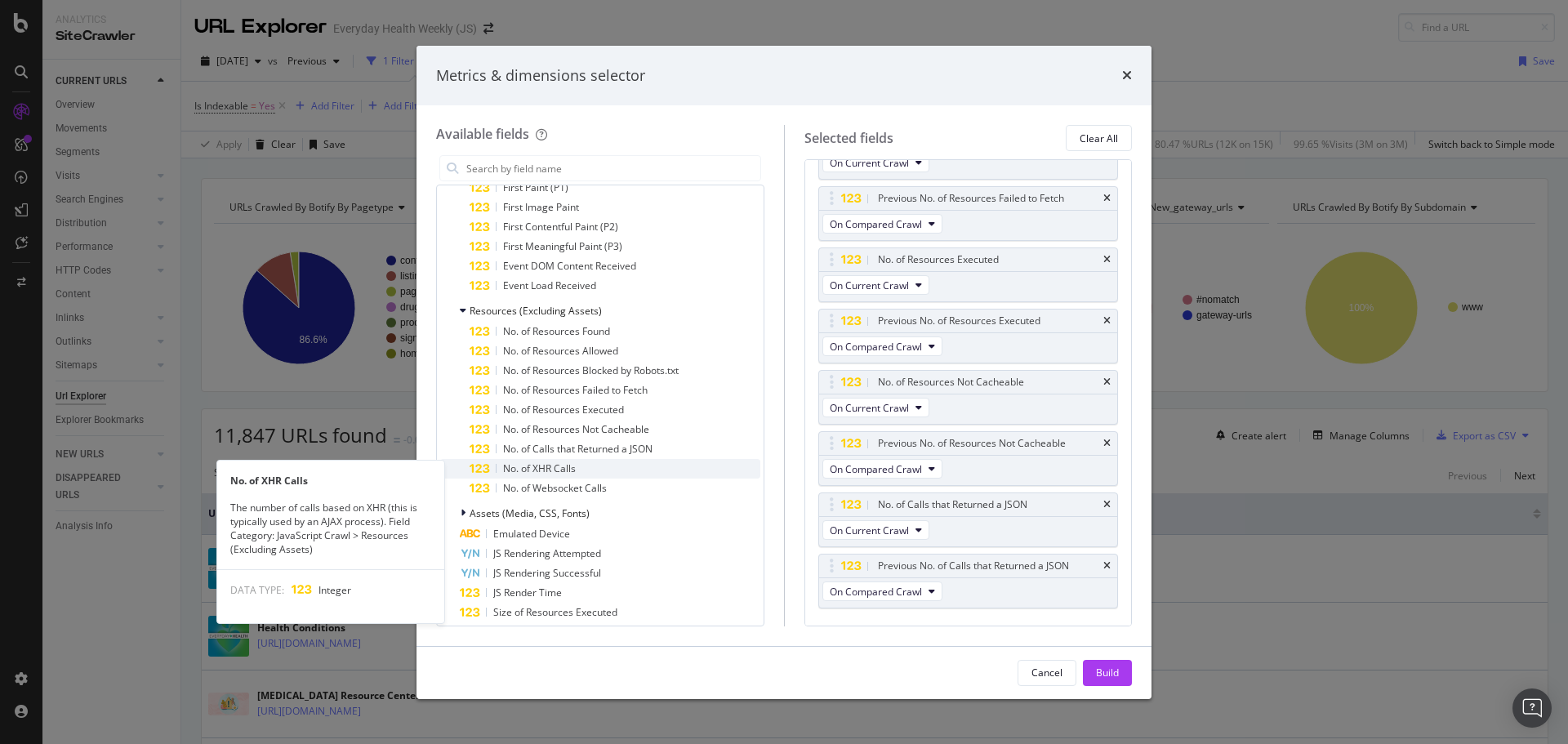
click at [543, 462] on span "No. of XHR Calls" at bounding box center [539, 468] width 72 height 14
click at [542, 462] on span "No. of XHR Calls" at bounding box center [539, 468] width 72 height 14
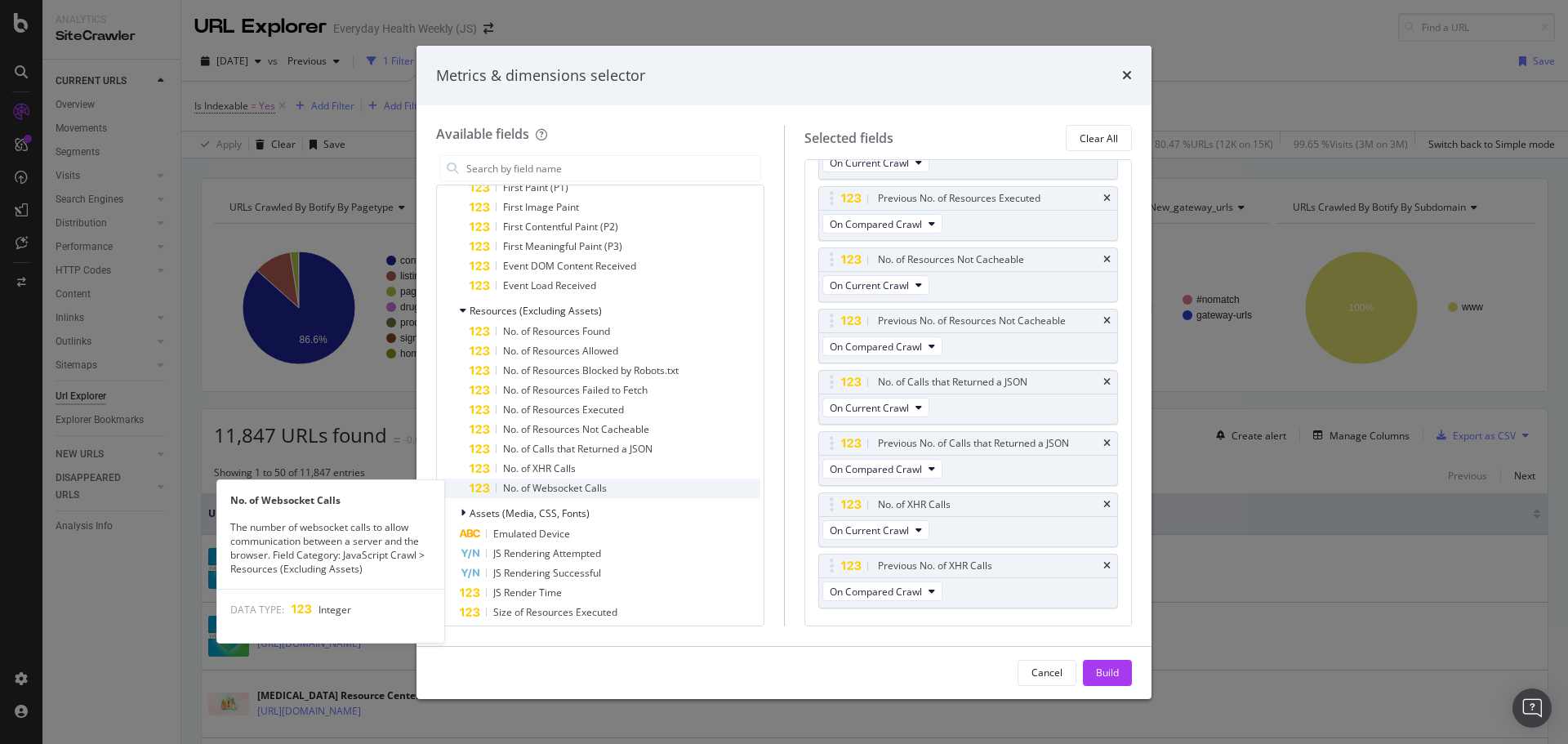
click at [542, 484] on span "No. of Websocket Calls" at bounding box center [555, 488] width 104 height 14
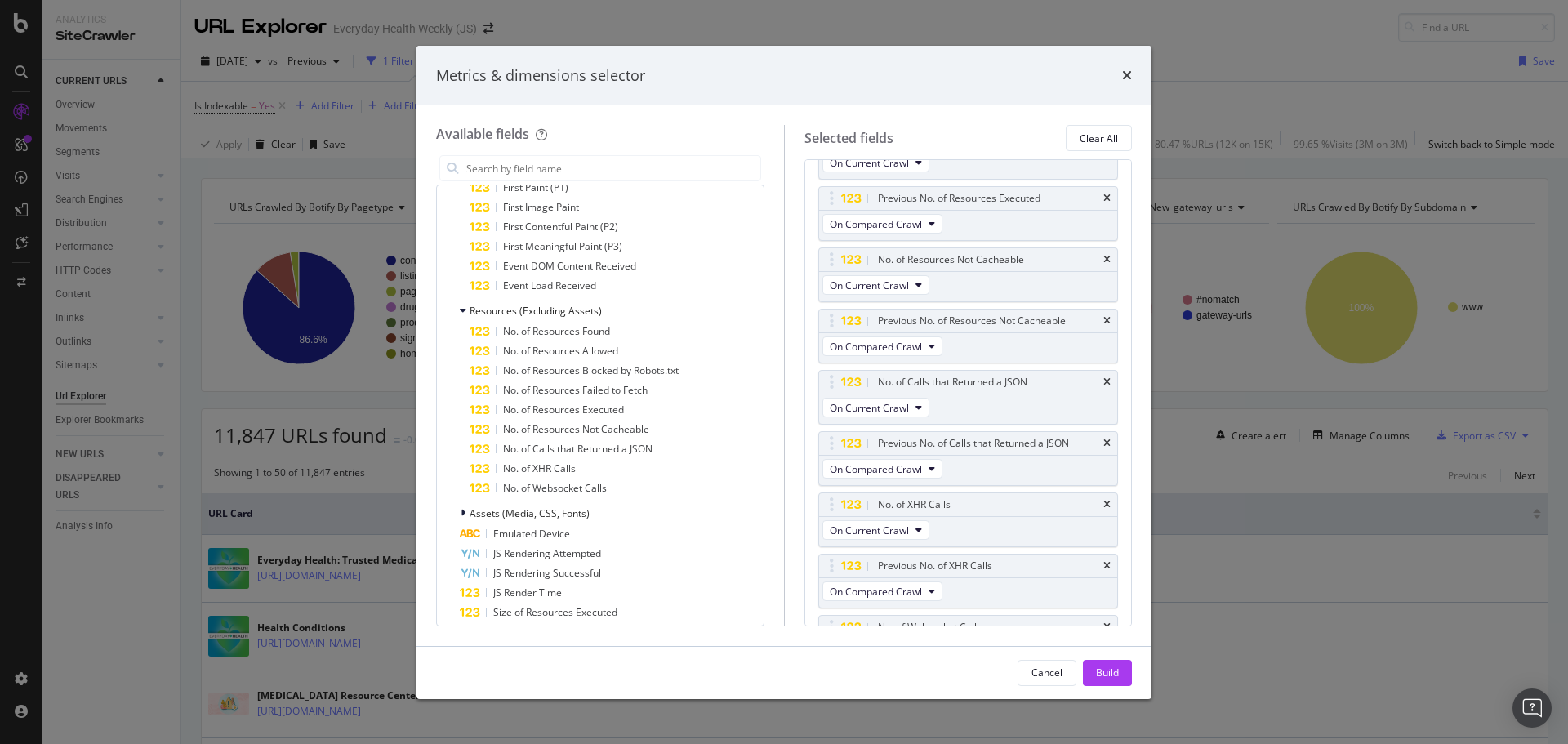
click at [542, 484] on span "No. of Websocket Calls" at bounding box center [555, 488] width 104 height 14
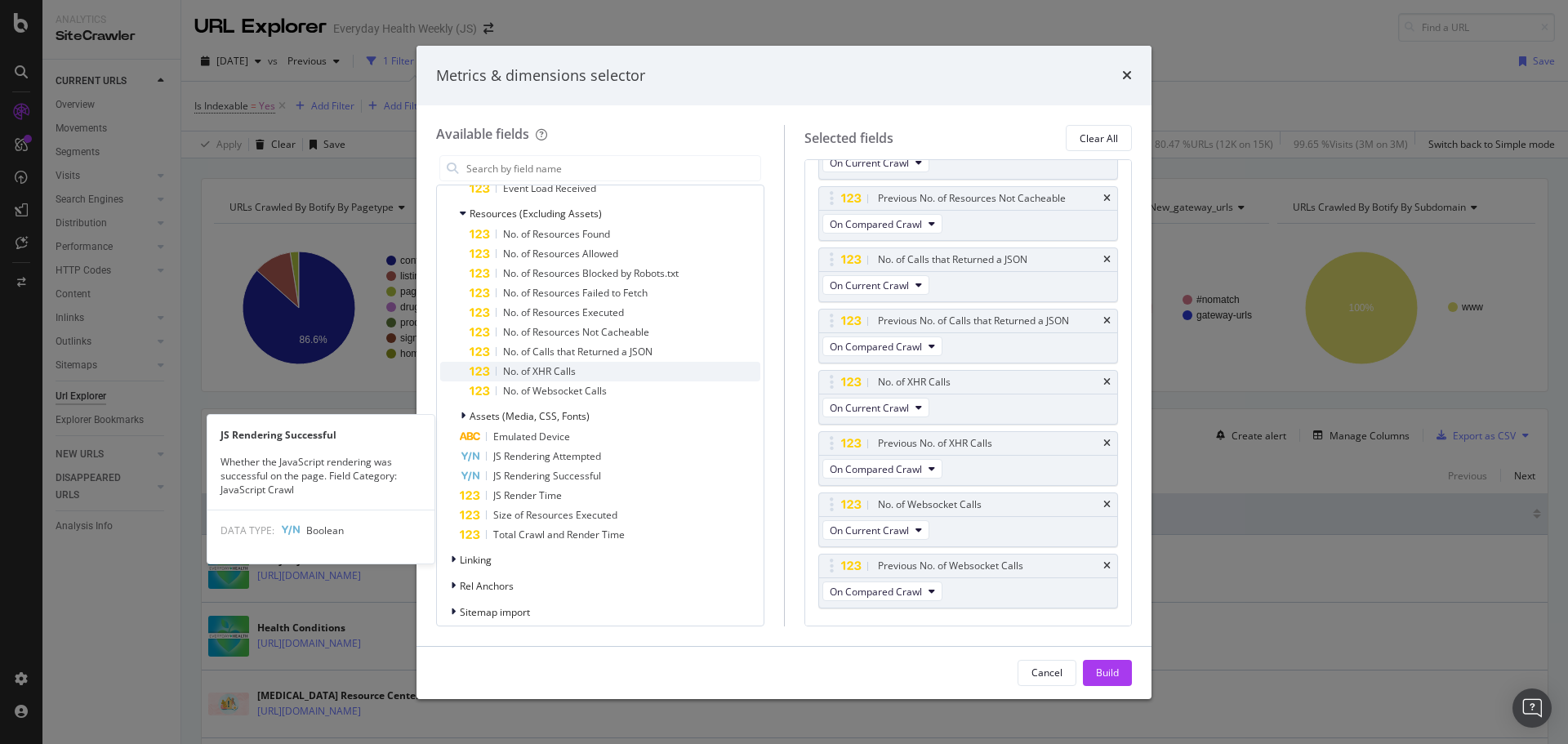
scroll to position [2042, 0]
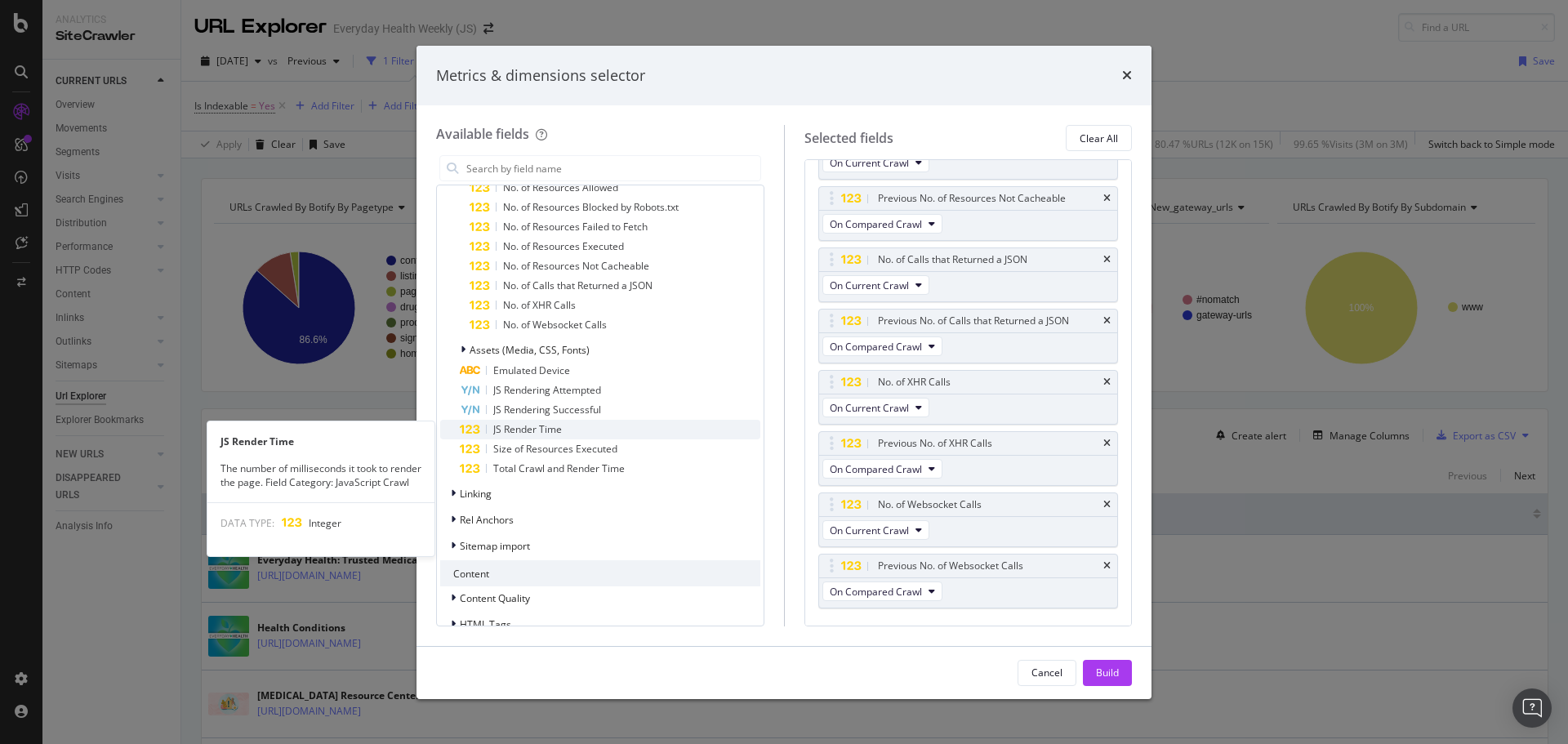
click at [552, 426] on span "JS Render Time" at bounding box center [528, 429] width 69 height 14
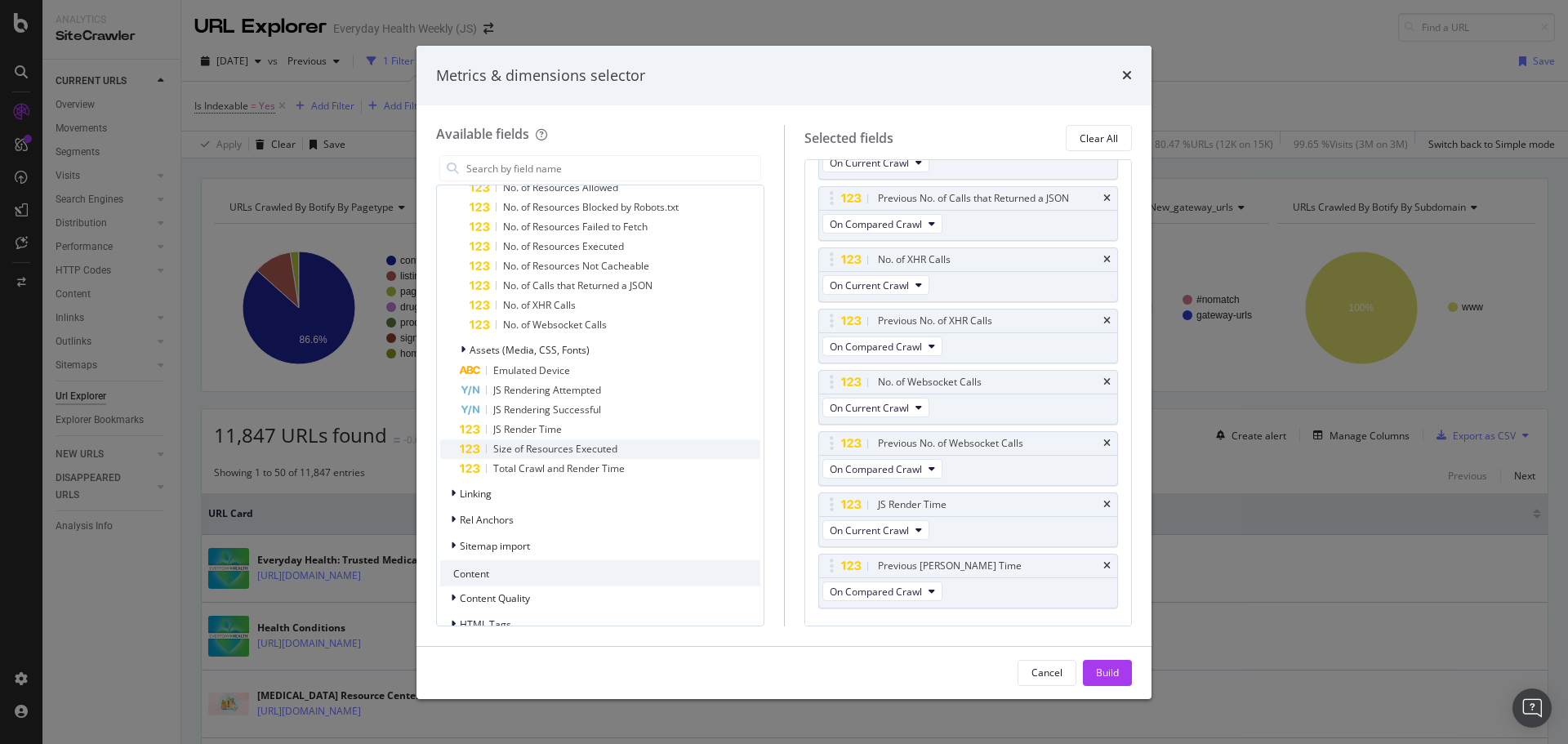
click at [569, 449] on span "Size of Resources Executed" at bounding box center [556, 448] width 124 height 14
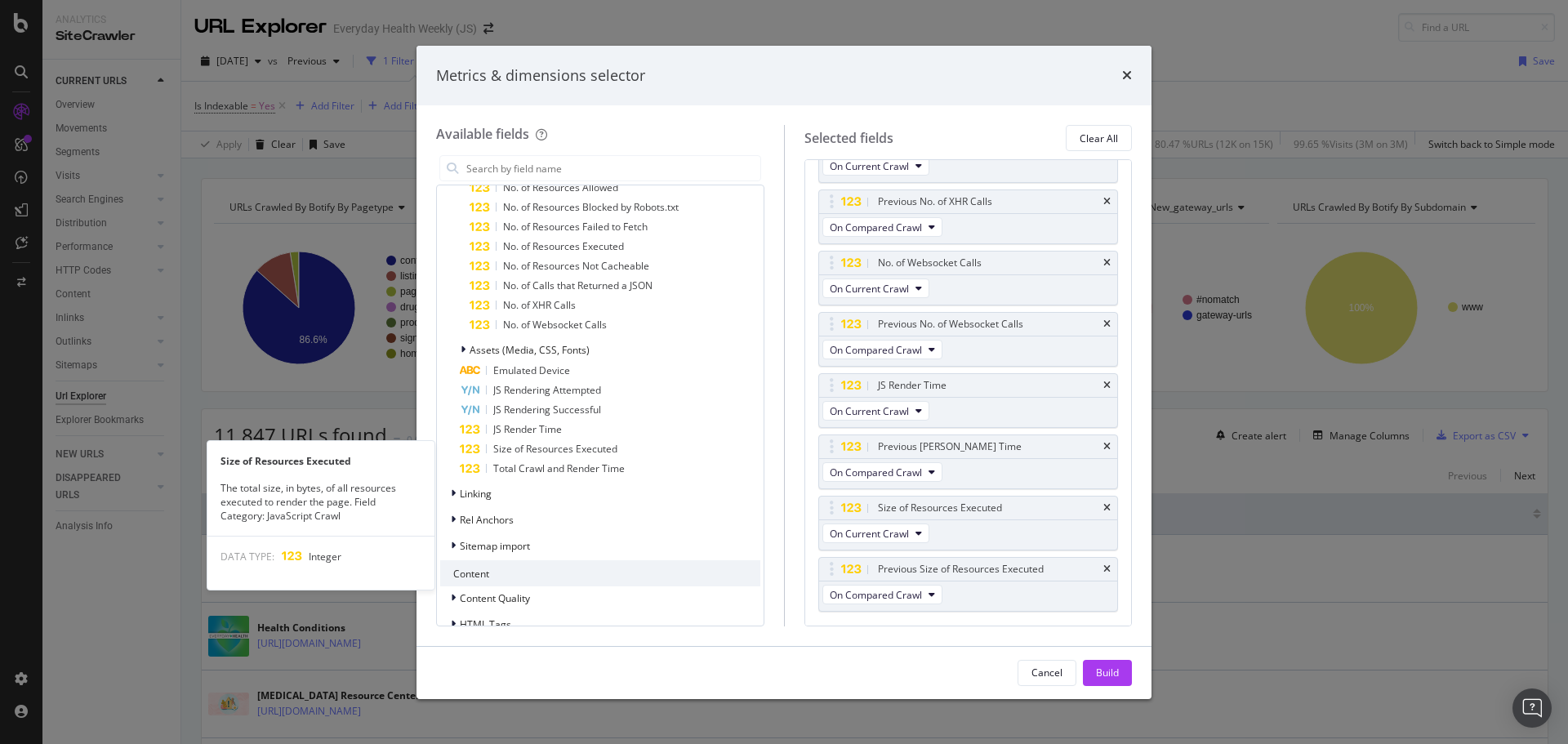
scroll to position [2867, 0]
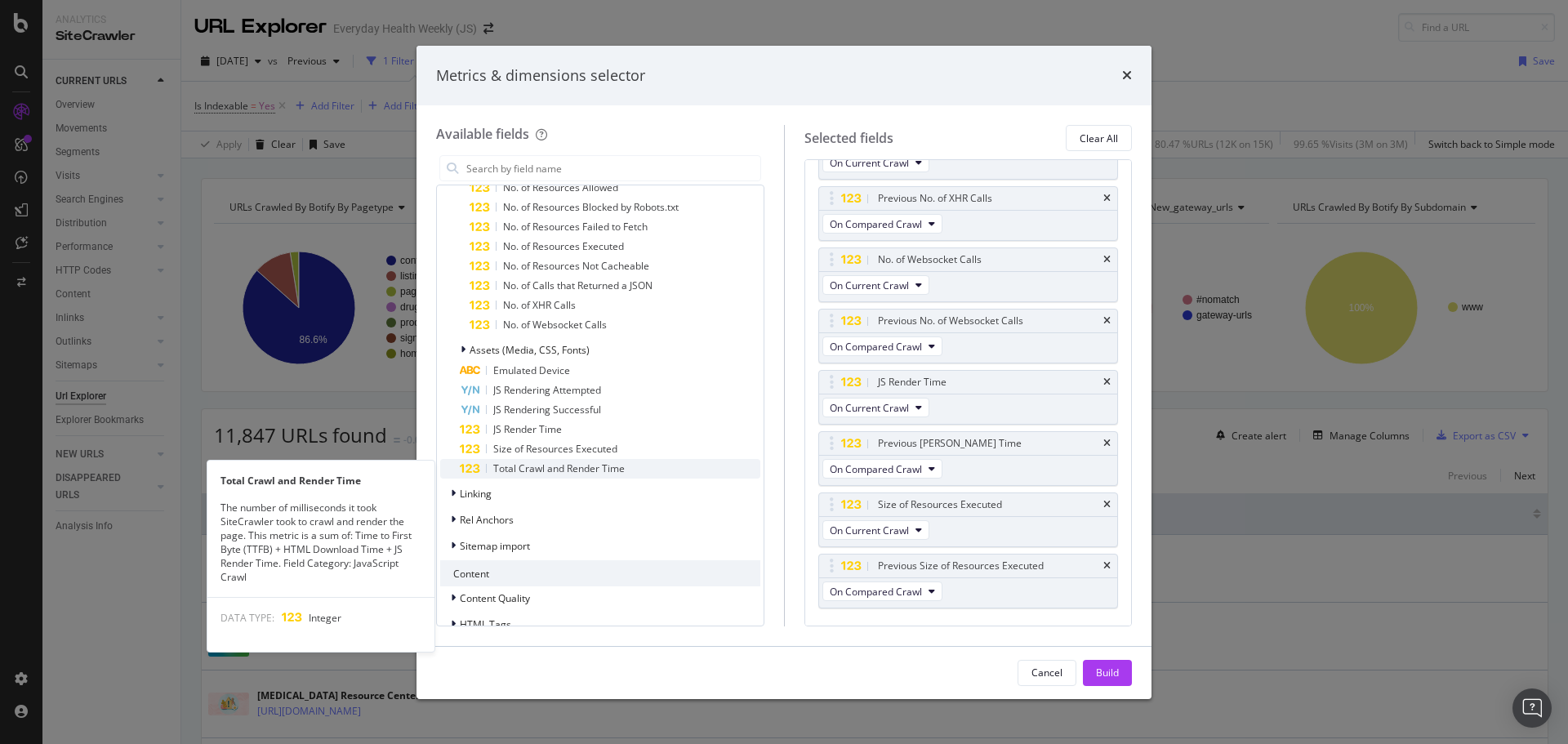
click at [556, 464] on span "Total Crawl and Render Time" at bounding box center [559, 468] width 131 height 14
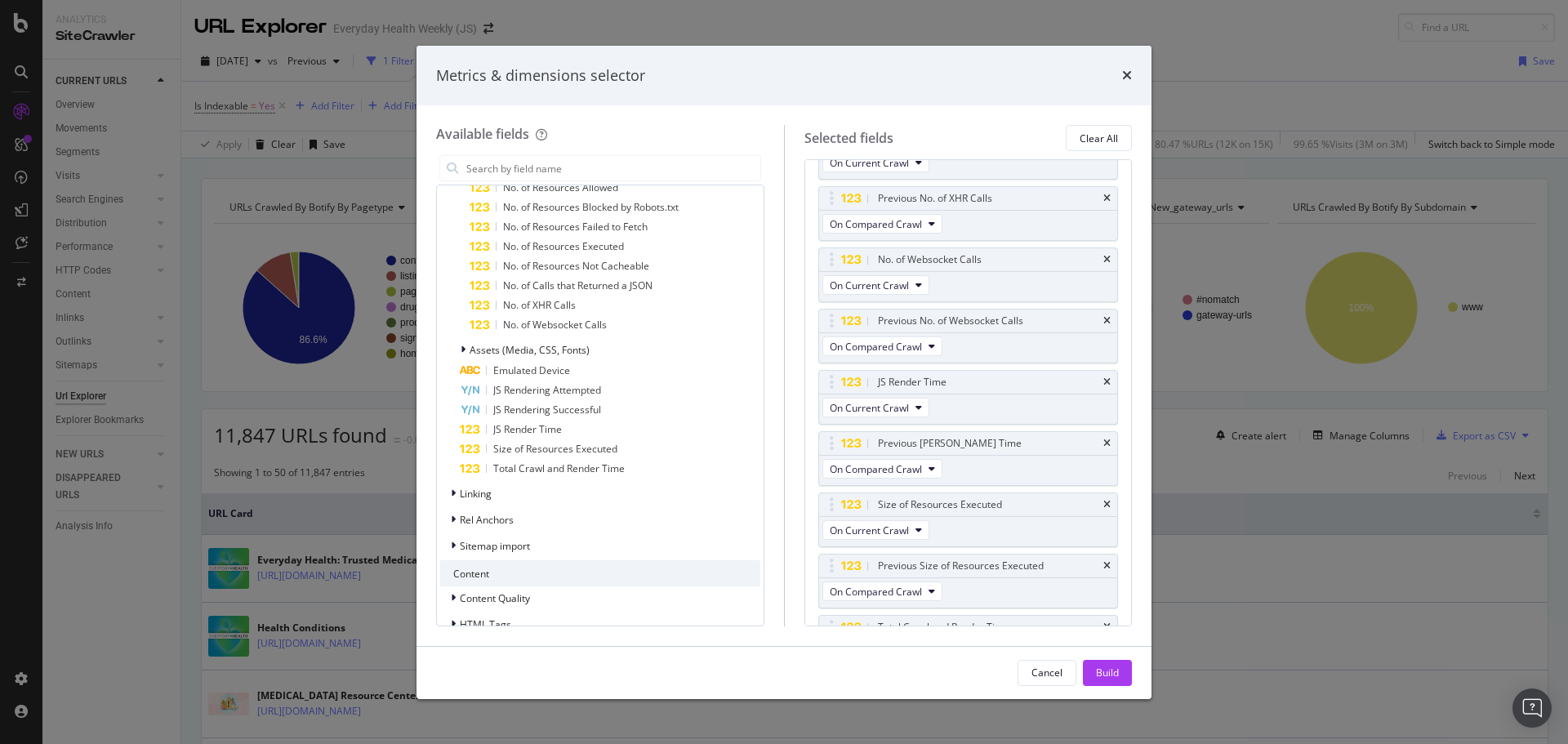
click at [556, 464] on span "Total Crawl and Render Time" at bounding box center [559, 468] width 131 height 14
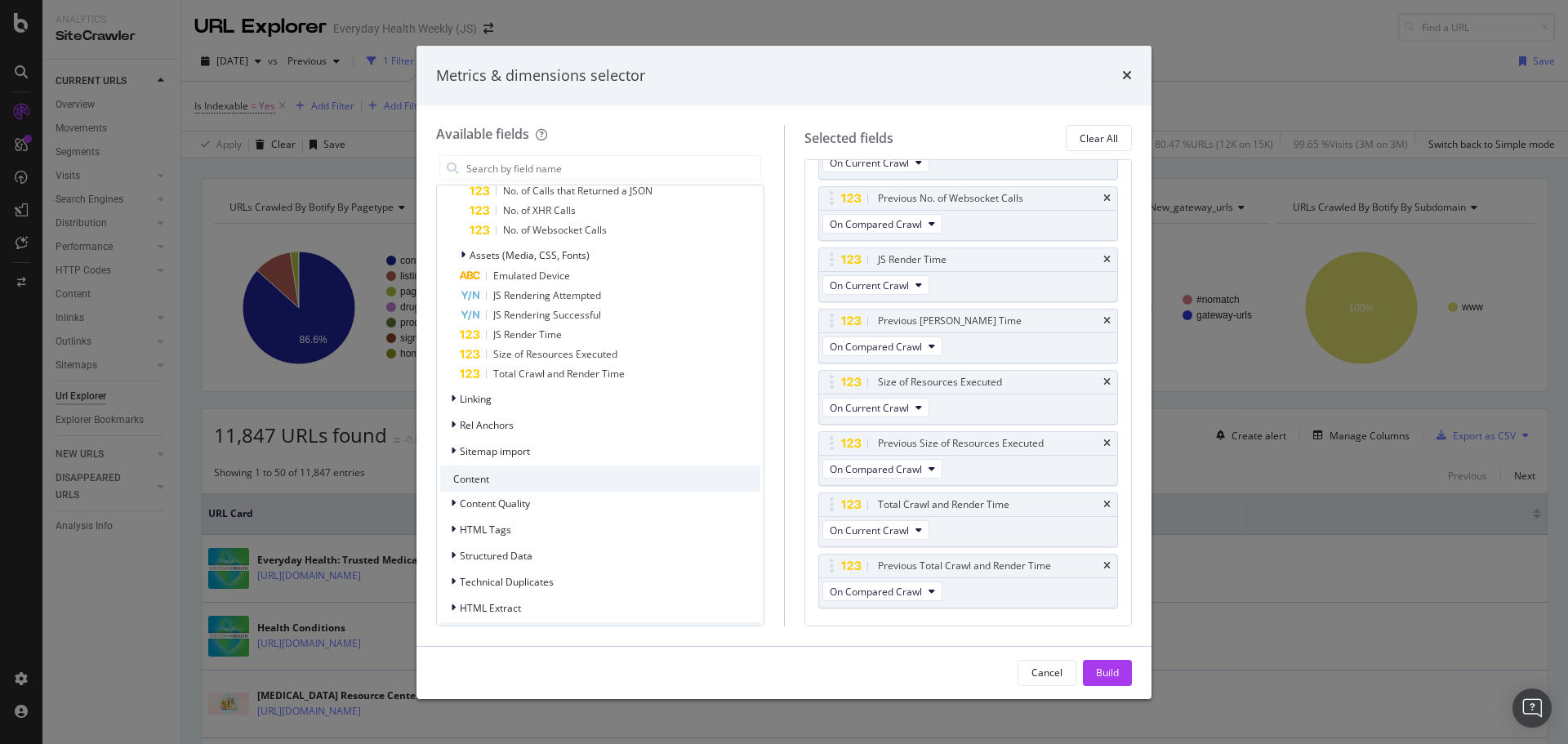
scroll to position [2196, 0]
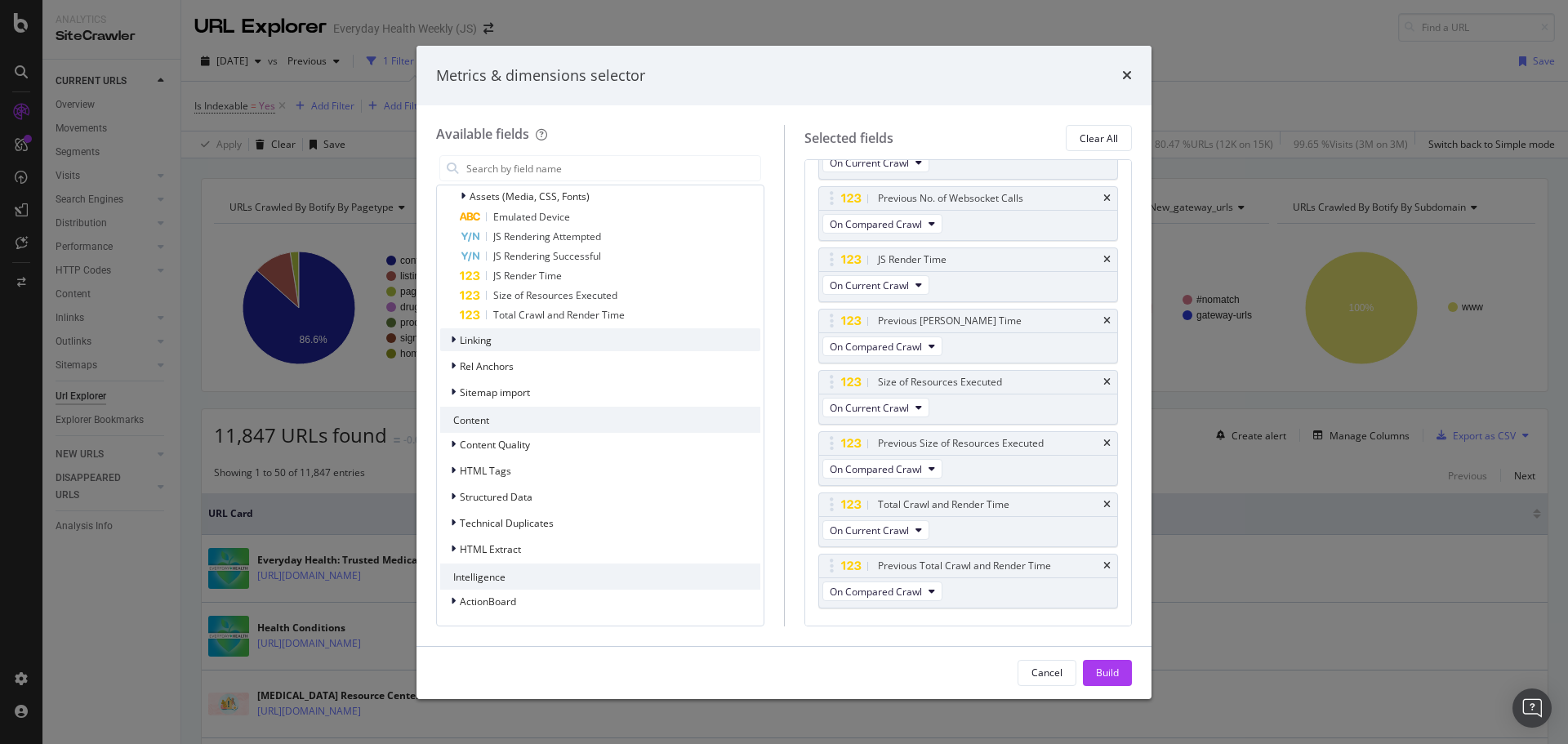
click at [501, 344] on div "Linking" at bounding box center [600, 340] width 321 height 23
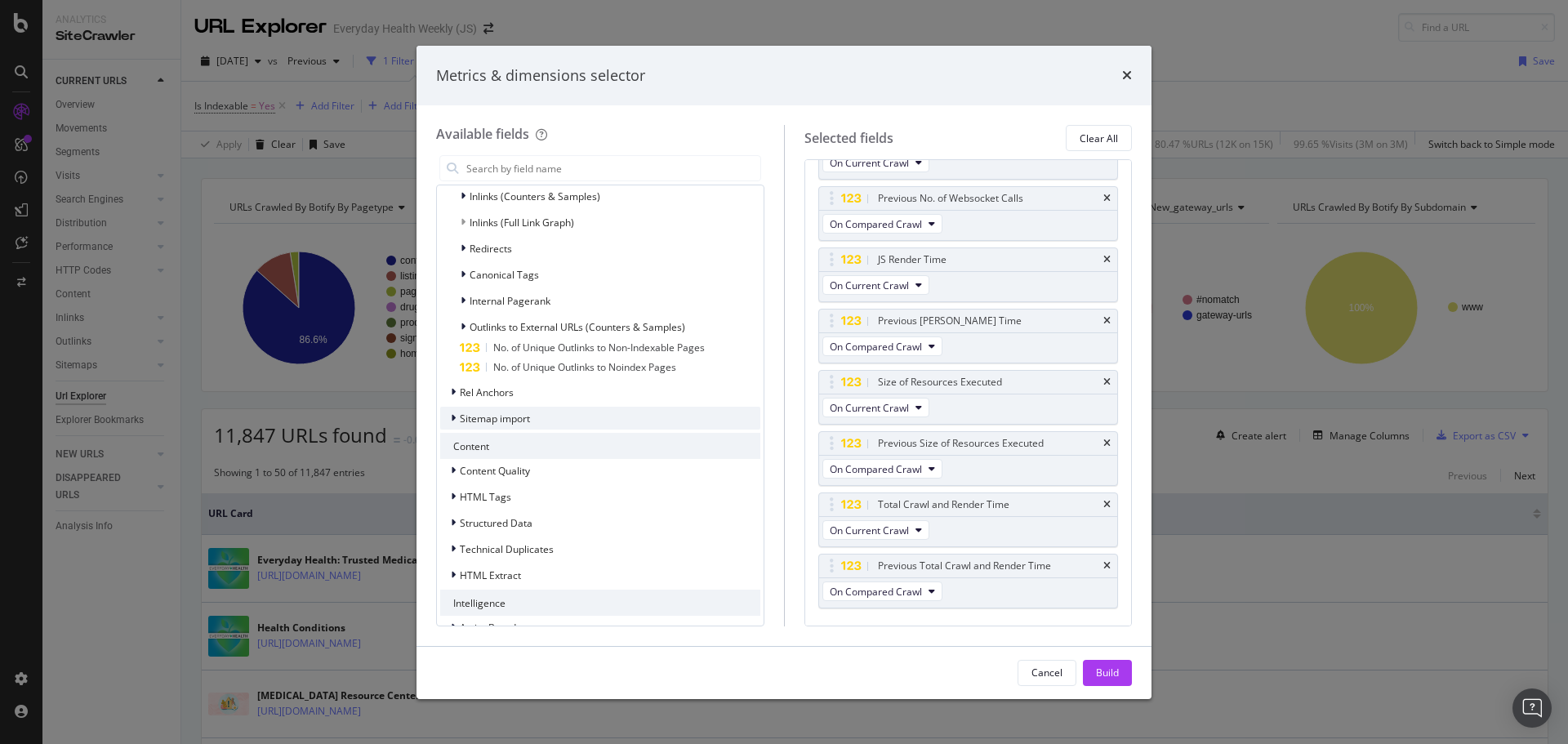
scroll to position [2467, 0]
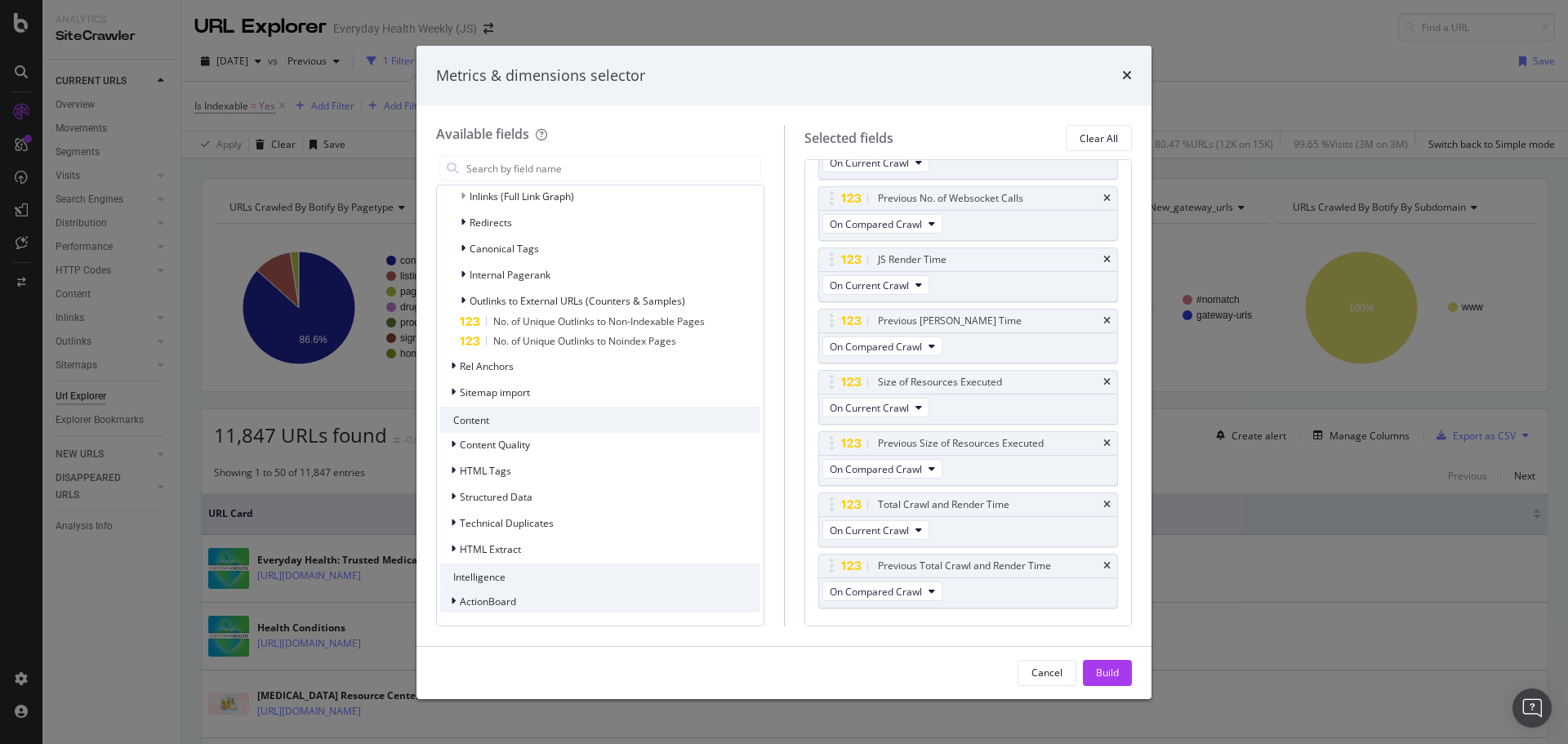
click at [545, 610] on div "ActionBoard" at bounding box center [600, 601] width 321 height 23
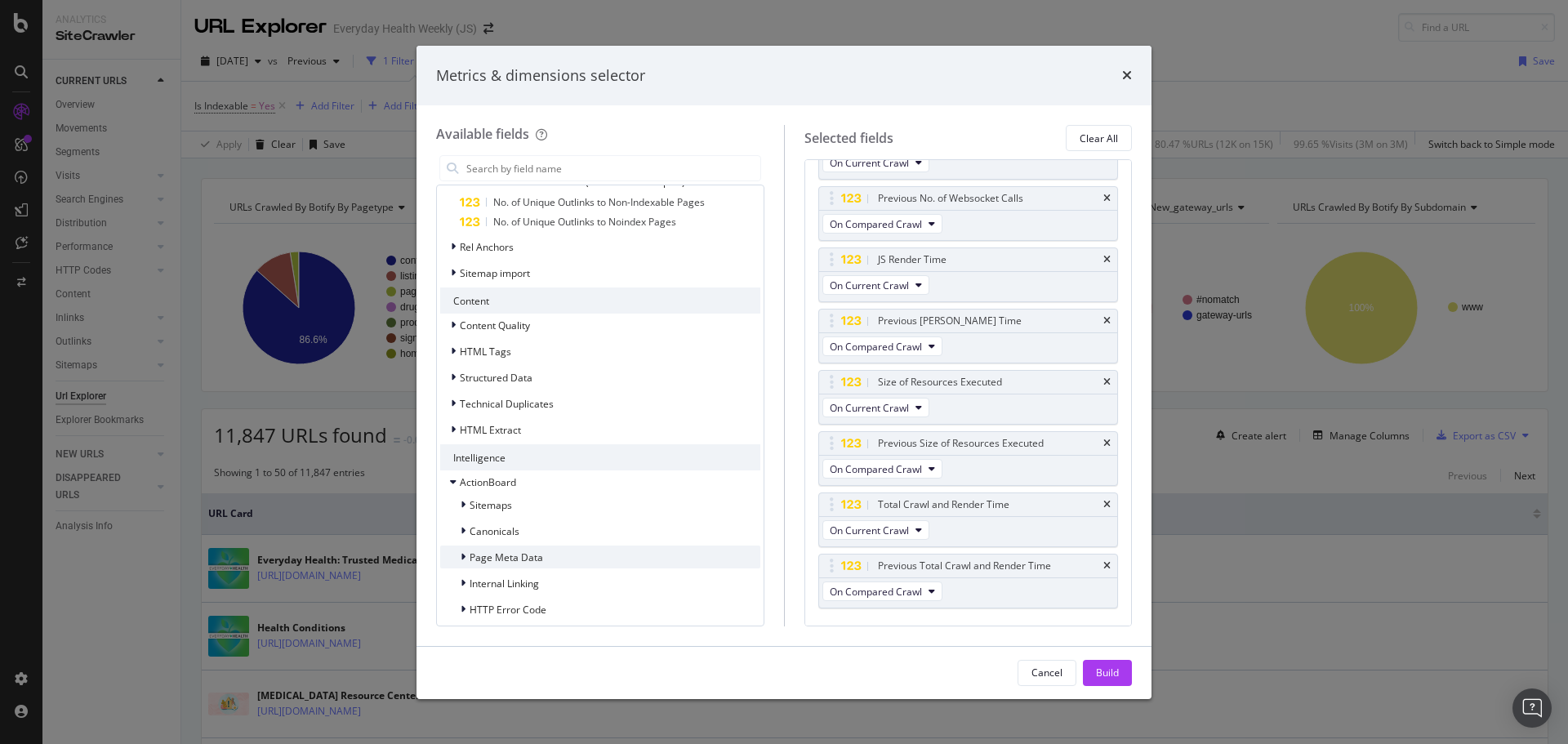
scroll to position [2757, 0]
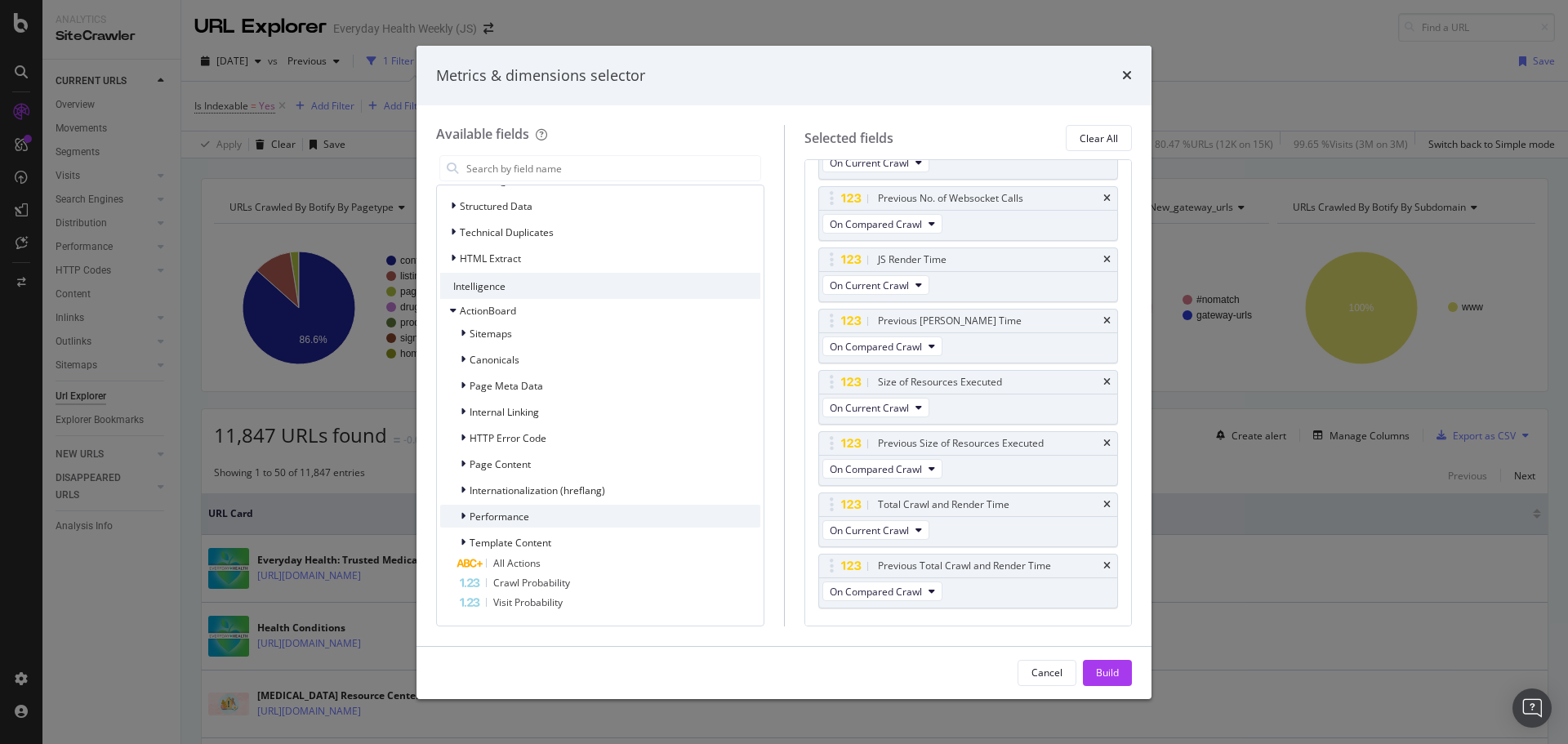
click at [547, 512] on div "Performance" at bounding box center [600, 517] width 321 height 23
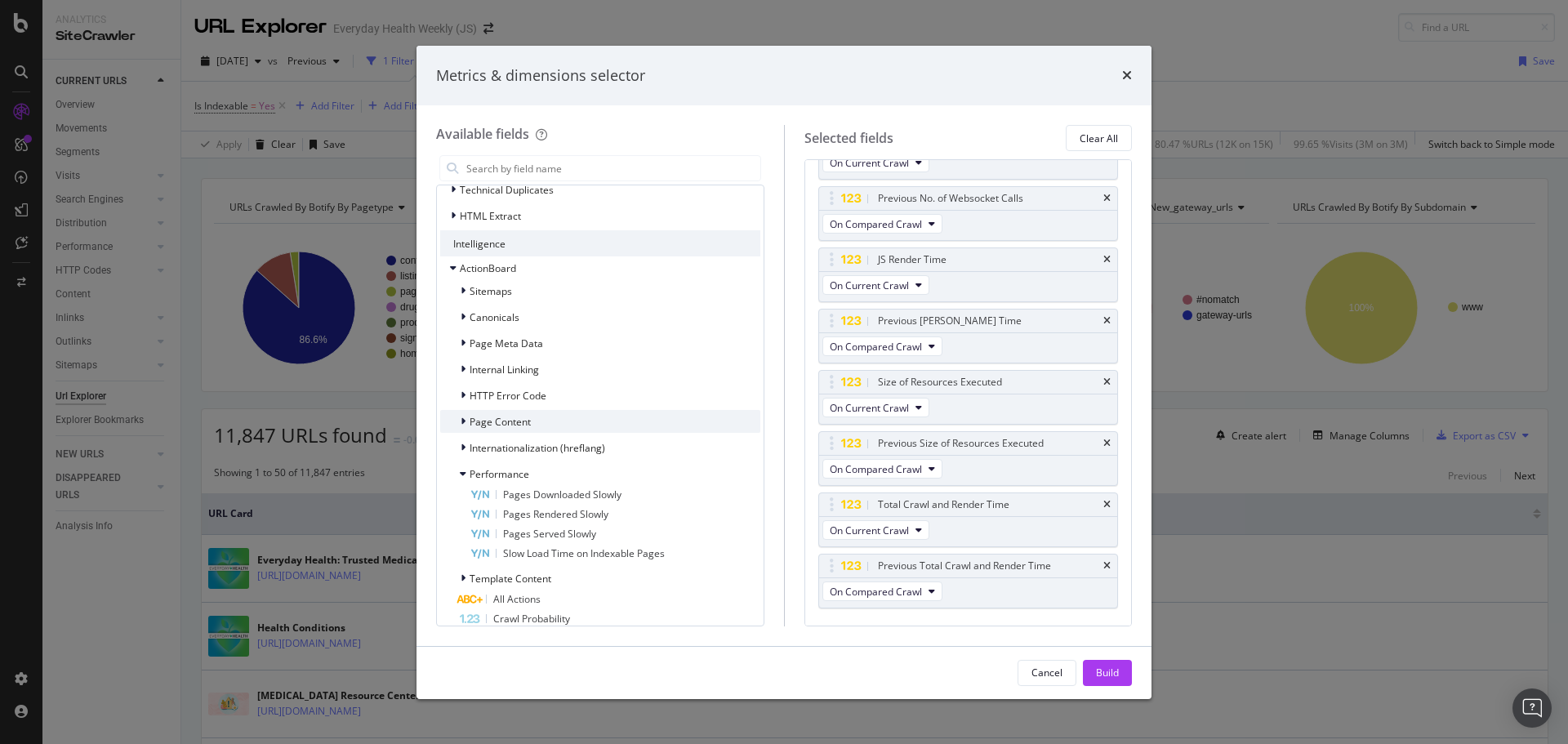
scroll to position [2836, 0]
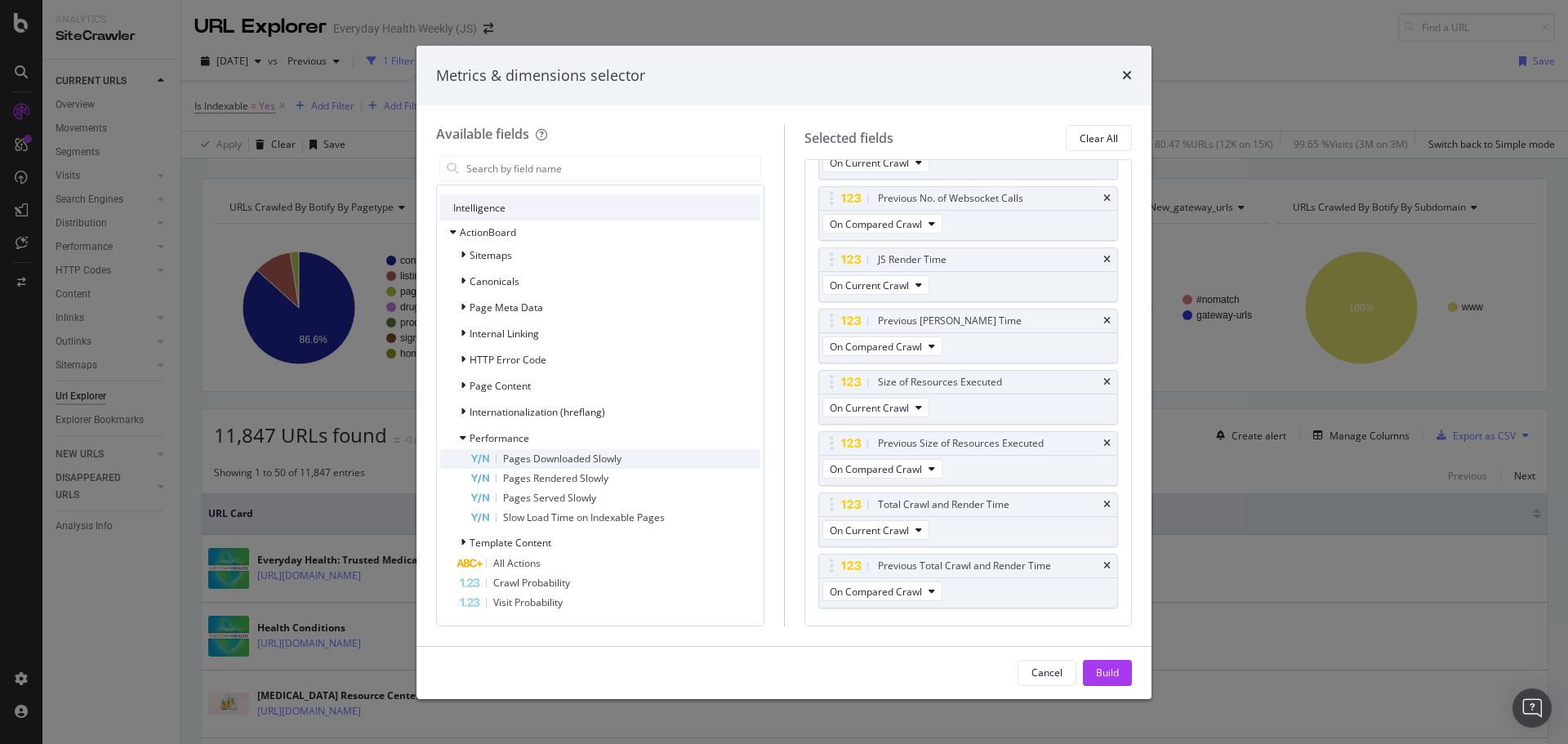
click at [581, 462] on span "Pages Downloaded Slowly" at bounding box center [562, 459] width 118 height 14
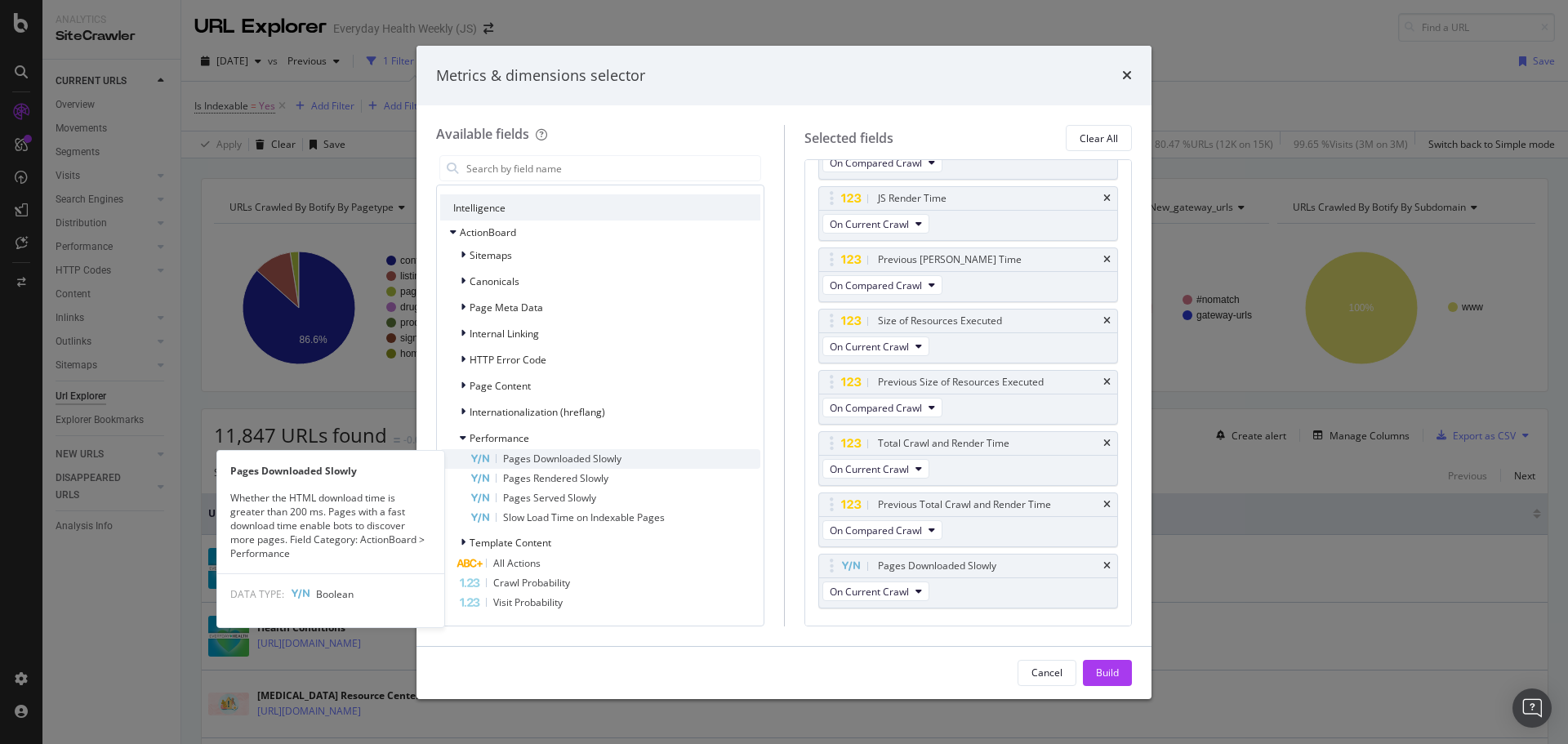
click at [578, 460] on span "Pages Downloaded Slowly" at bounding box center [562, 459] width 118 height 14
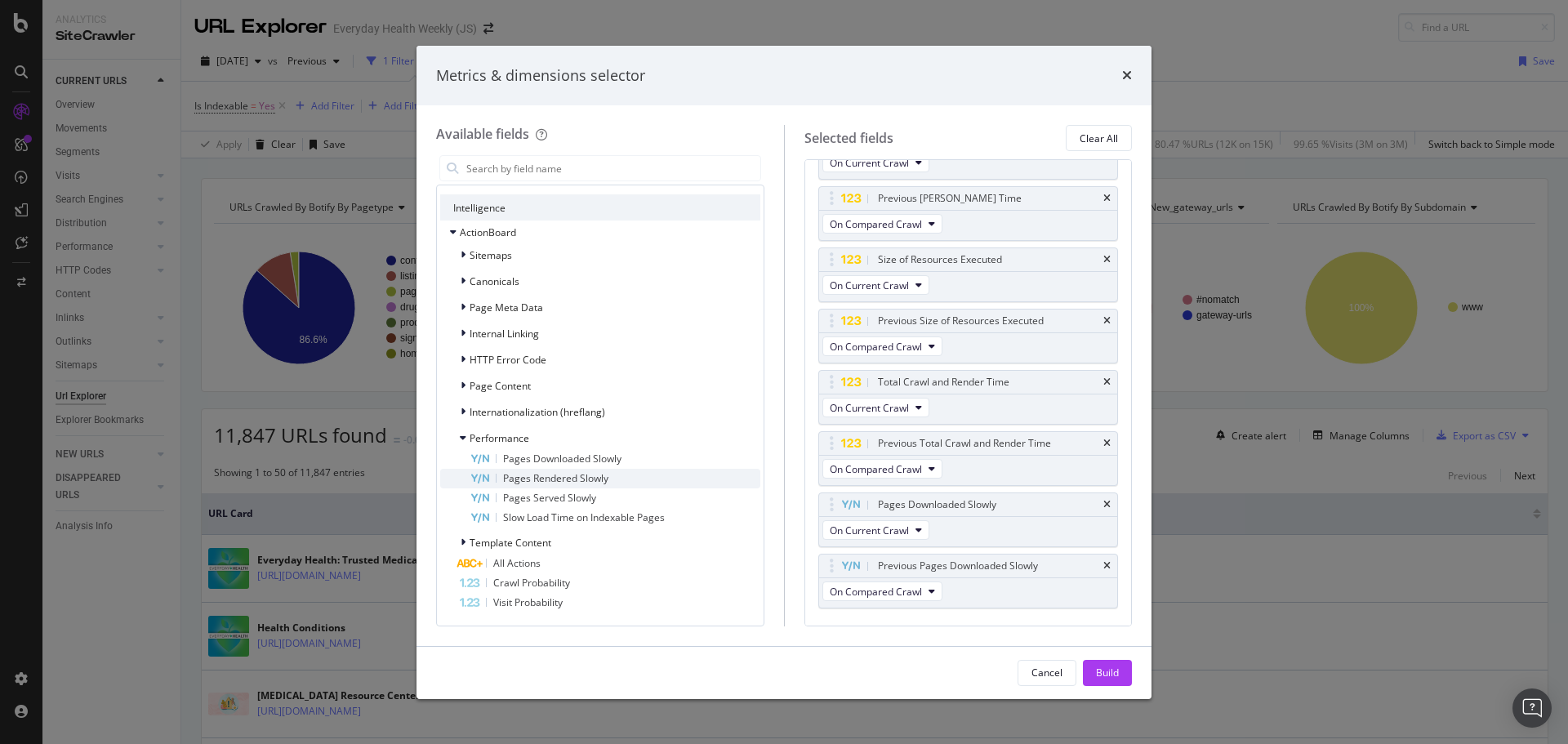
click at [568, 477] on span "Pages Rendered Slowly" at bounding box center [556, 478] width 106 height 14
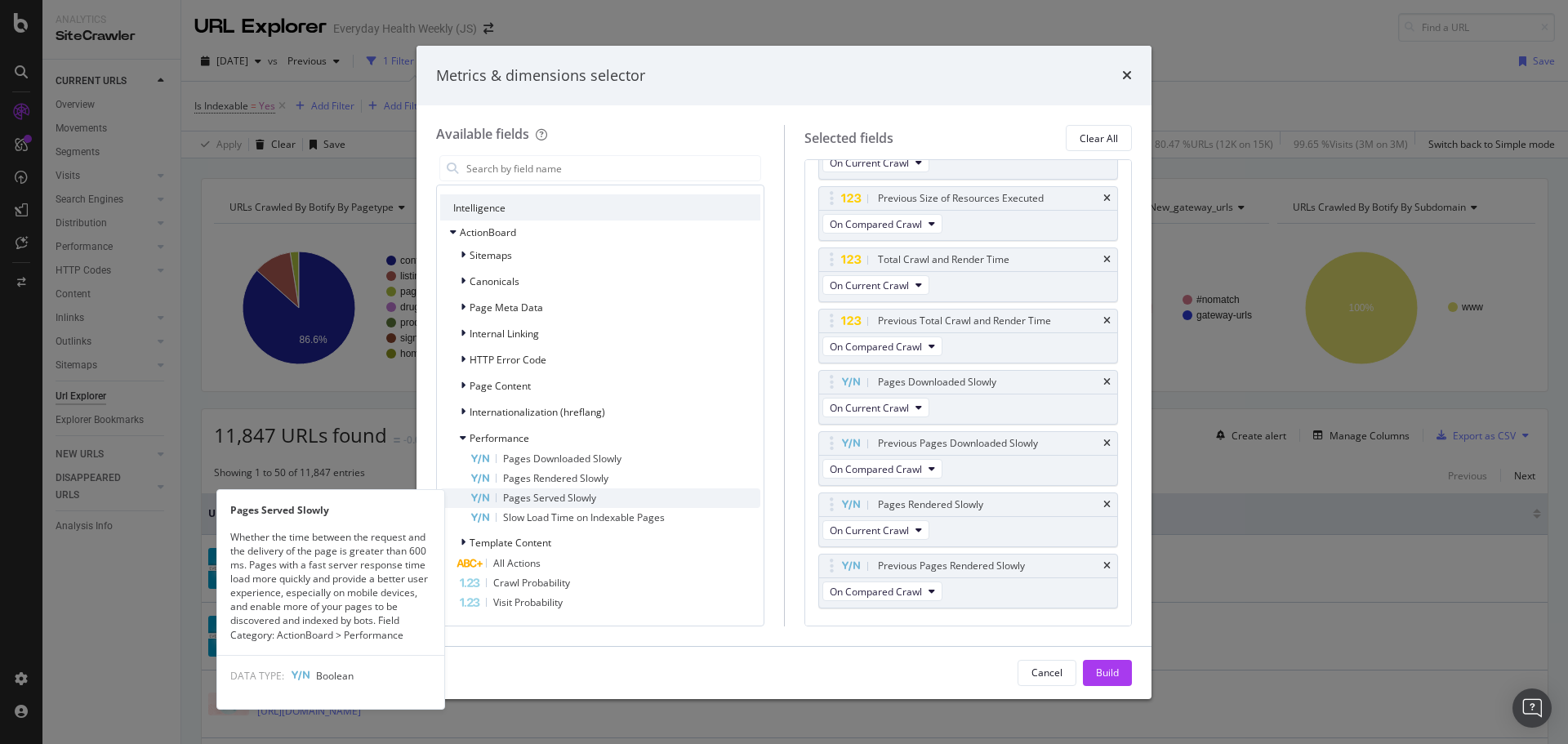
click at [561, 498] on span "Pages Served Slowly" at bounding box center [550, 498] width 93 height 14
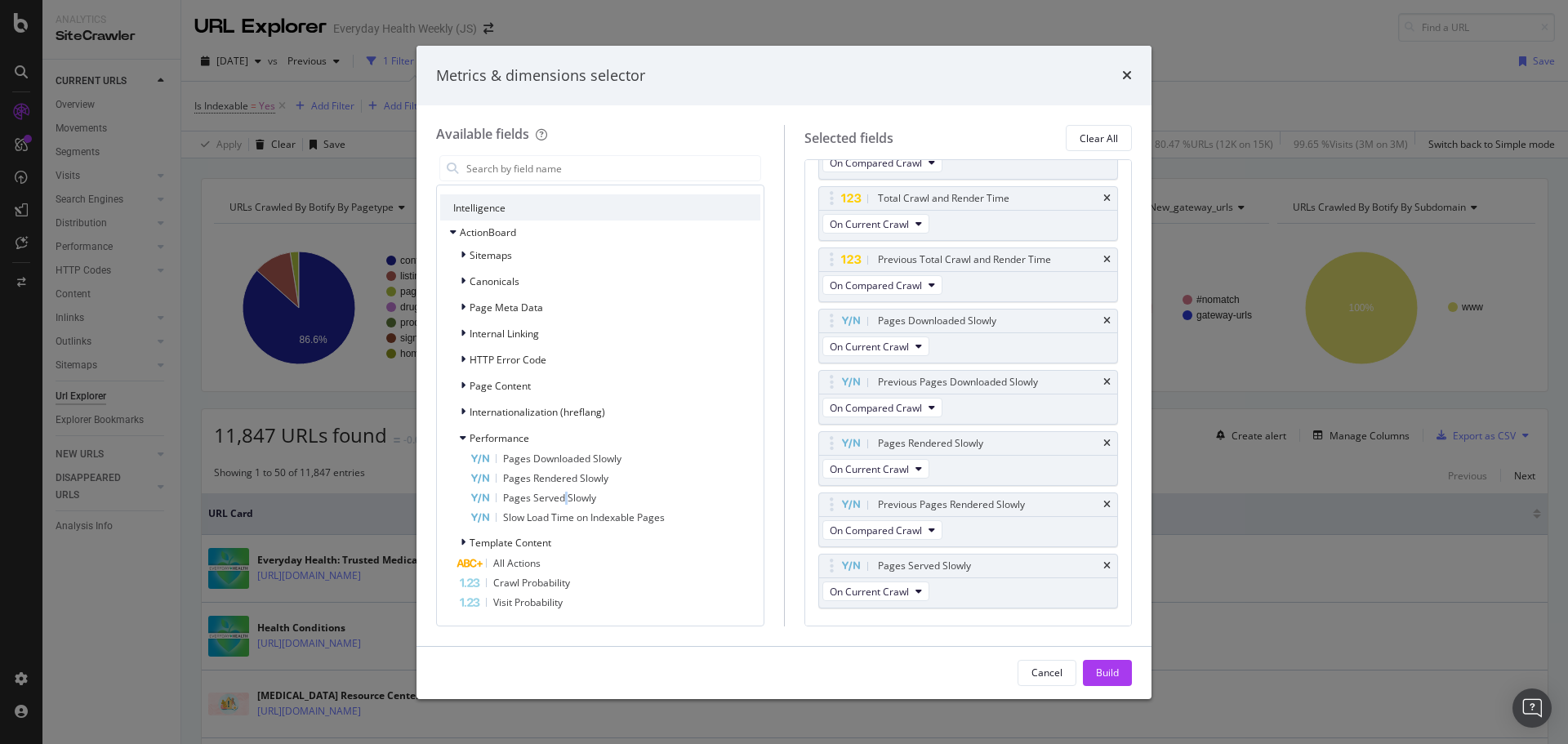
click at [561, 498] on span "Pages Served Slowly" at bounding box center [550, 498] width 93 height 14
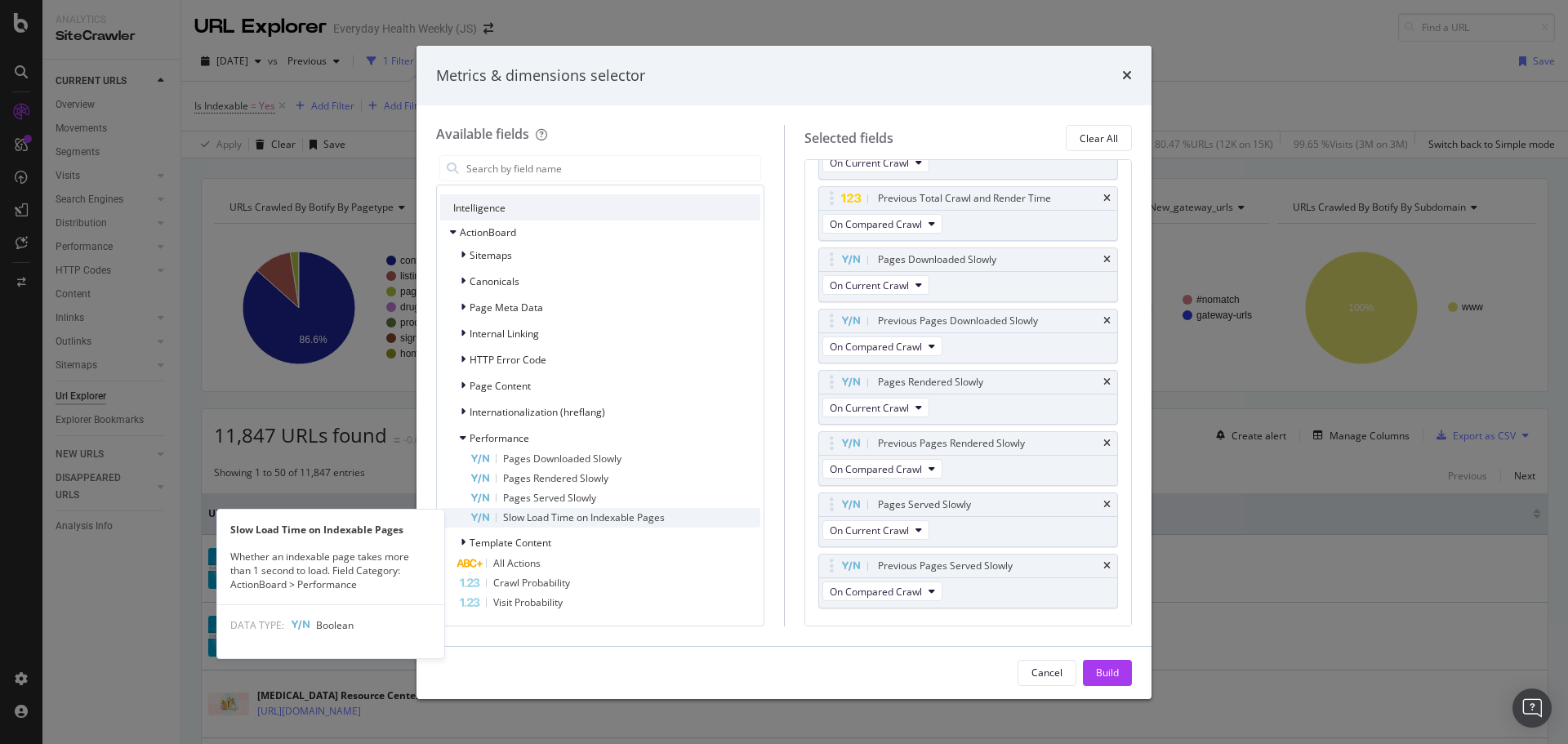
click at [558, 520] on span "Slow Load Time on Indexable Pages" at bounding box center [584, 518] width 162 height 14
click at [560, 519] on span "Slow Load Time on Indexable Pages" at bounding box center [584, 518] width 162 height 14
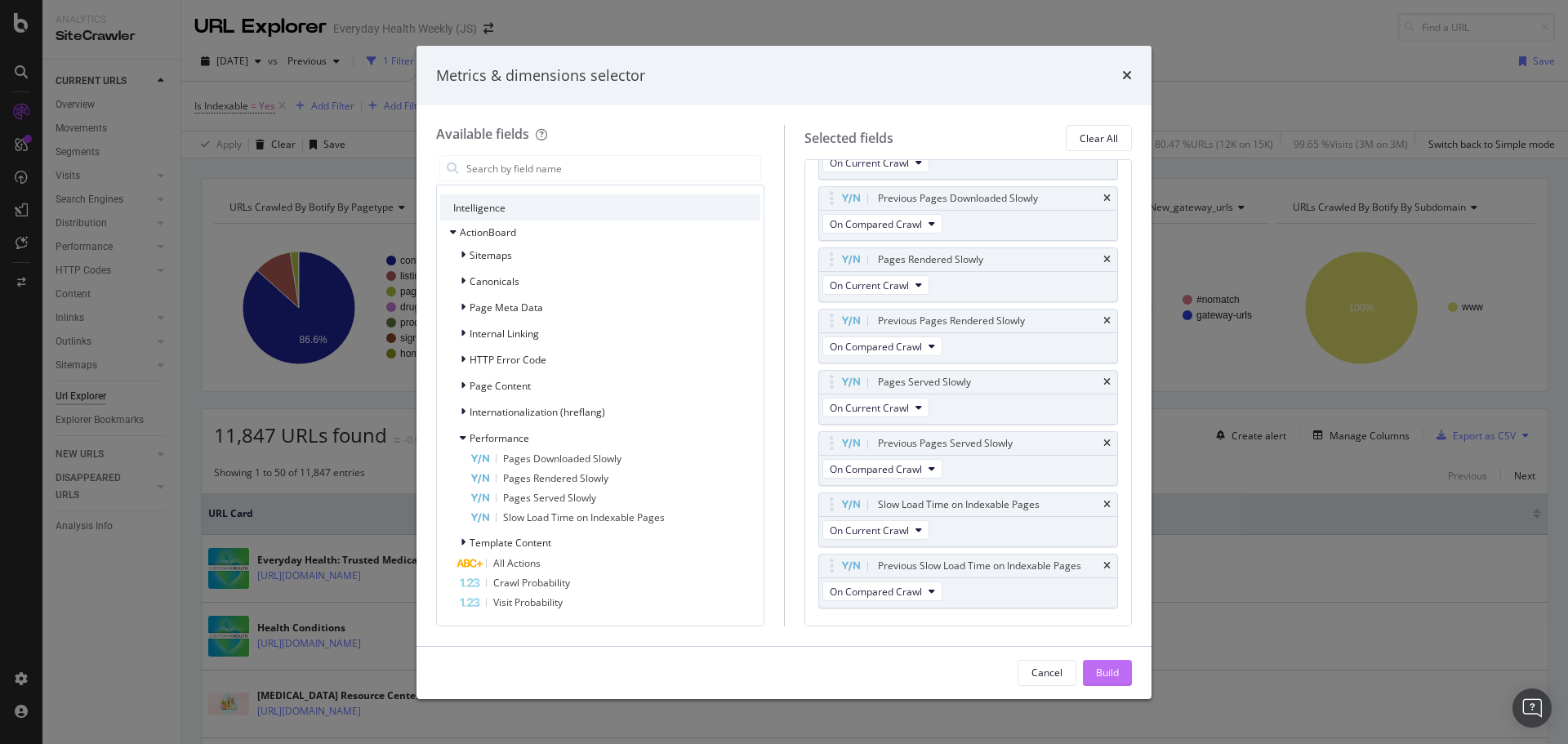
click at [1100, 672] on div "Build" at bounding box center [1107, 673] width 23 height 14
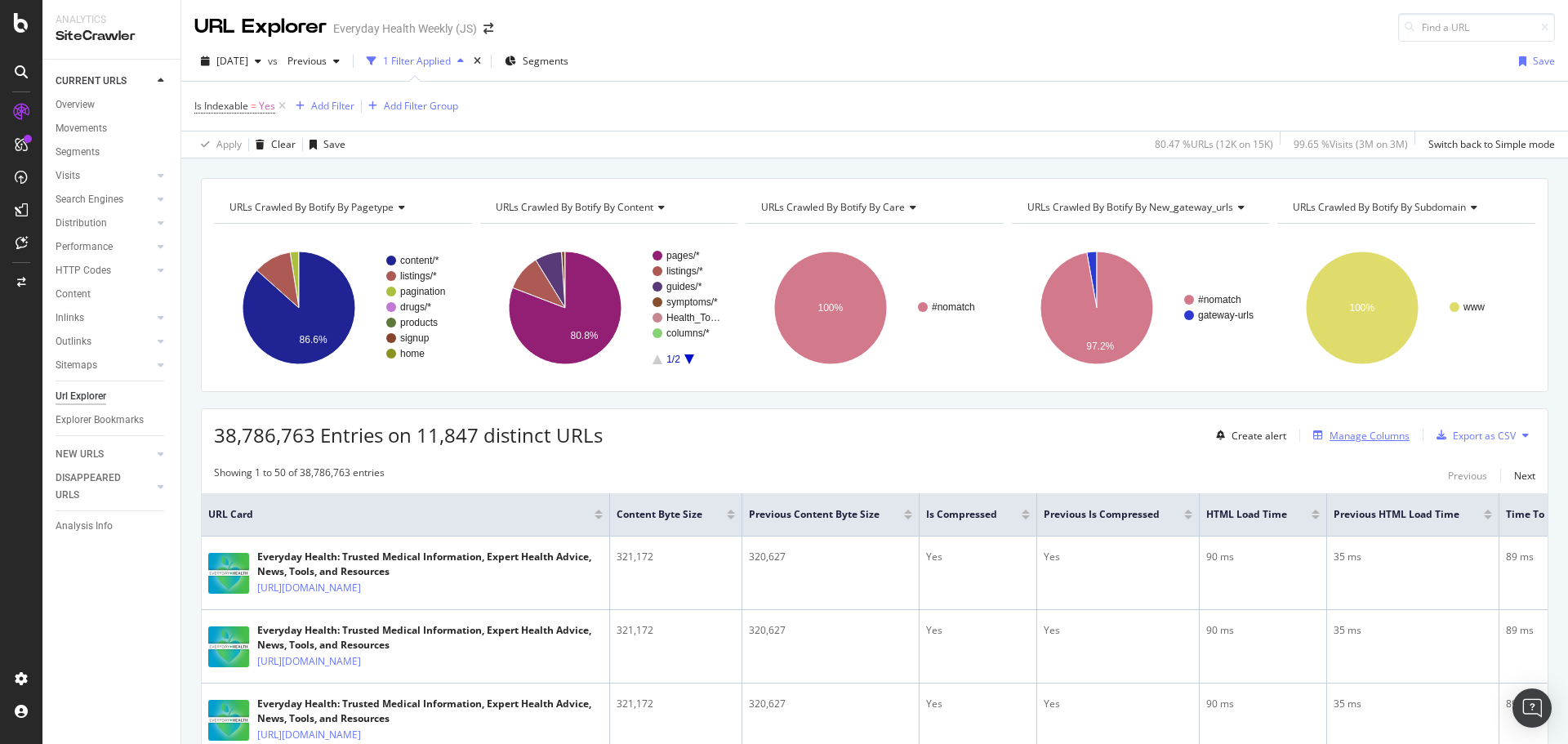
click at [1358, 430] on div "Manage Columns" at bounding box center [1370, 436] width 80 height 14
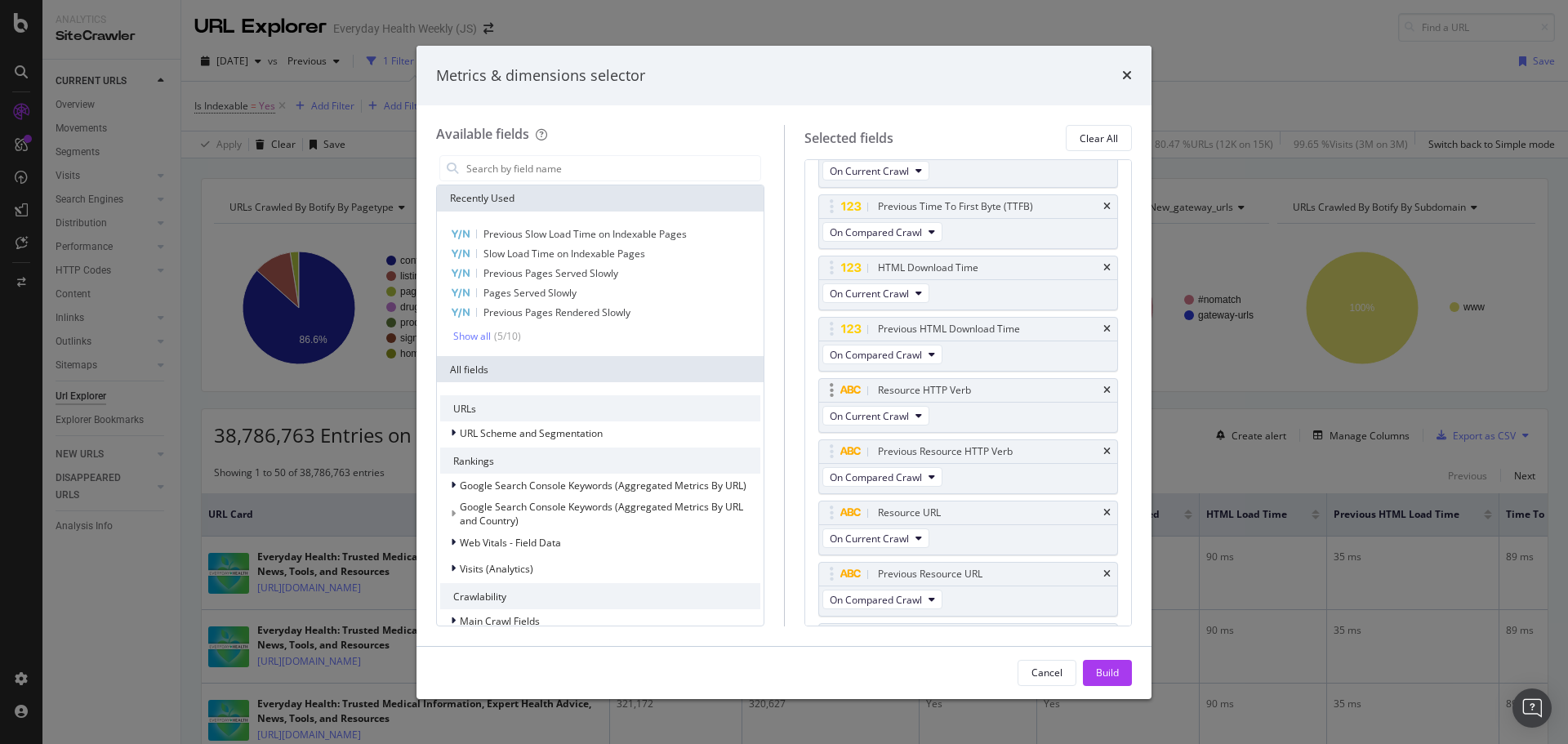
scroll to position [408, 0]
click at [1104, 390] on icon "times" at bounding box center [1107, 389] width 8 height 10
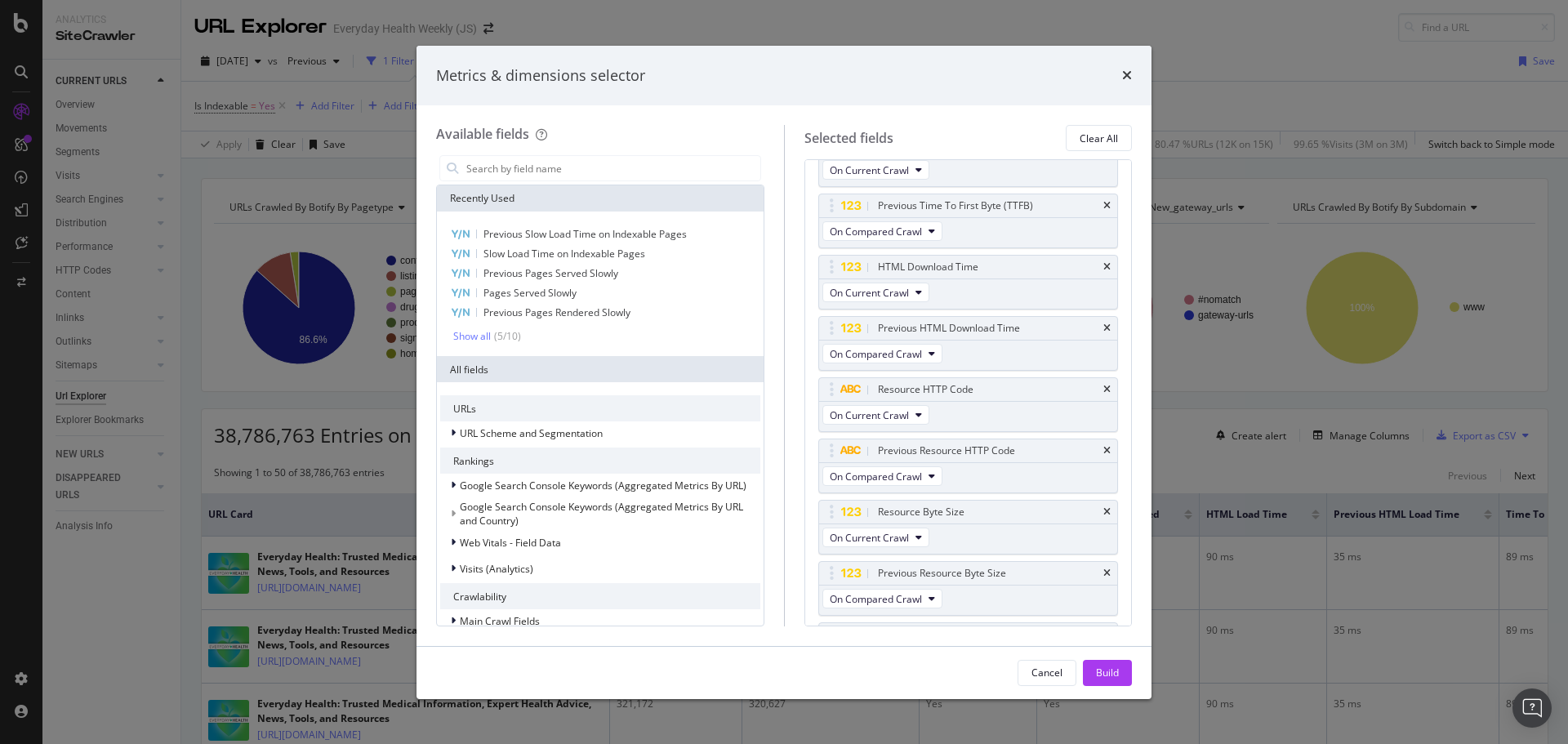
click at [1104, 390] on icon "times" at bounding box center [1107, 389] width 8 height 10
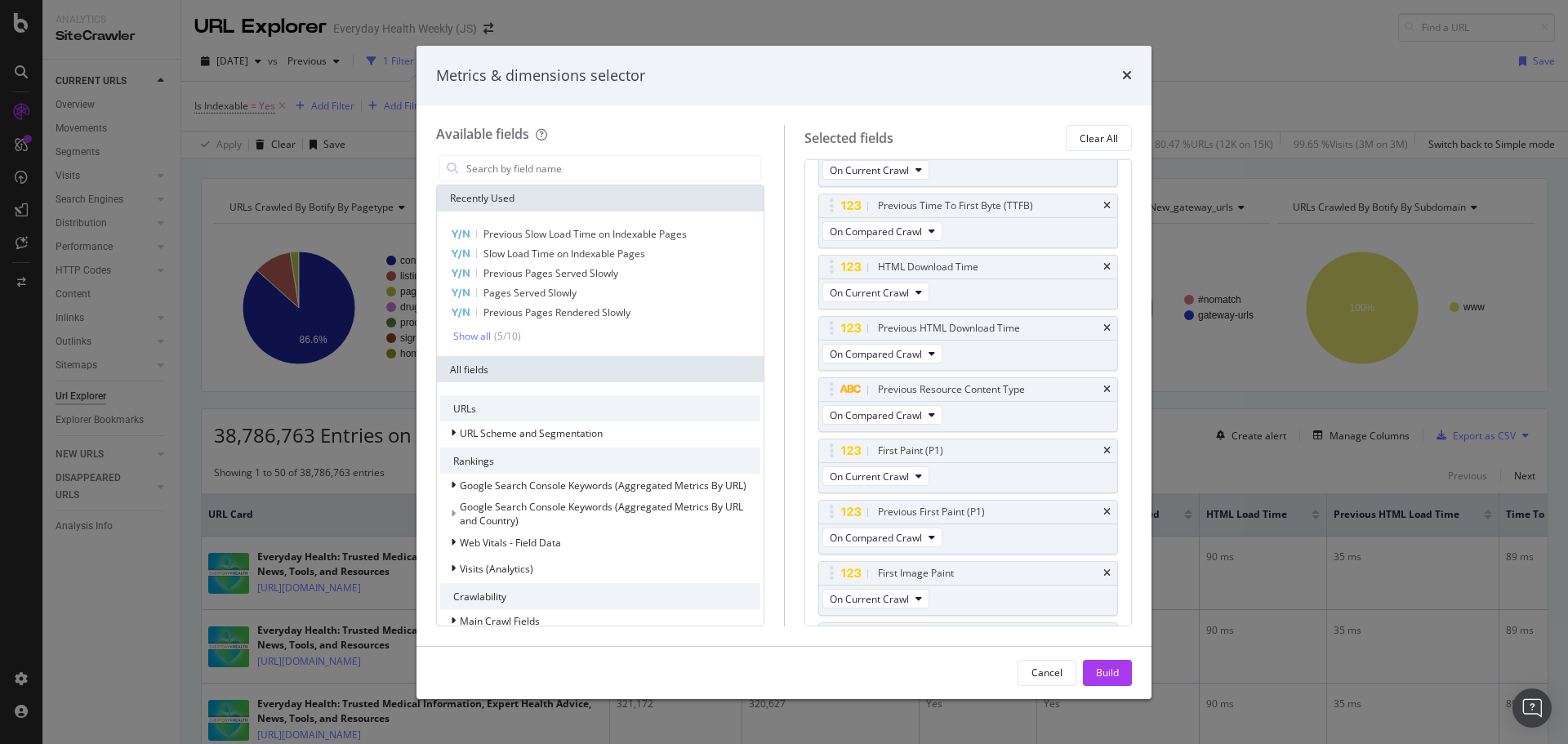
click at [1104, 390] on icon "times" at bounding box center [1107, 389] width 8 height 10
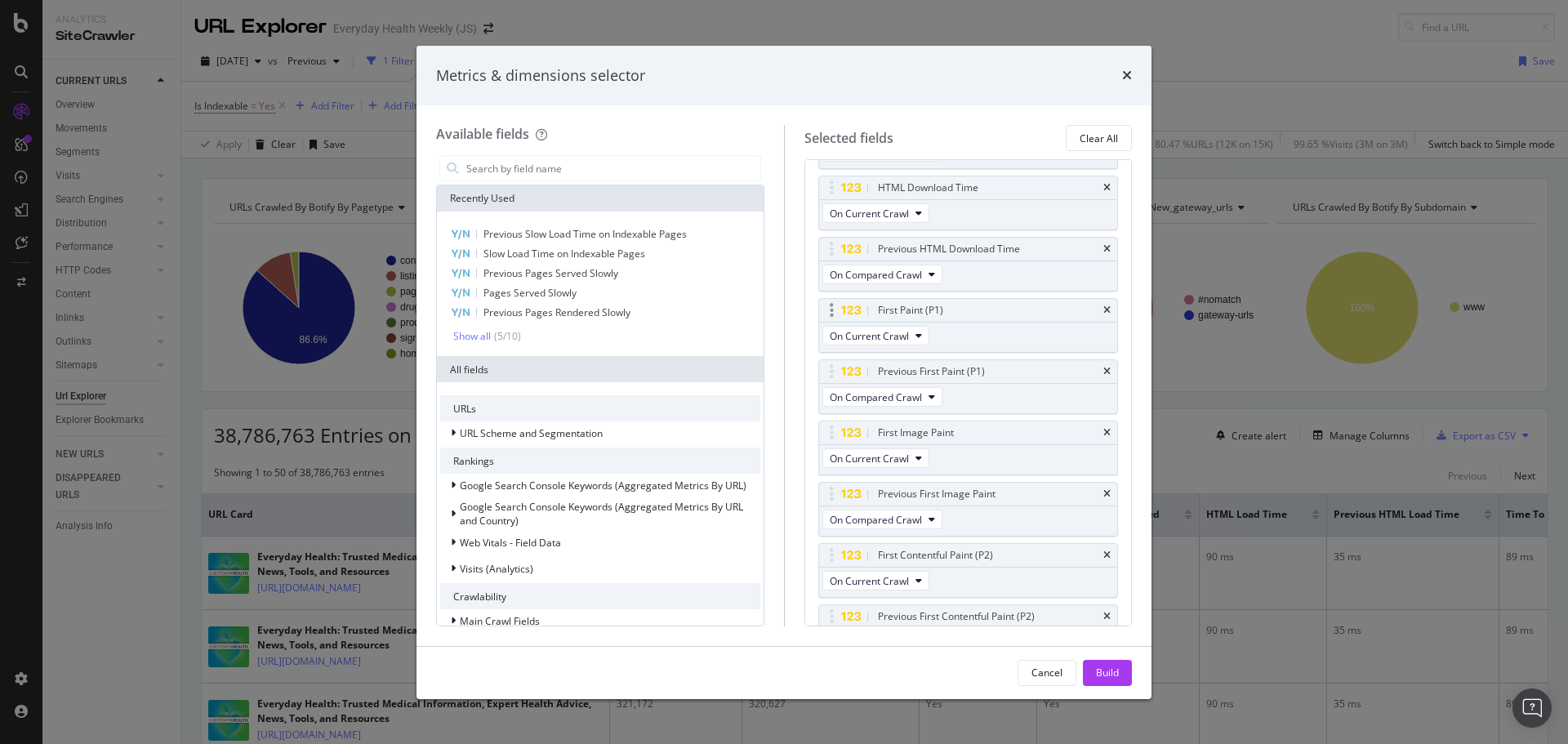
scroll to position [572, 0]
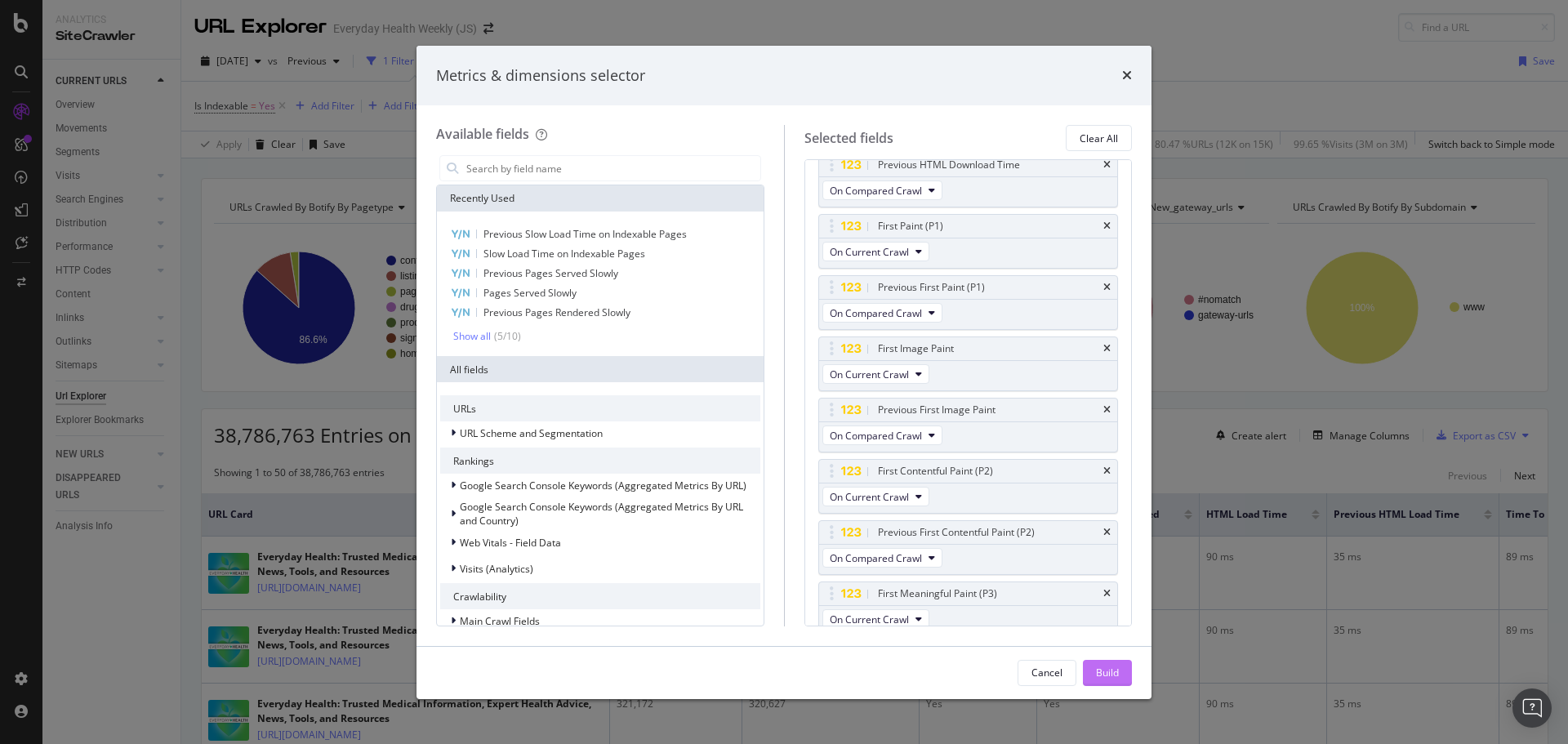
click at [1117, 676] on div "Build" at bounding box center [1107, 673] width 23 height 14
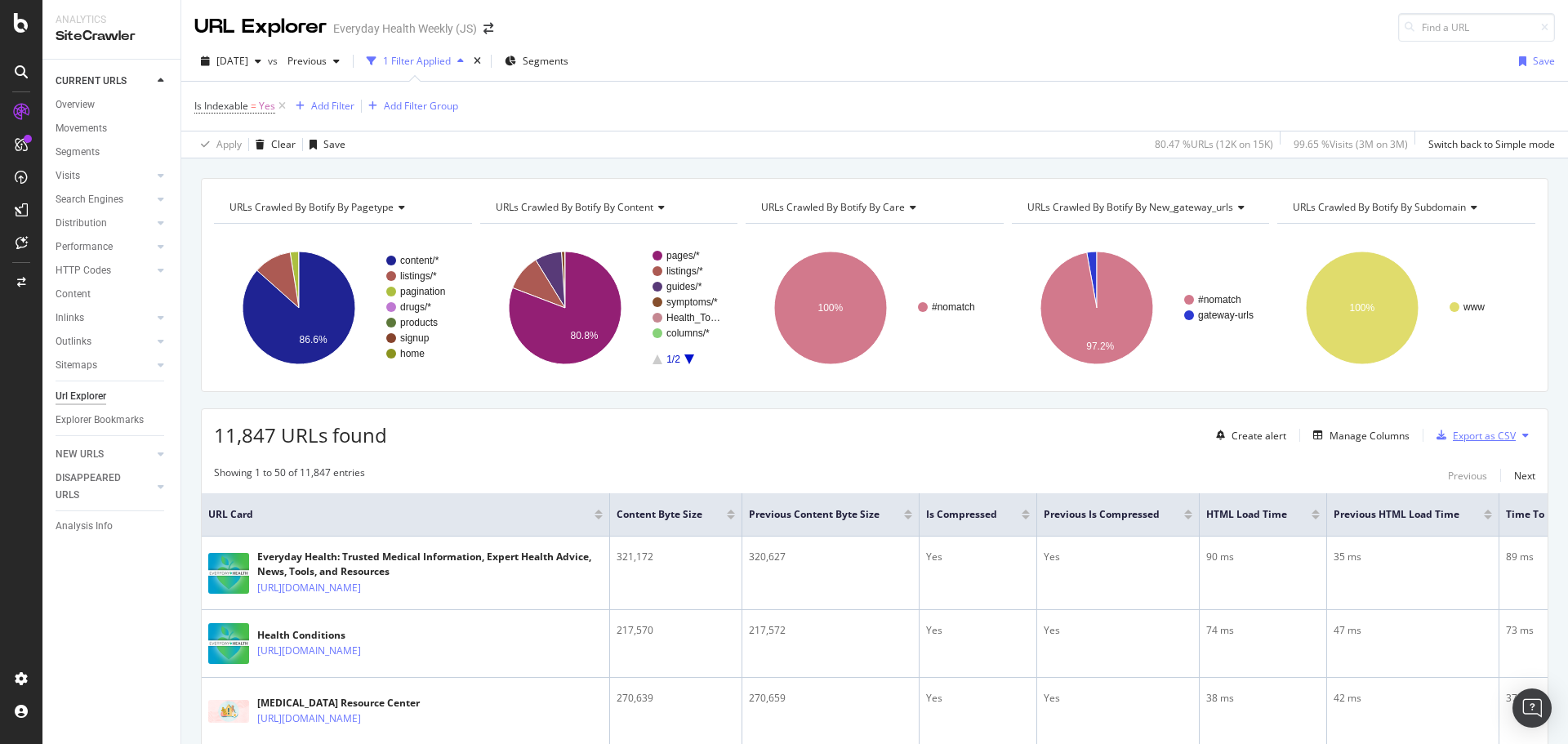
click at [1453, 437] on div "Export as CSV" at bounding box center [1484, 436] width 63 height 14
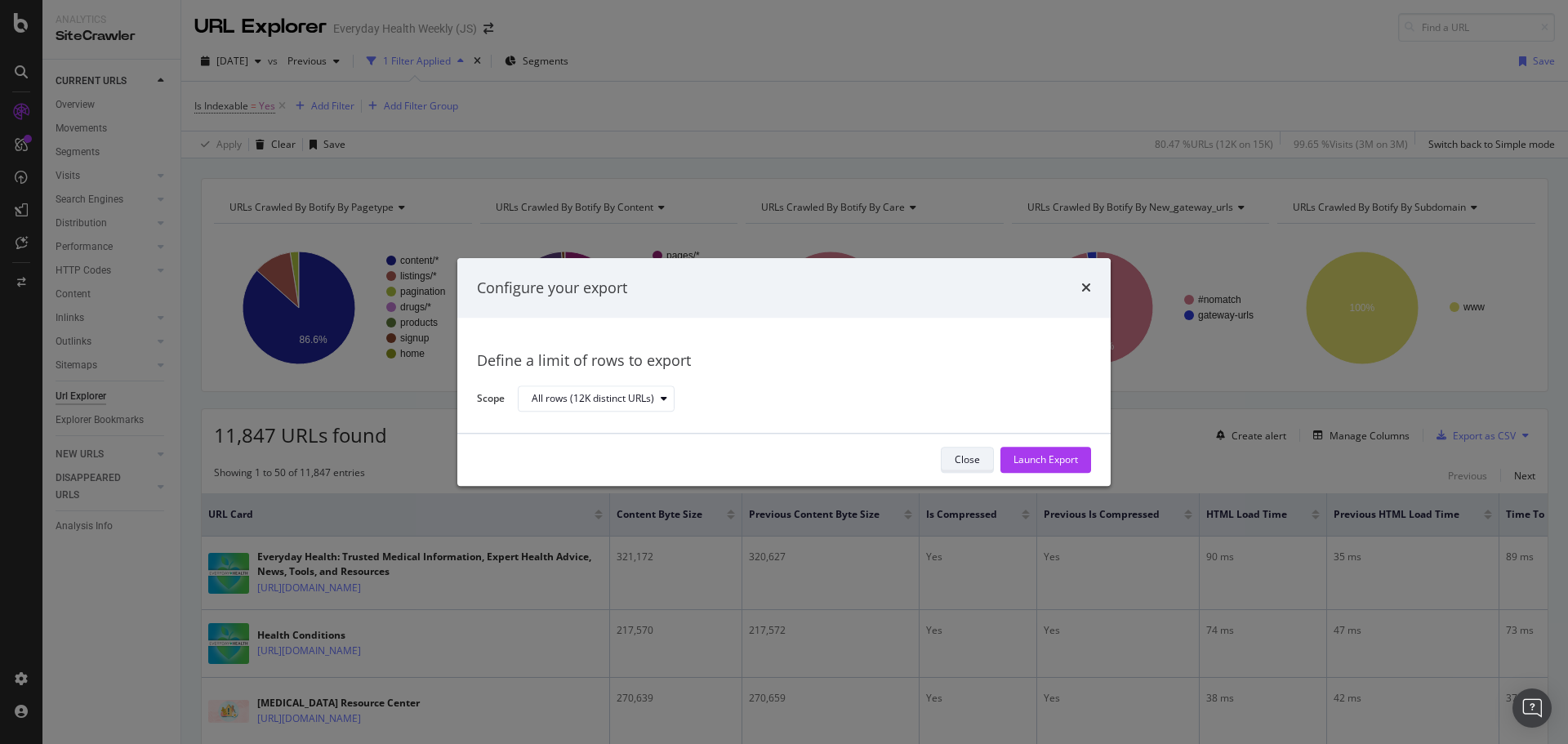
click at [981, 458] on button "Close" at bounding box center [968, 460] width 53 height 26
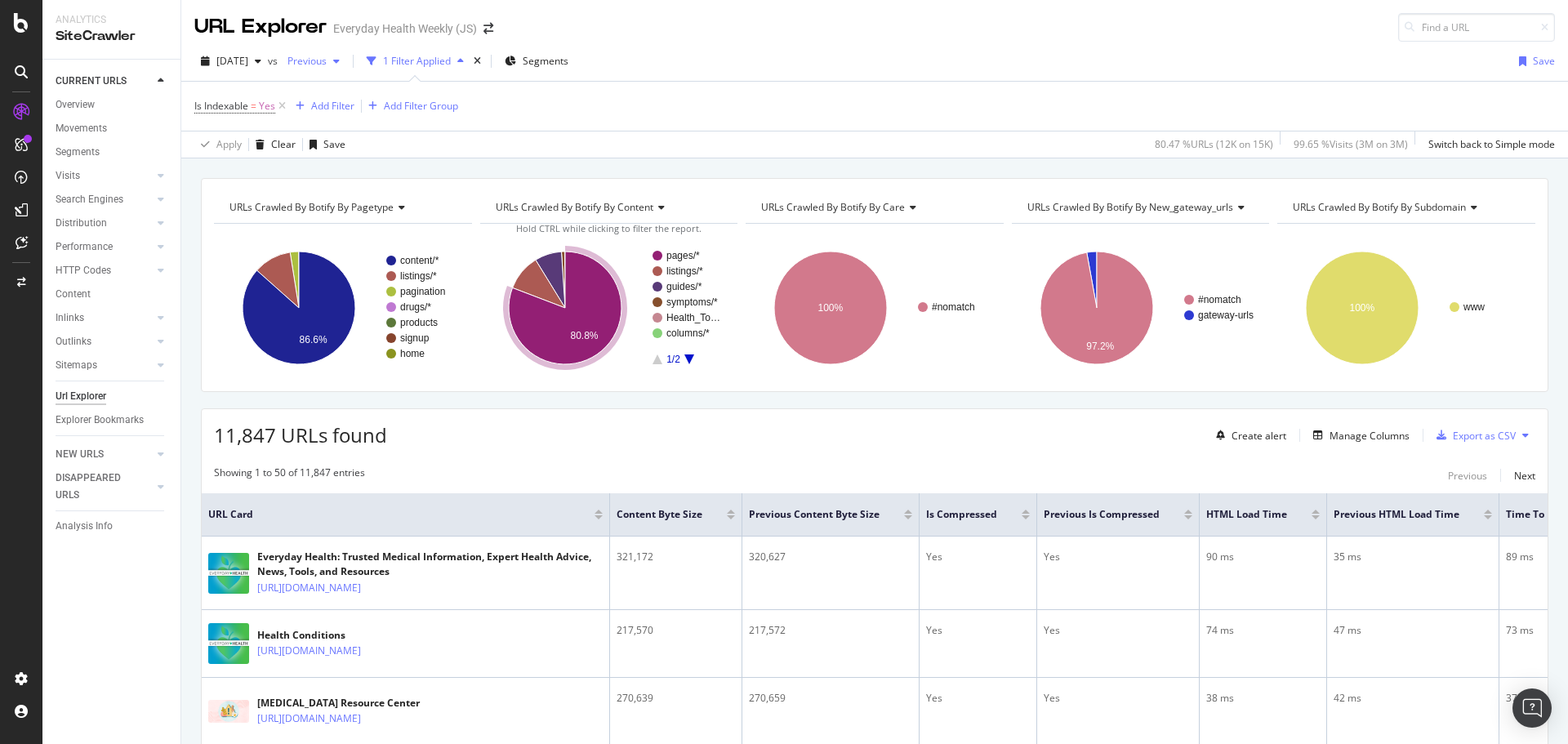
click at [340, 59] on icon "button" at bounding box center [336, 61] width 7 height 10
click at [367, 207] on div "[DATE]" at bounding box center [361, 210] width 85 height 14
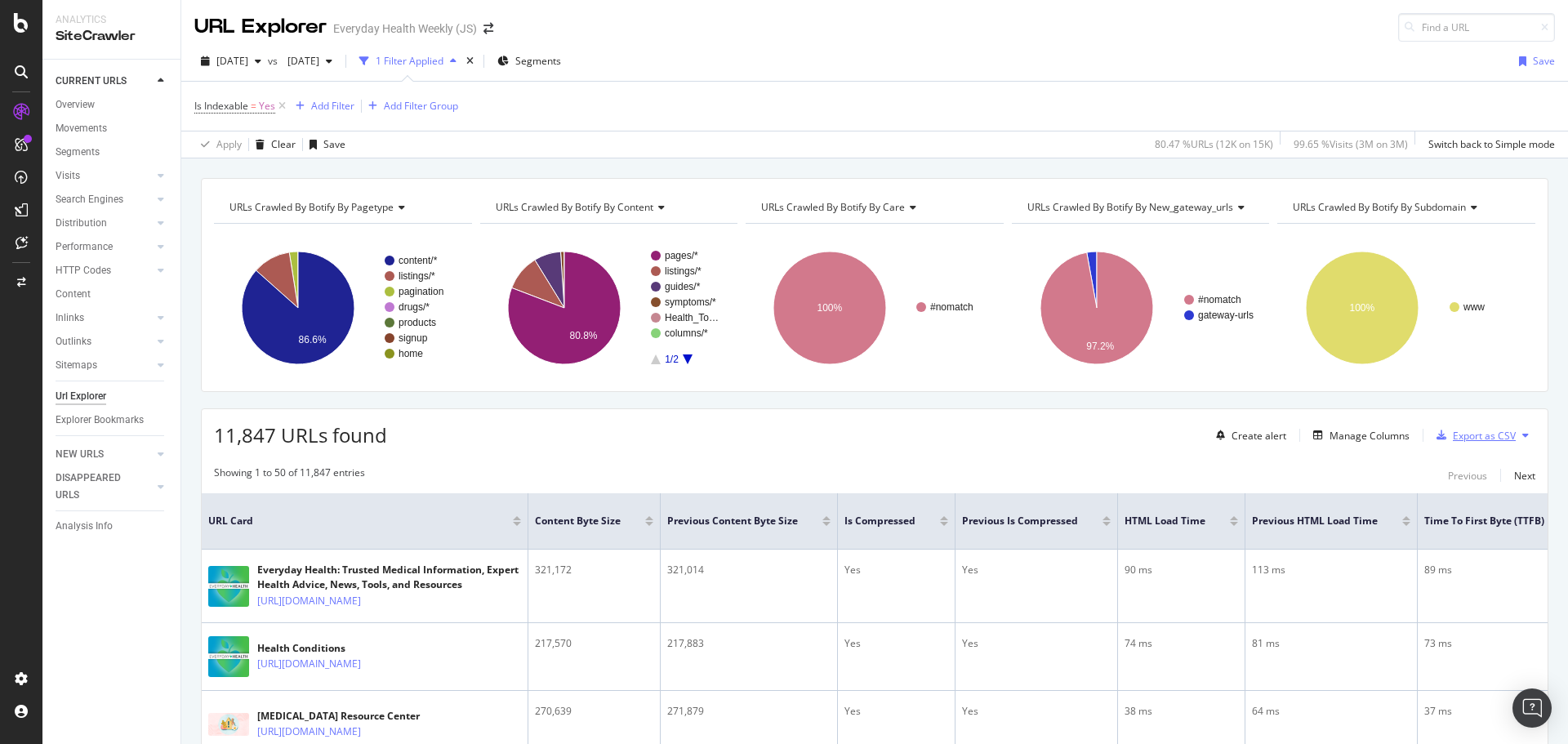
click at [1453, 441] on div "Export as CSV" at bounding box center [1484, 436] width 63 height 14
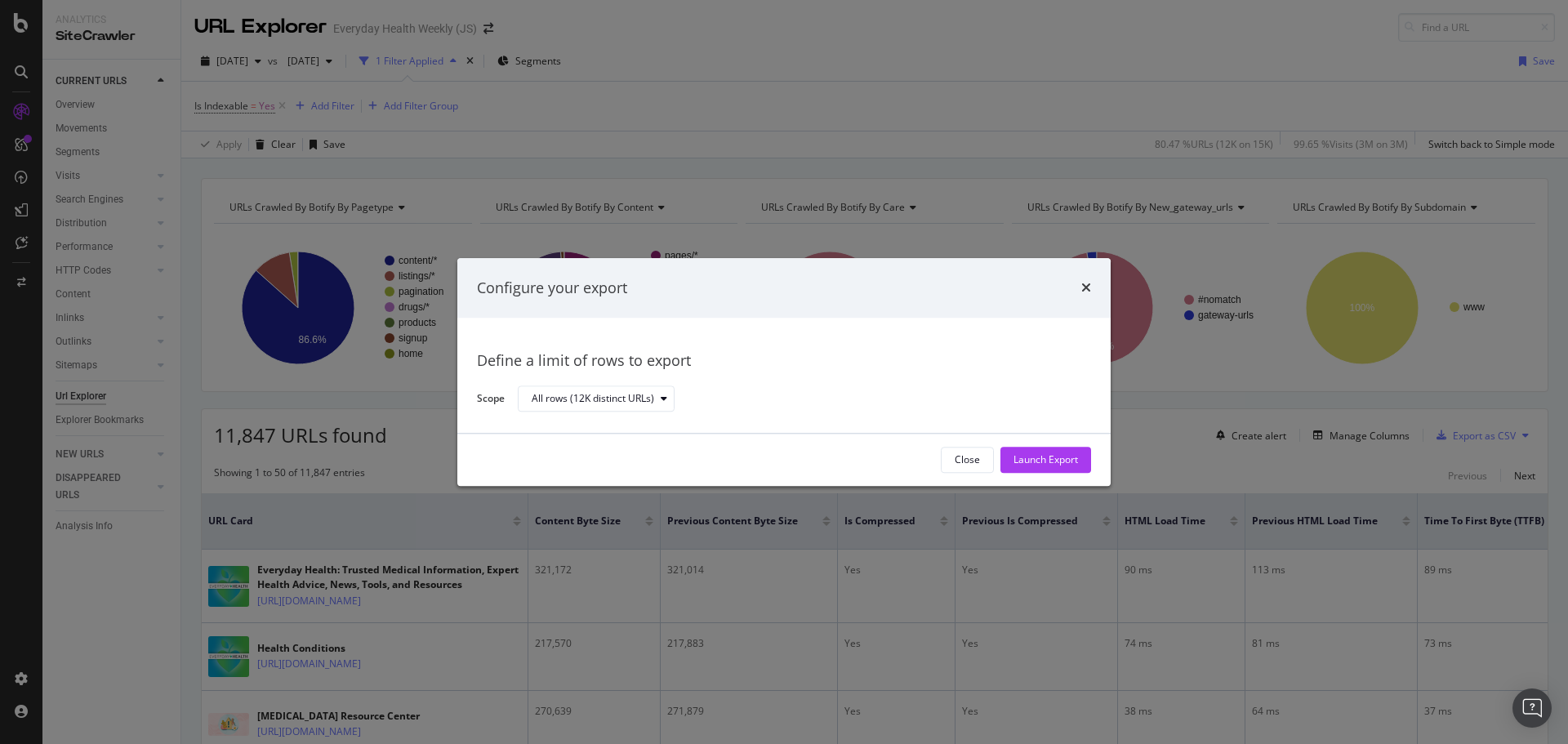
click at [1018, 455] on div "Launch Export" at bounding box center [1046, 460] width 65 height 14
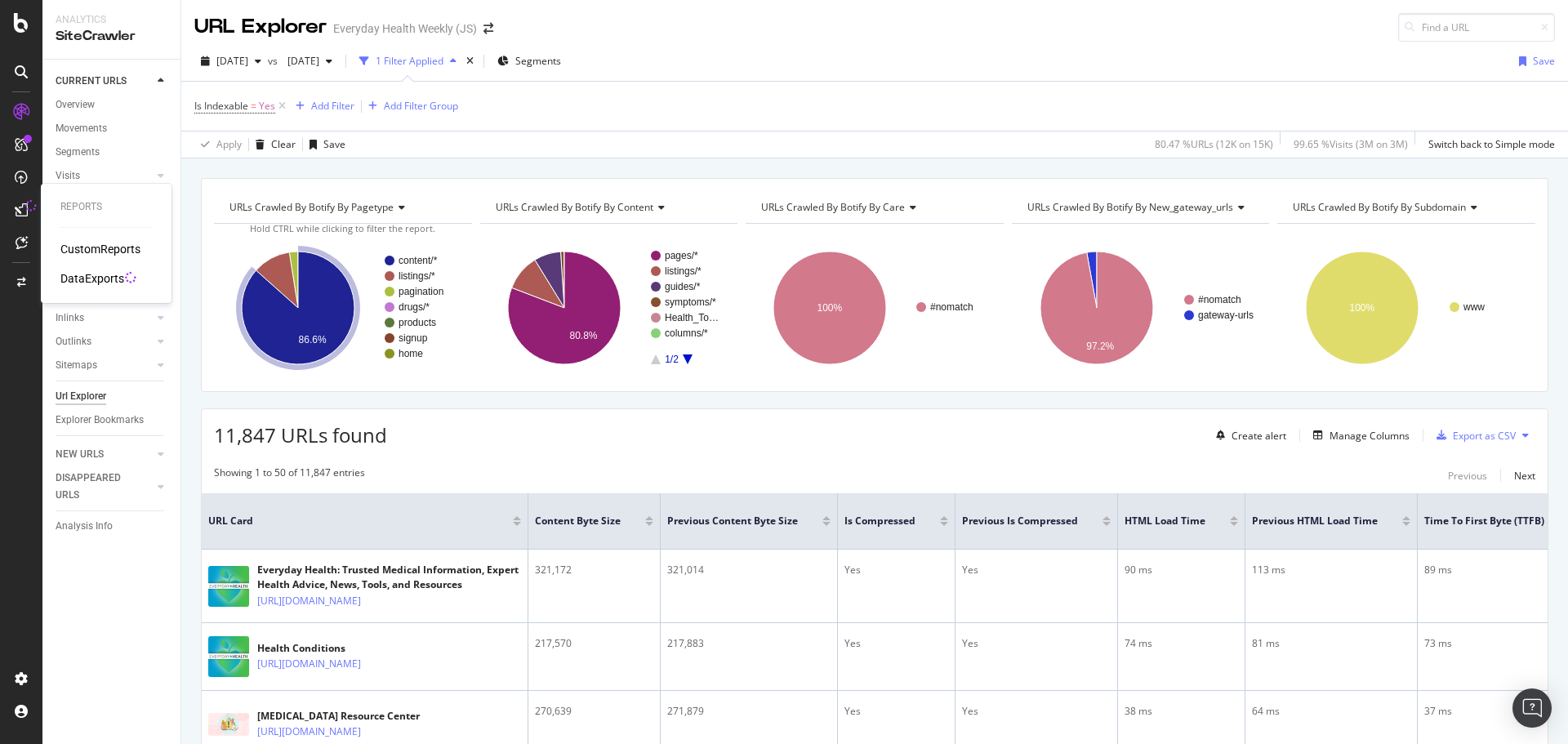
click at [29, 208] on icon at bounding box center [30, 206] width 14 height 14
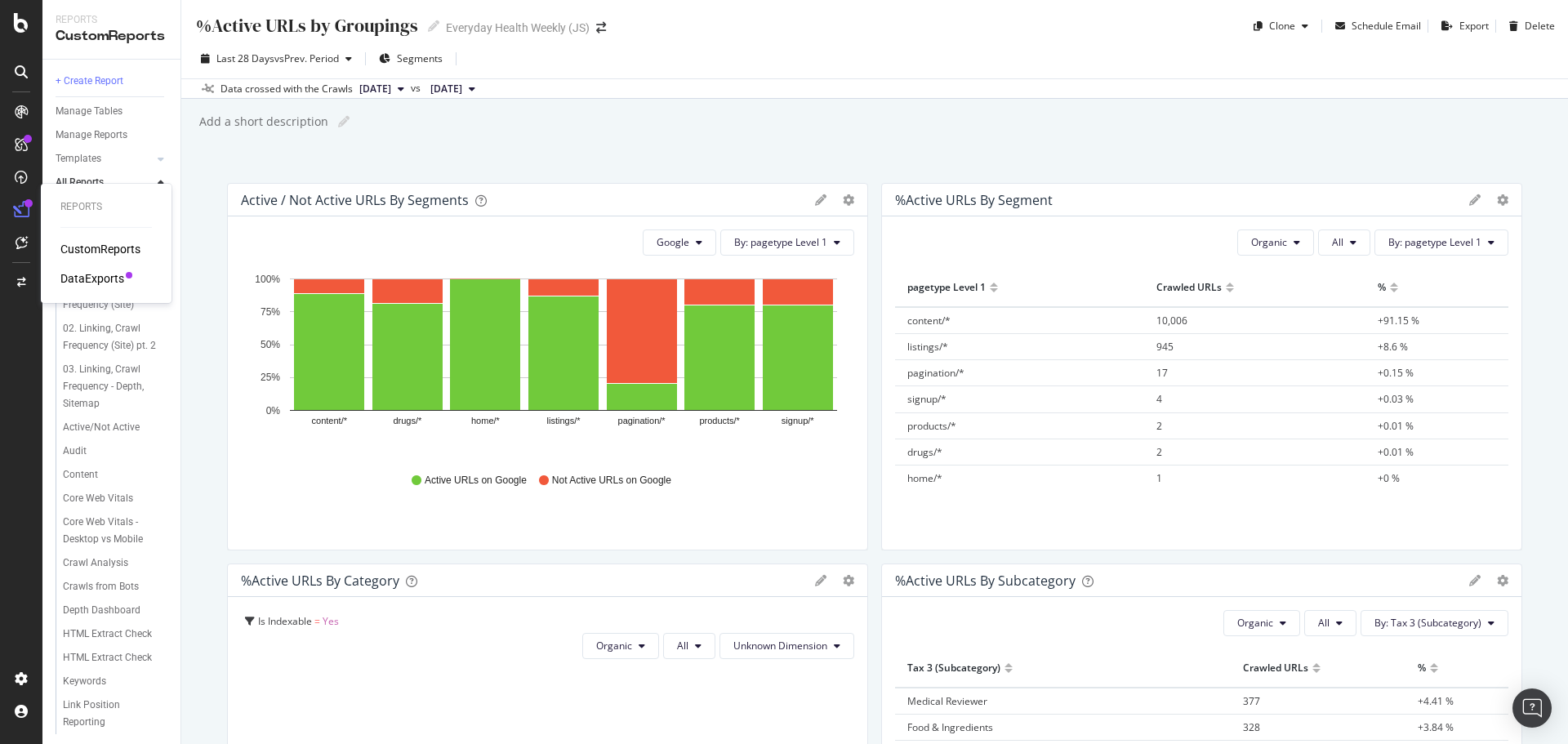
click at [70, 273] on div "DataExports" at bounding box center [92, 278] width 64 height 16
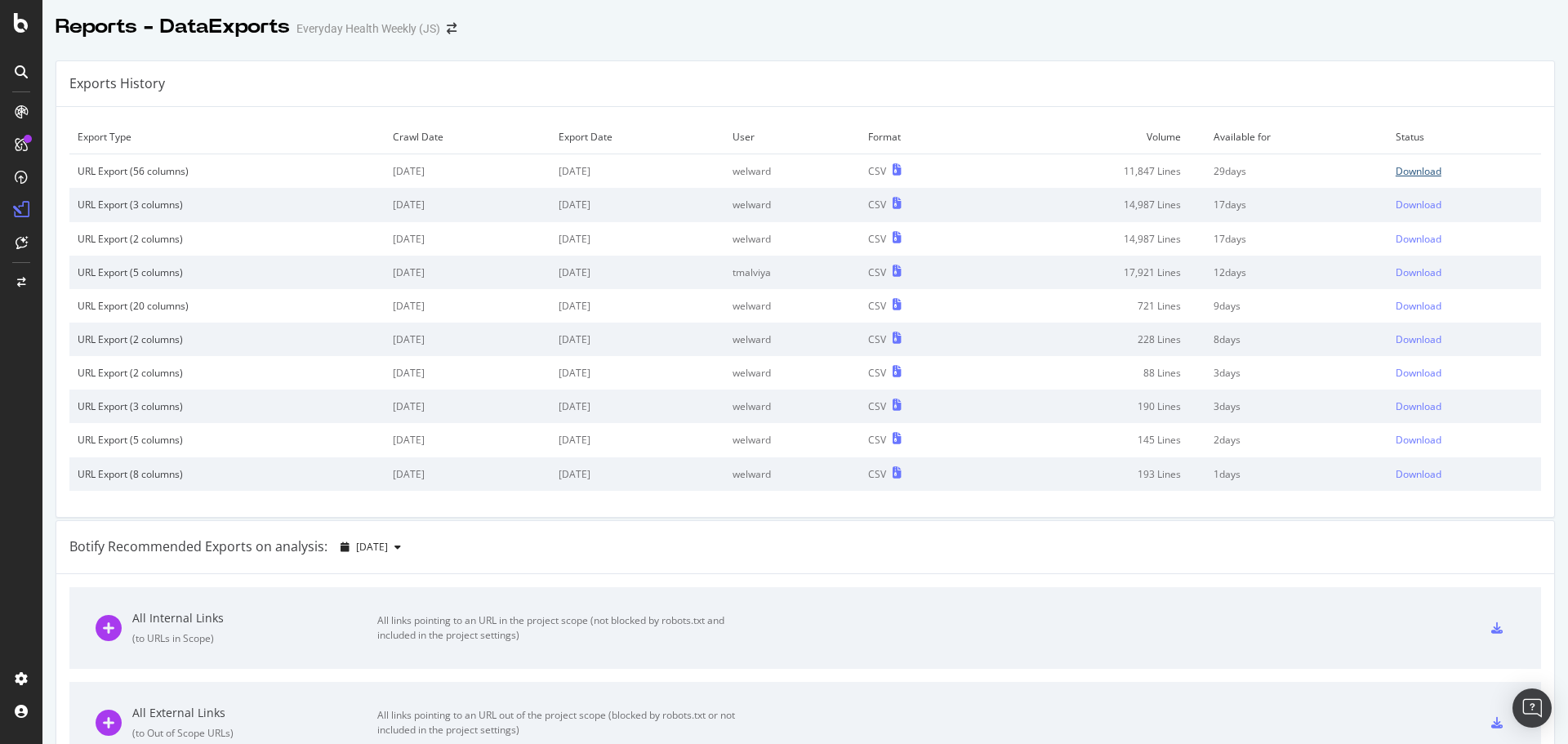
click at [1418, 171] on div "Download" at bounding box center [1419, 171] width 46 height 14
